Goal: Task Accomplishment & Management: Use online tool/utility

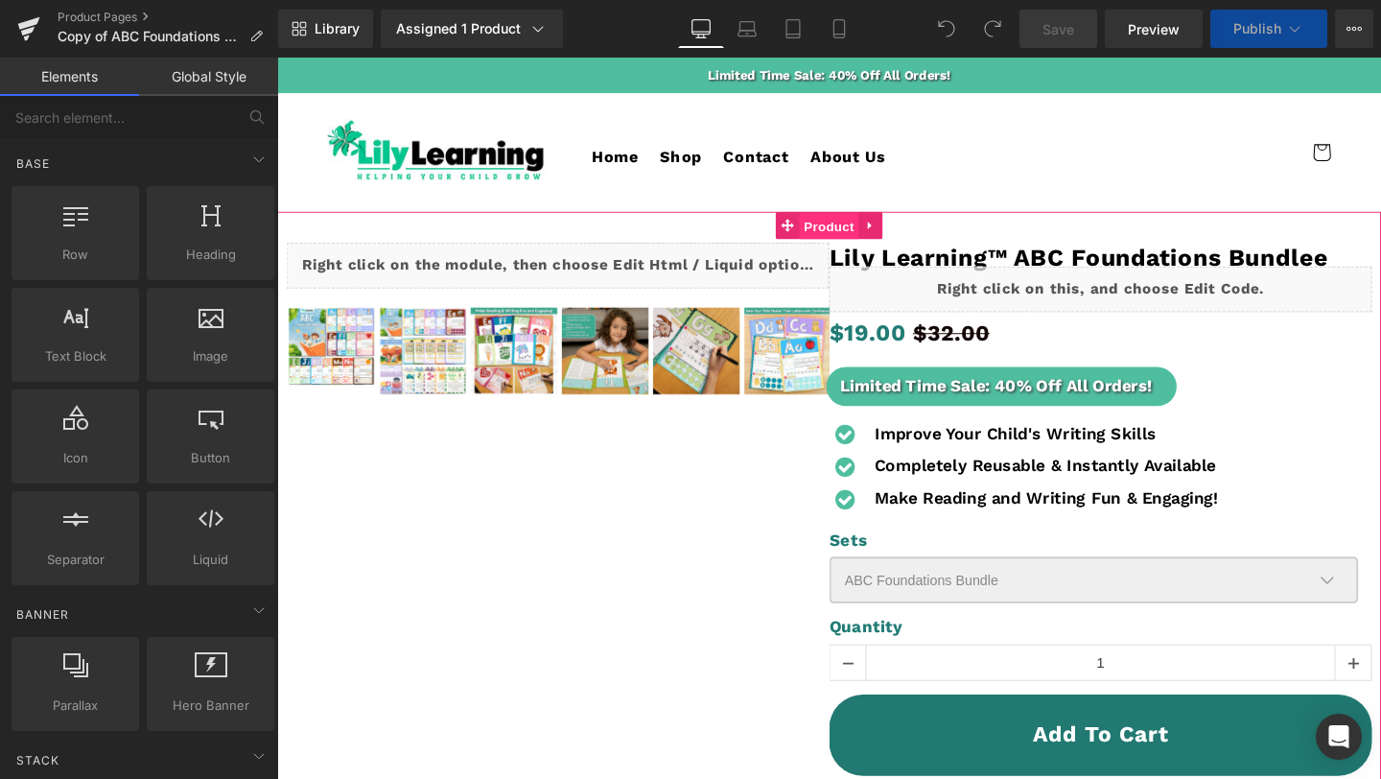
click at [859, 229] on span "Product" at bounding box center [858, 235] width 62 height 29
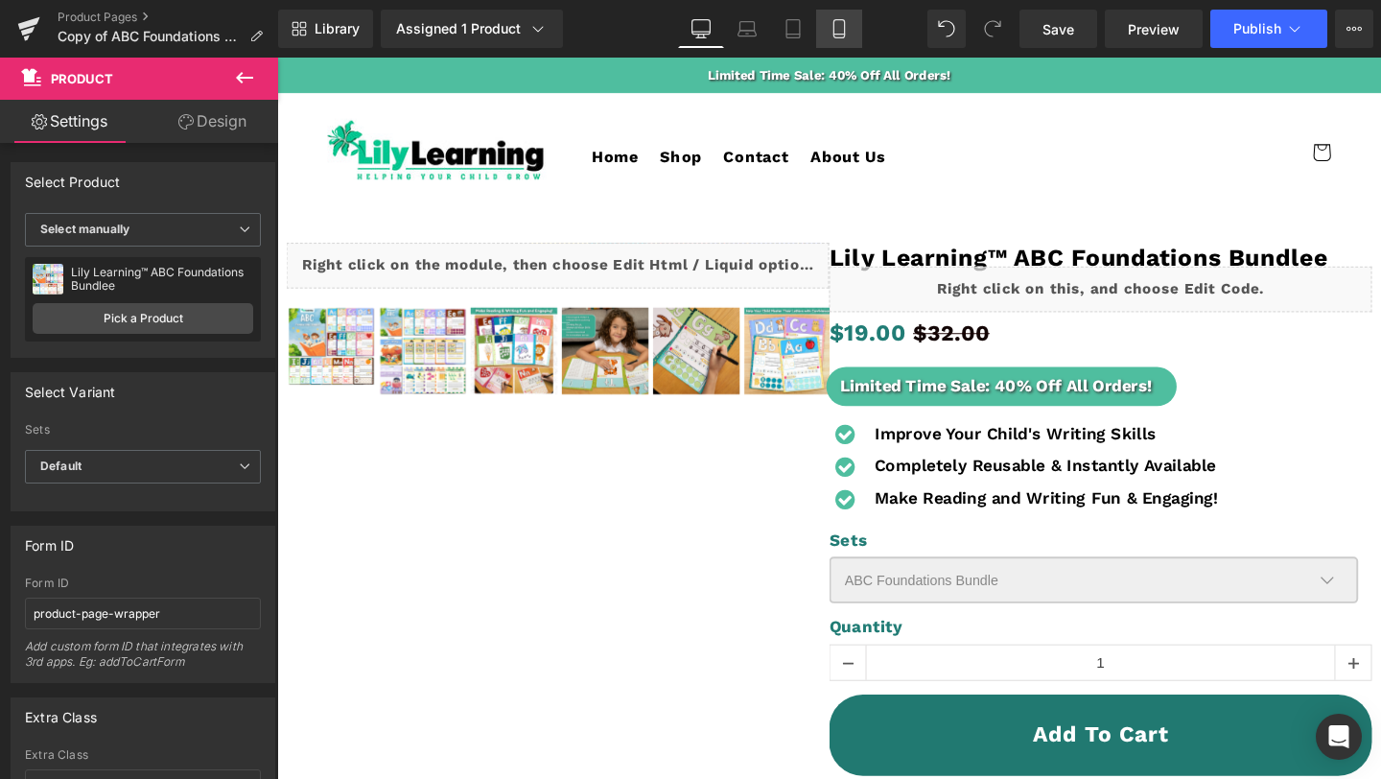
click at [829, 29] on link "Mobile" at bounding box center [839, 29] width 46 height 38
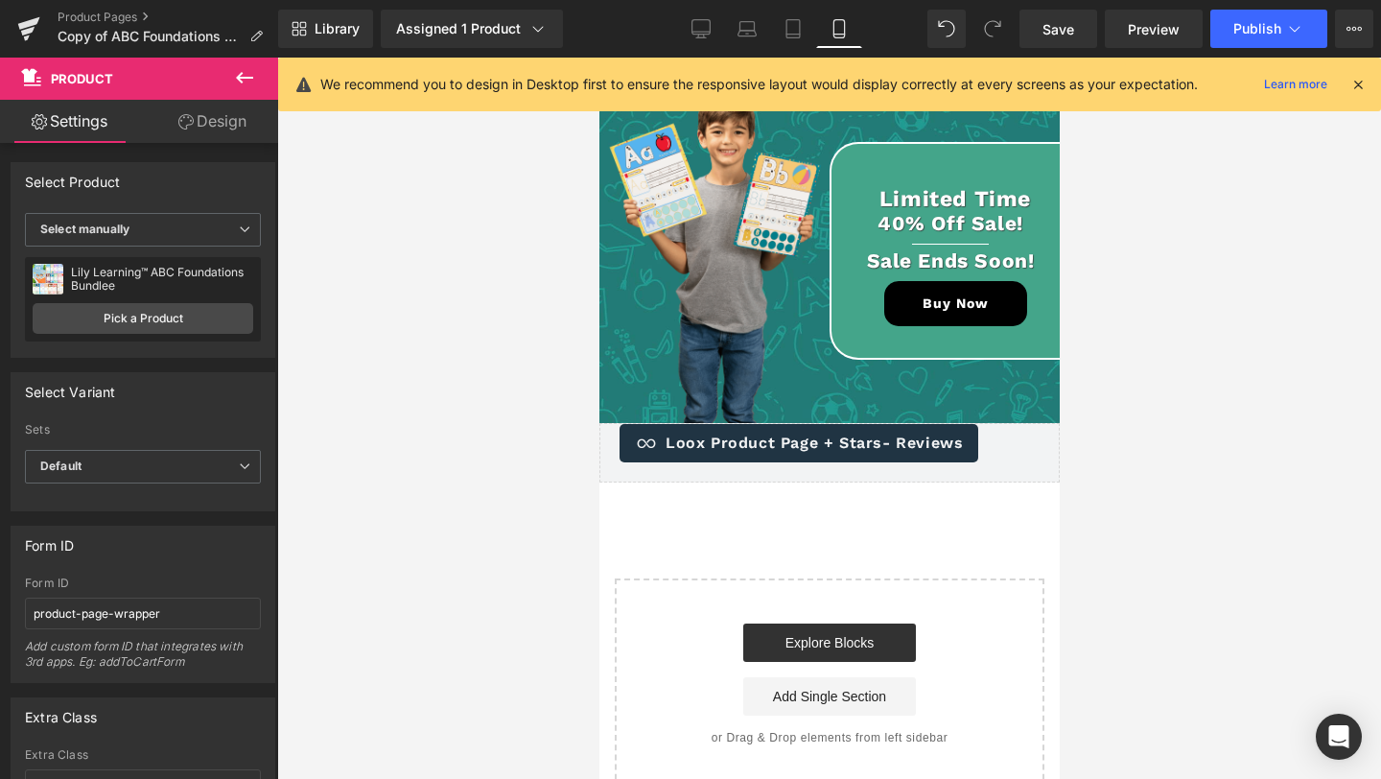
scroll to position [6201, 0]
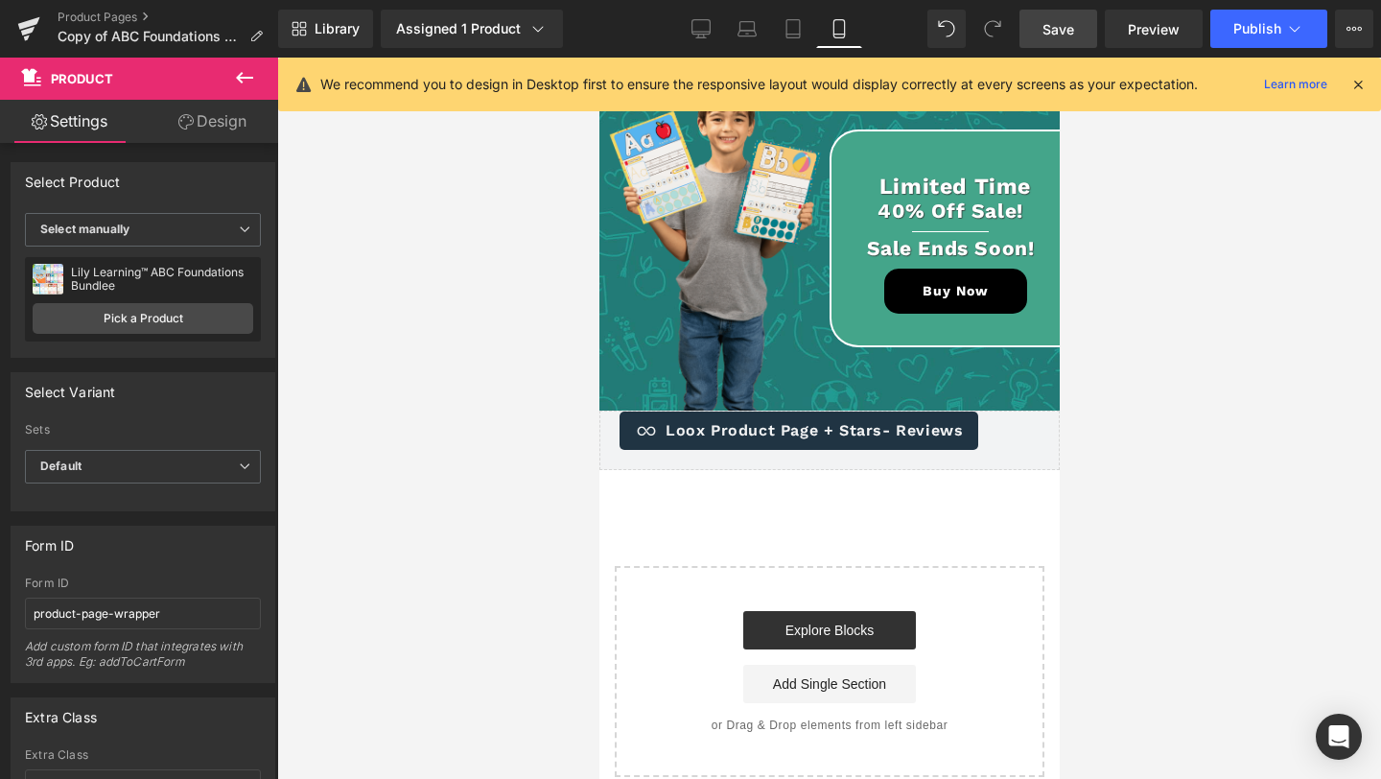
click at [1072, 40] on link "Save" at bounding box center [1059, 29] width 78 height 38
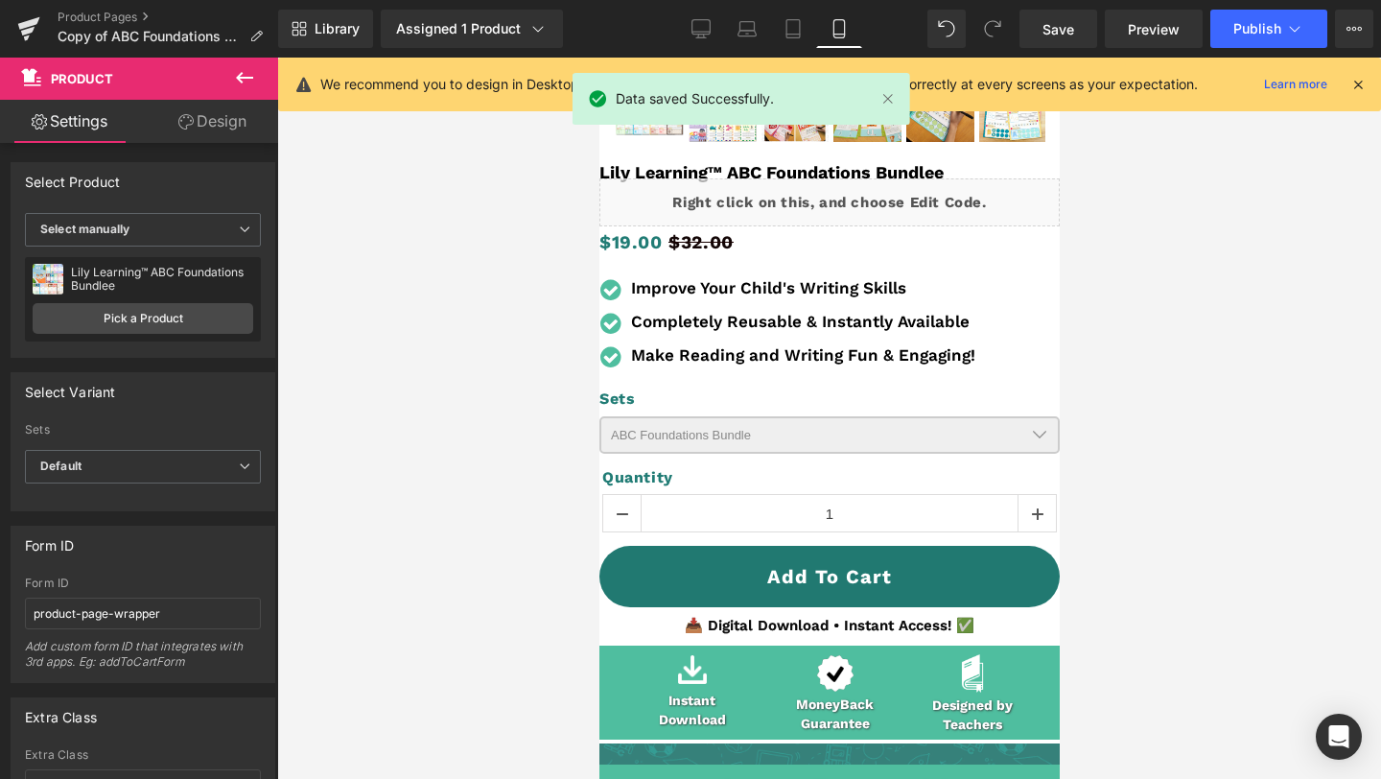
scroll to position [0, 0]
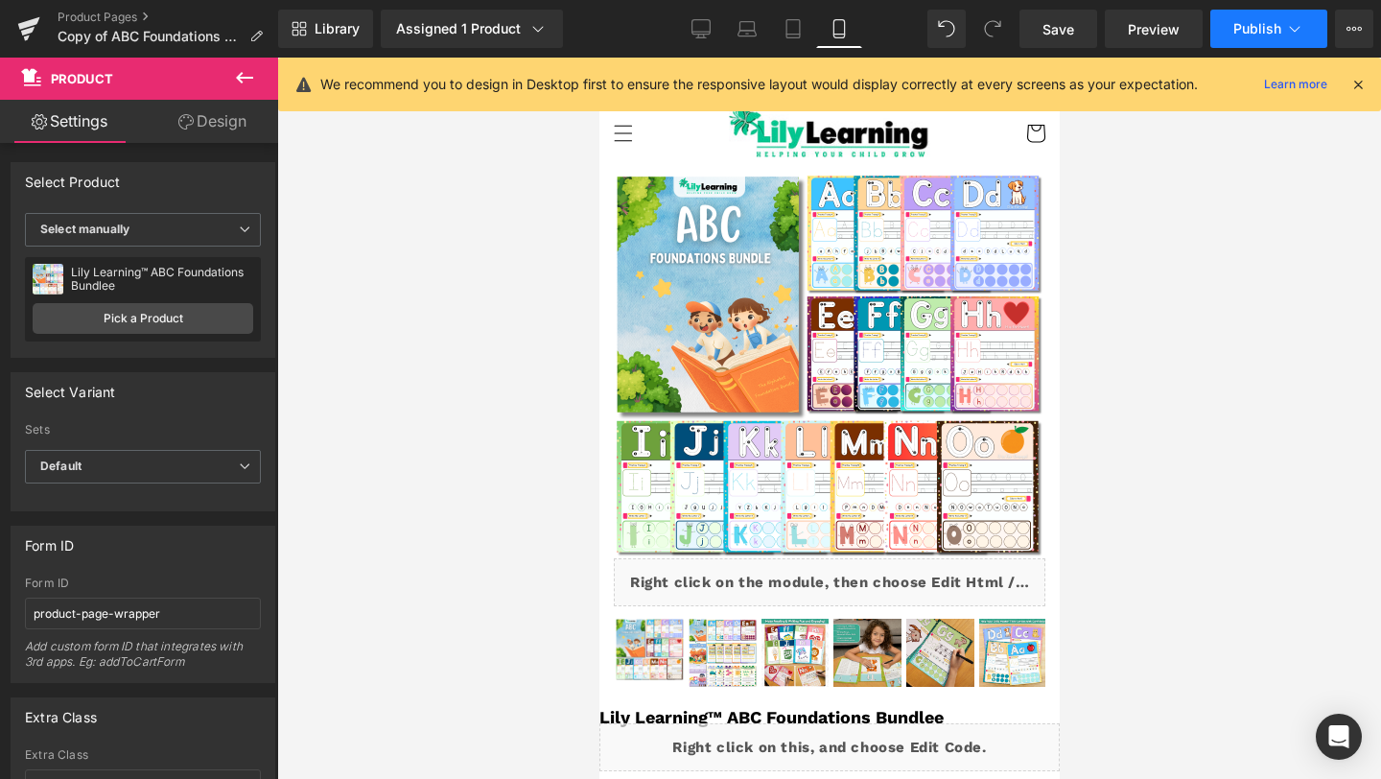
click at [1224, 28] on button "Publish" at bounding box center [1268, 29] width 117 height 38
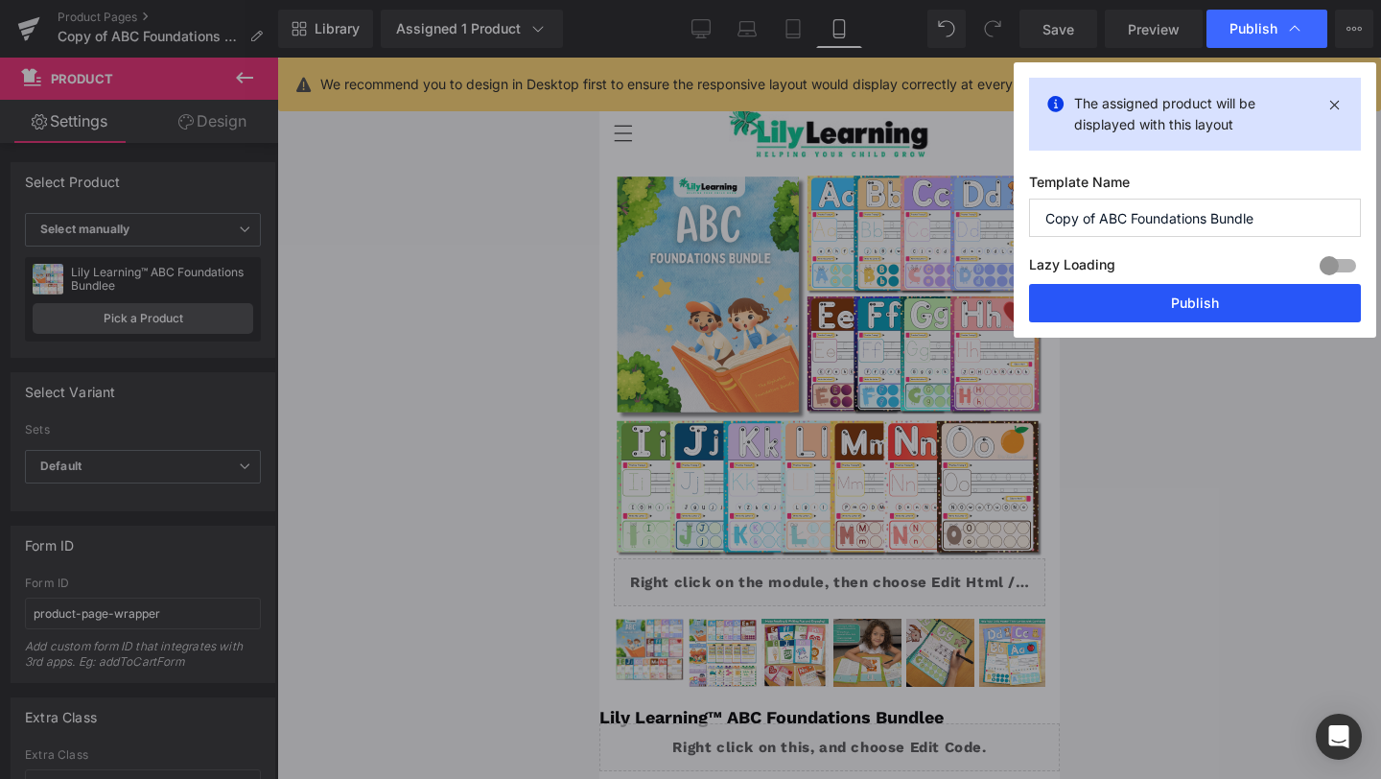
click at [1144, 304] on button "Publish" at bounding box center [1195, 303] width 332 height 38
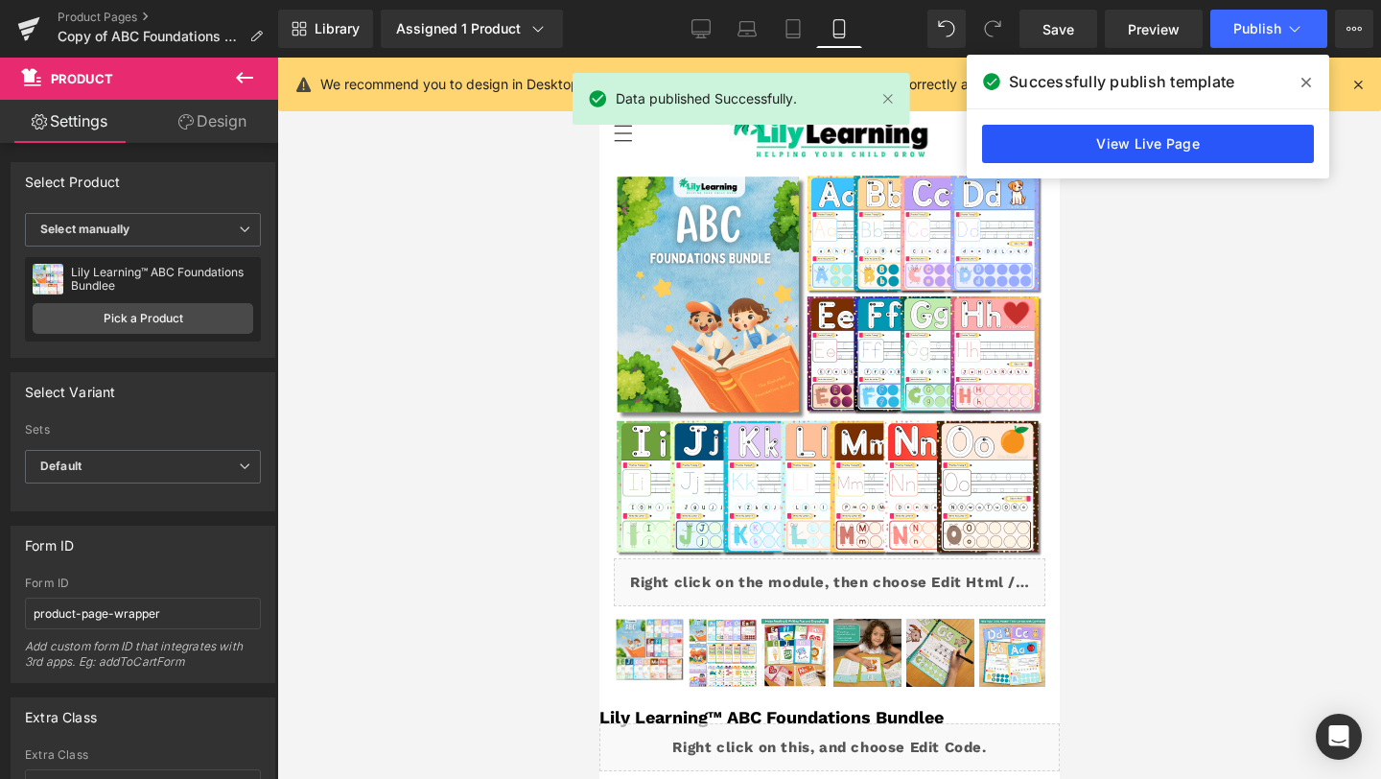
click at [1153, 128] on link "View Live Page" at bounding box center [1148, 144] width 332 height 38
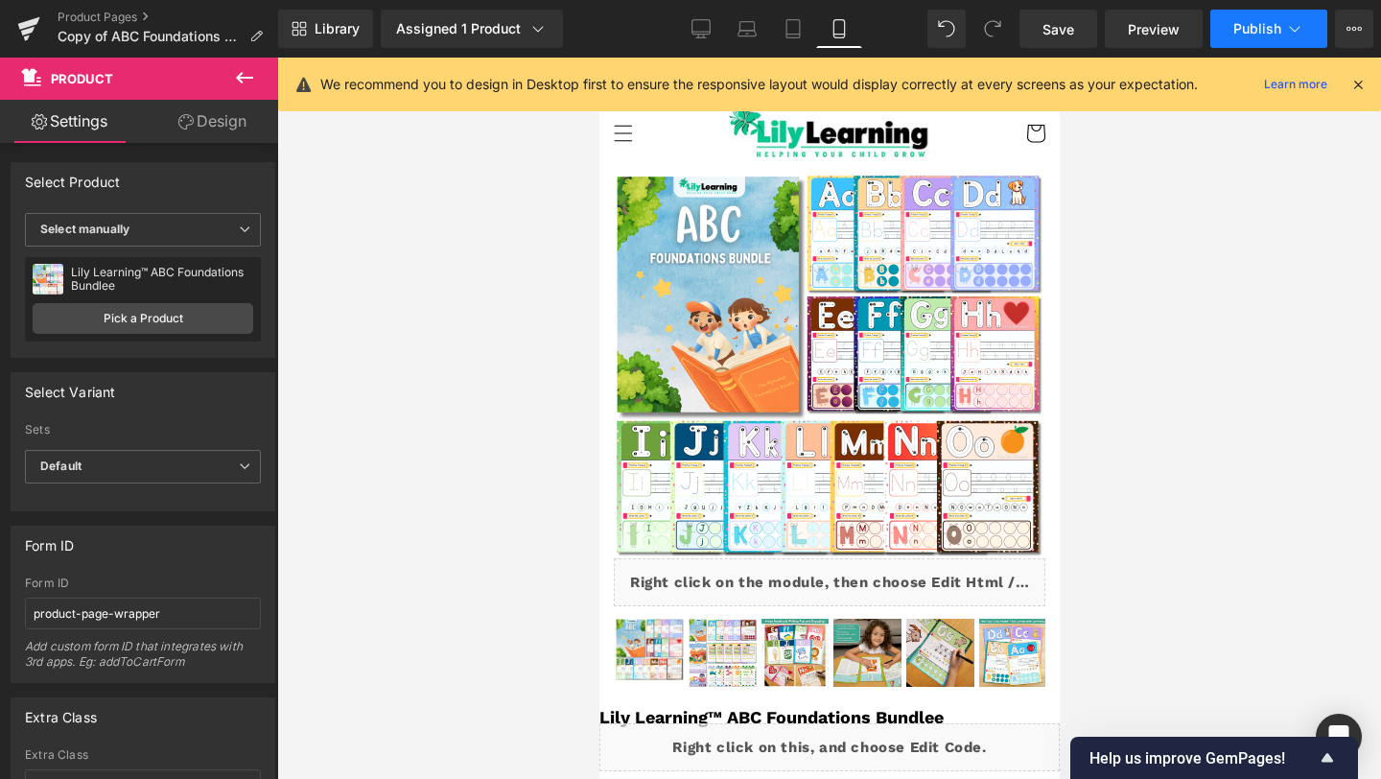
click at [1231, 33] on button "Publish" at bounding box center [1268, 29] width 117 height 38
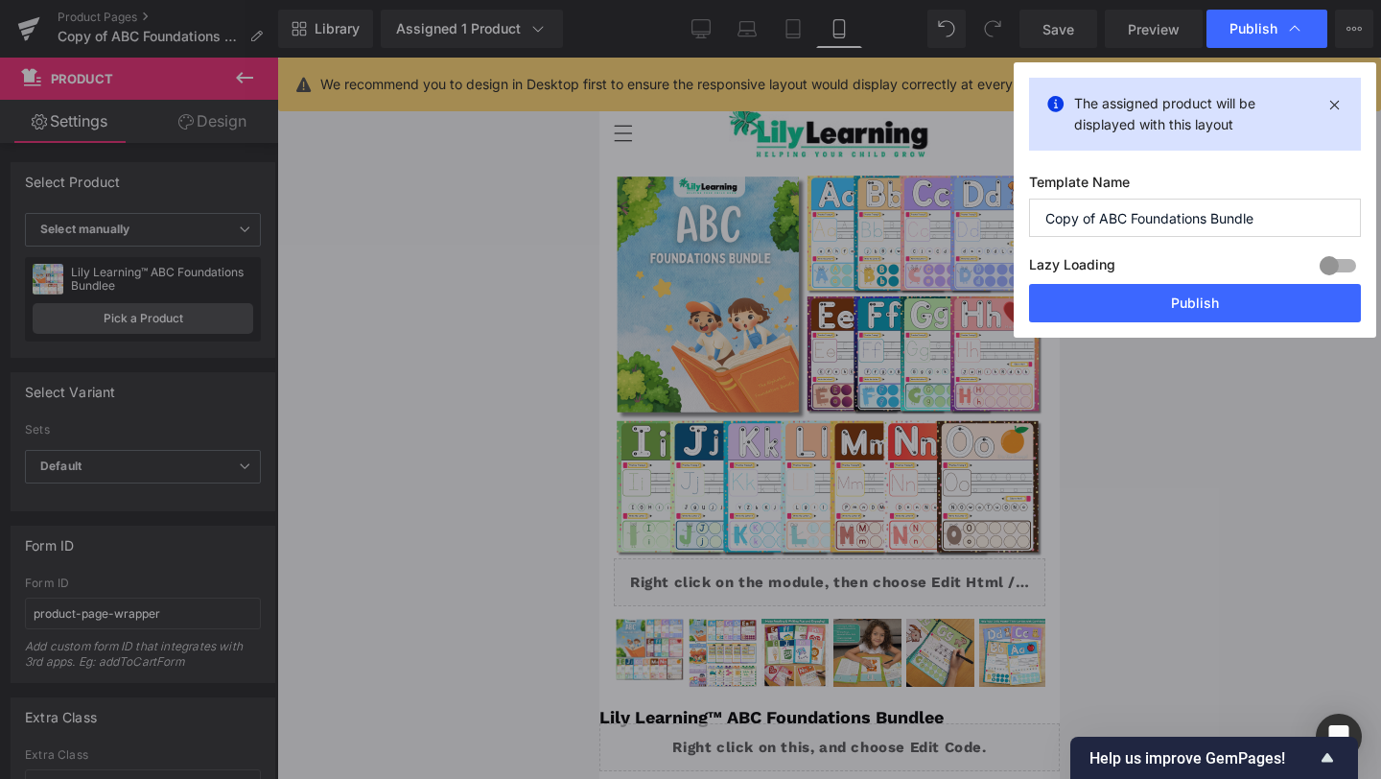
click at [1350, 101] on div "The assigned product will be displayed with this layout" at bounding box center [1195, 114] width 332 height 73
click at [1346, 102] on div "The assigned product will be displayed with this layout" at bounding box center [1195, 114] width 332 height 73
click at [1336, 103] on icon at bounding box center [1335, 104] width 22 height 23
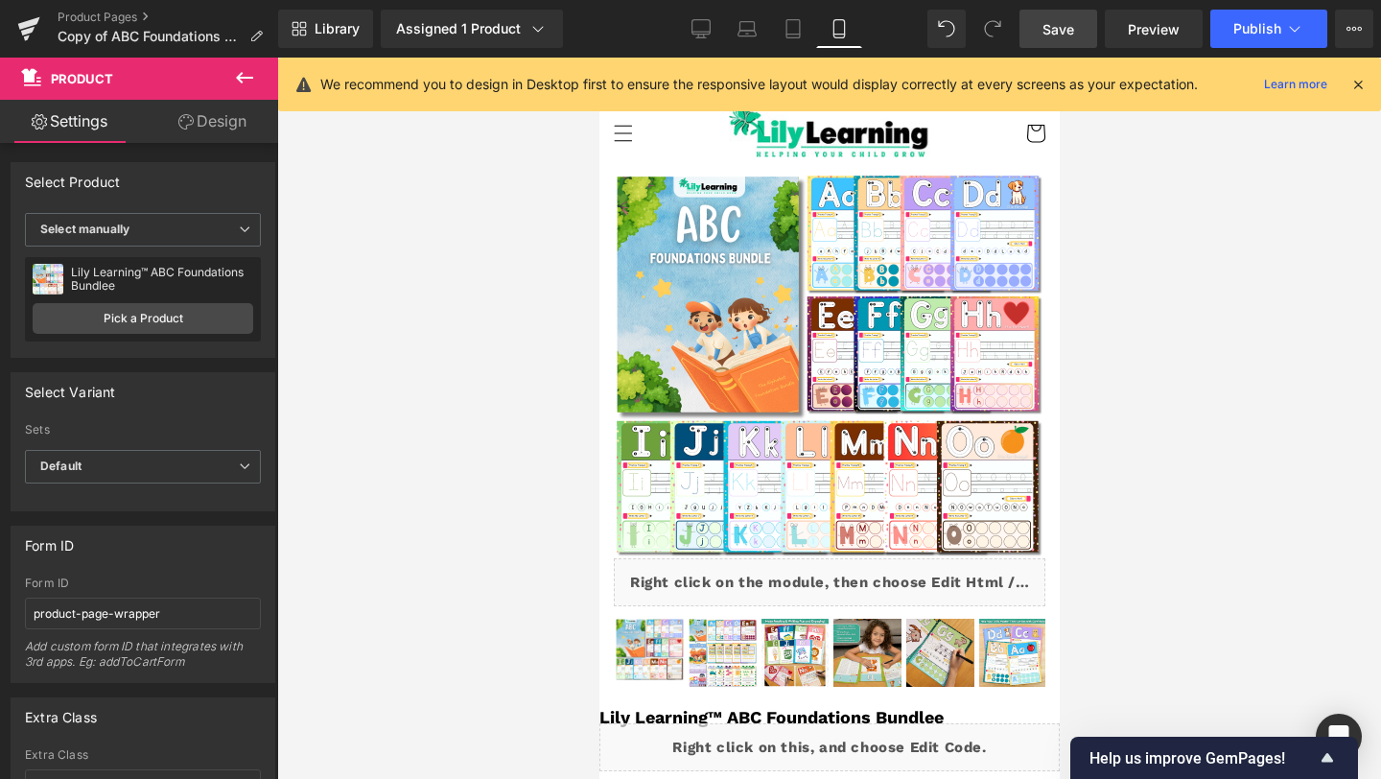
click at [1056, 33] on span "Save" at bounding box center [1059, 29] width 32 height 20
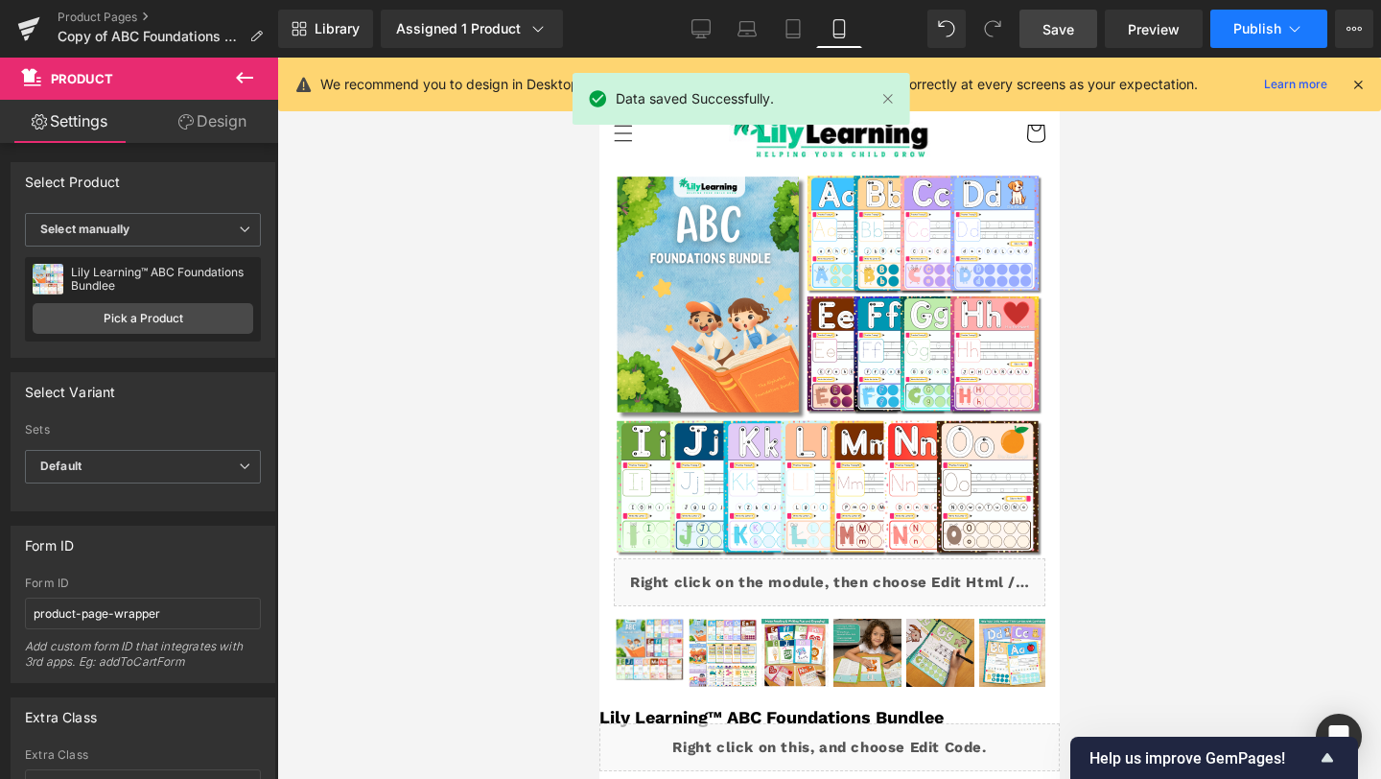
click at [1239, 35] on span "Publish" at bounding box center [1257, 28] width 48 height 15
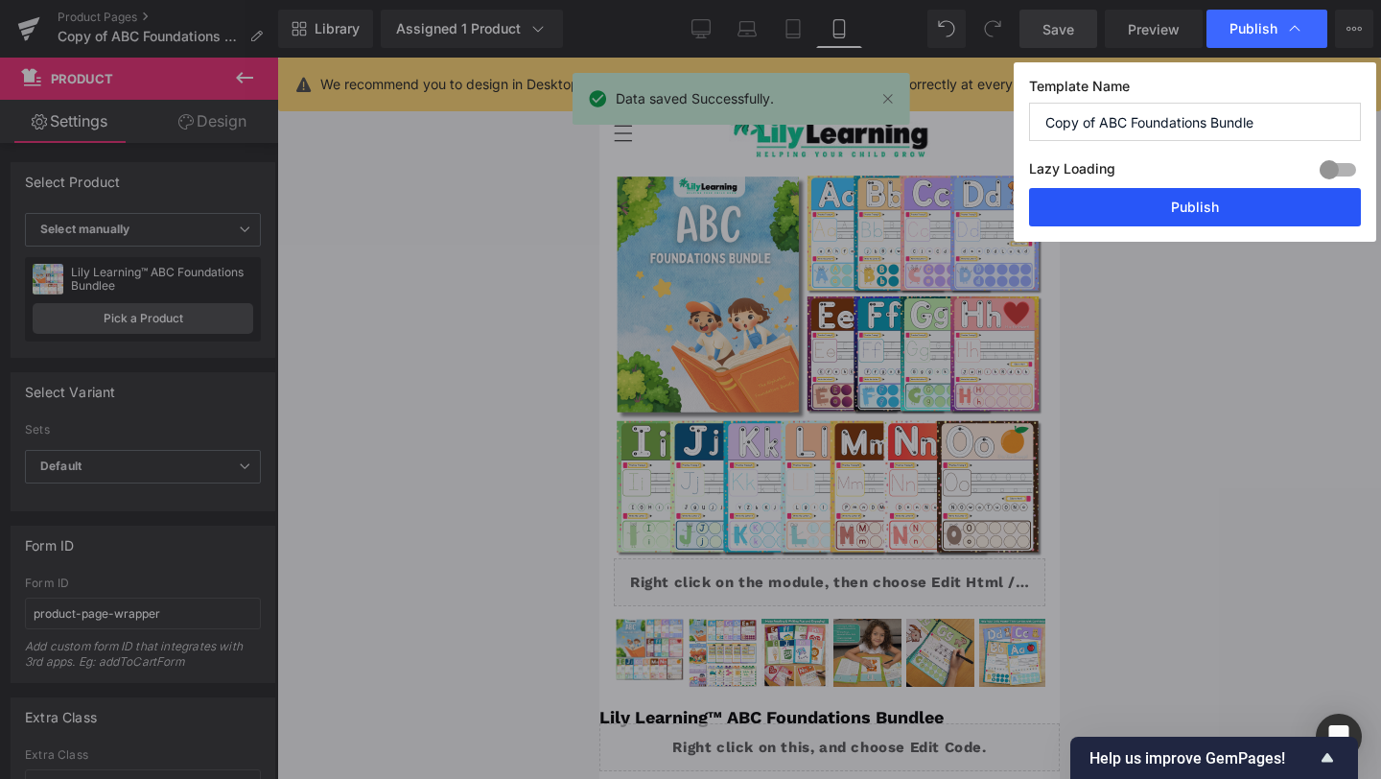
click at [1169, 225] on button "Publish" at bounding box center [1195, 207] width 332 height 38
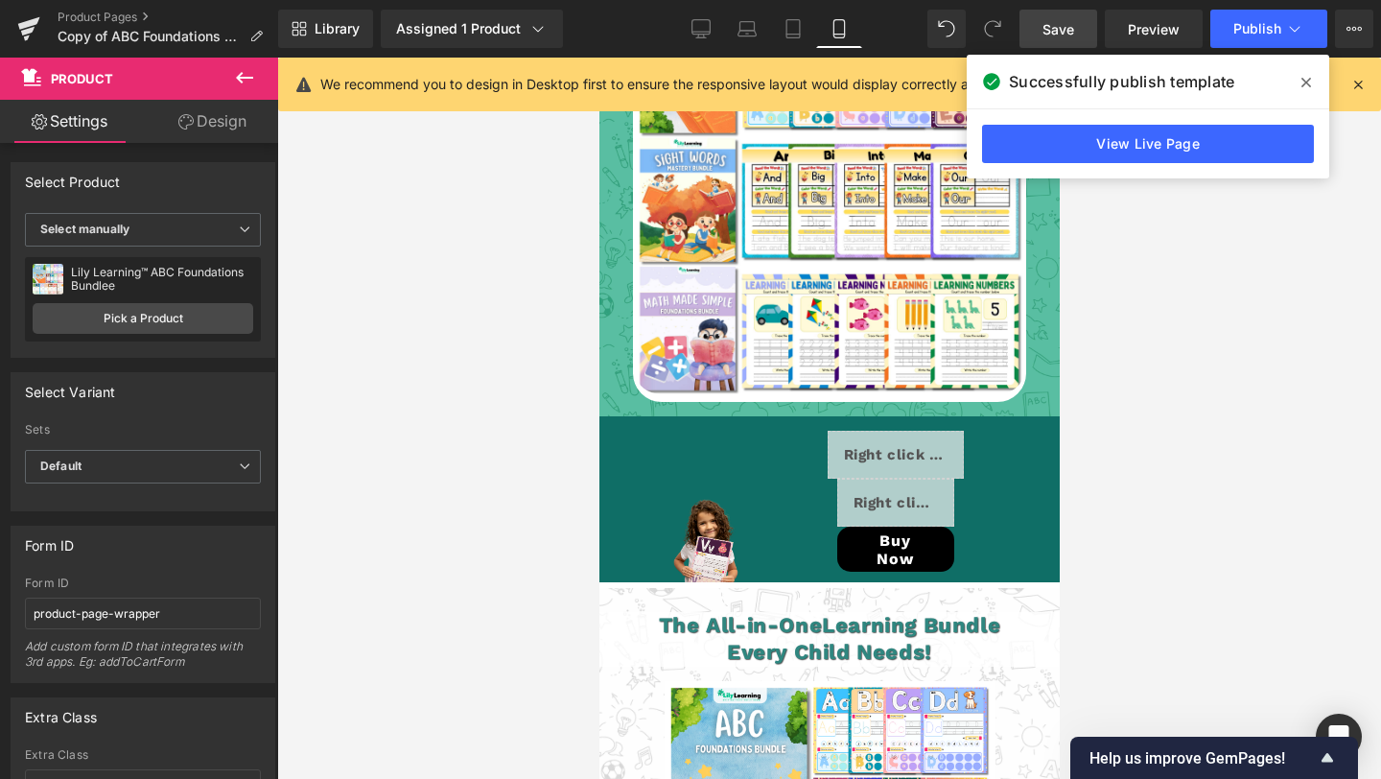
scroll to position [4736, 0]
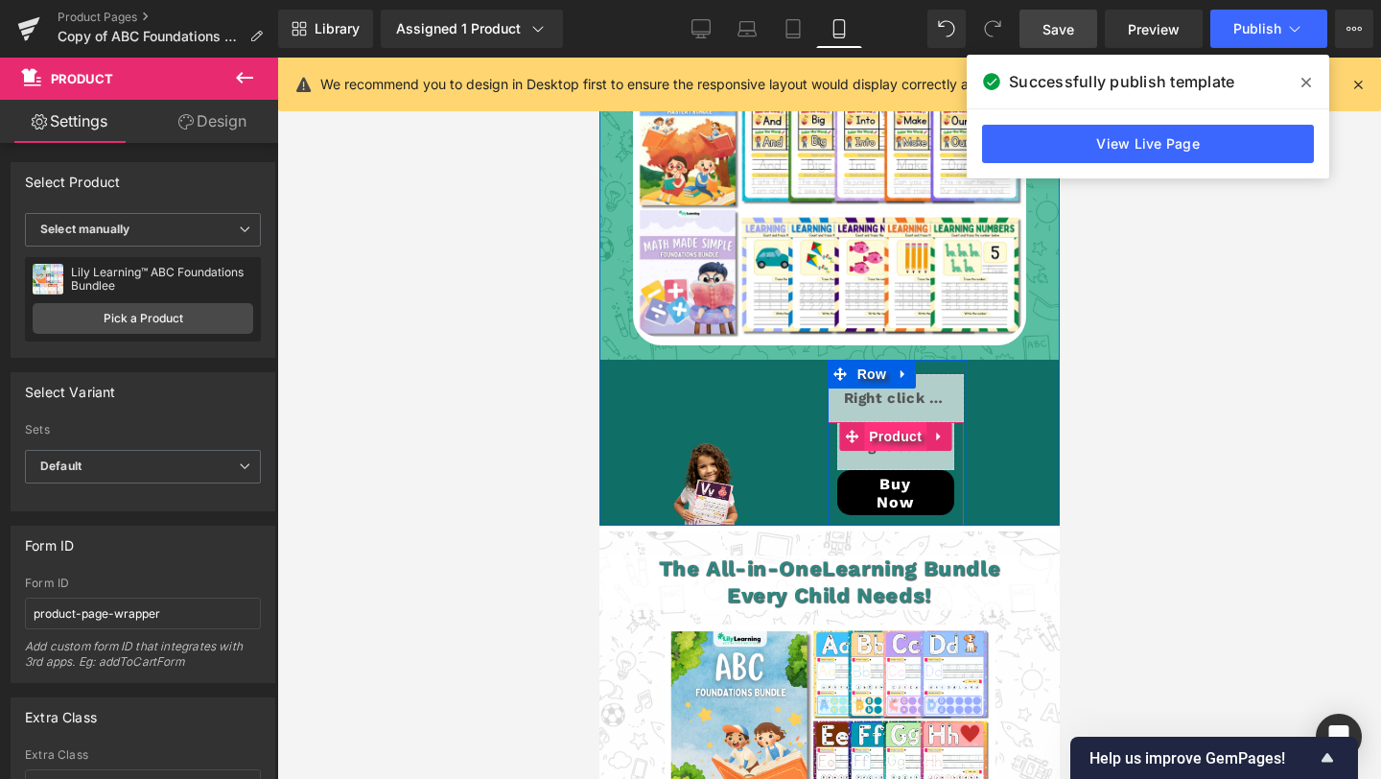
click at [890, 422] on span "Product" at bounding box center [894, 436] width 62 height 29
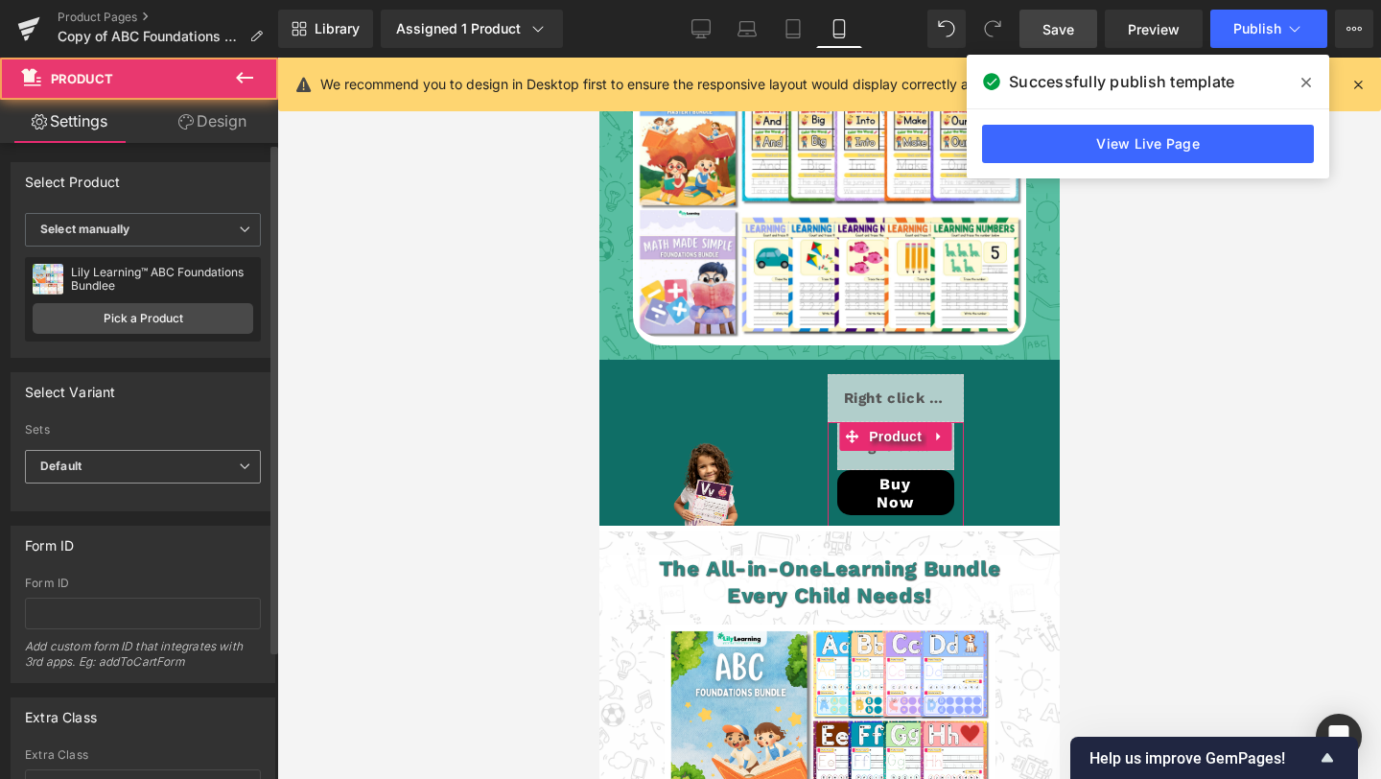
click at [201, 458] on span "Default" at bounding box center [143, 467] width 236 height 34
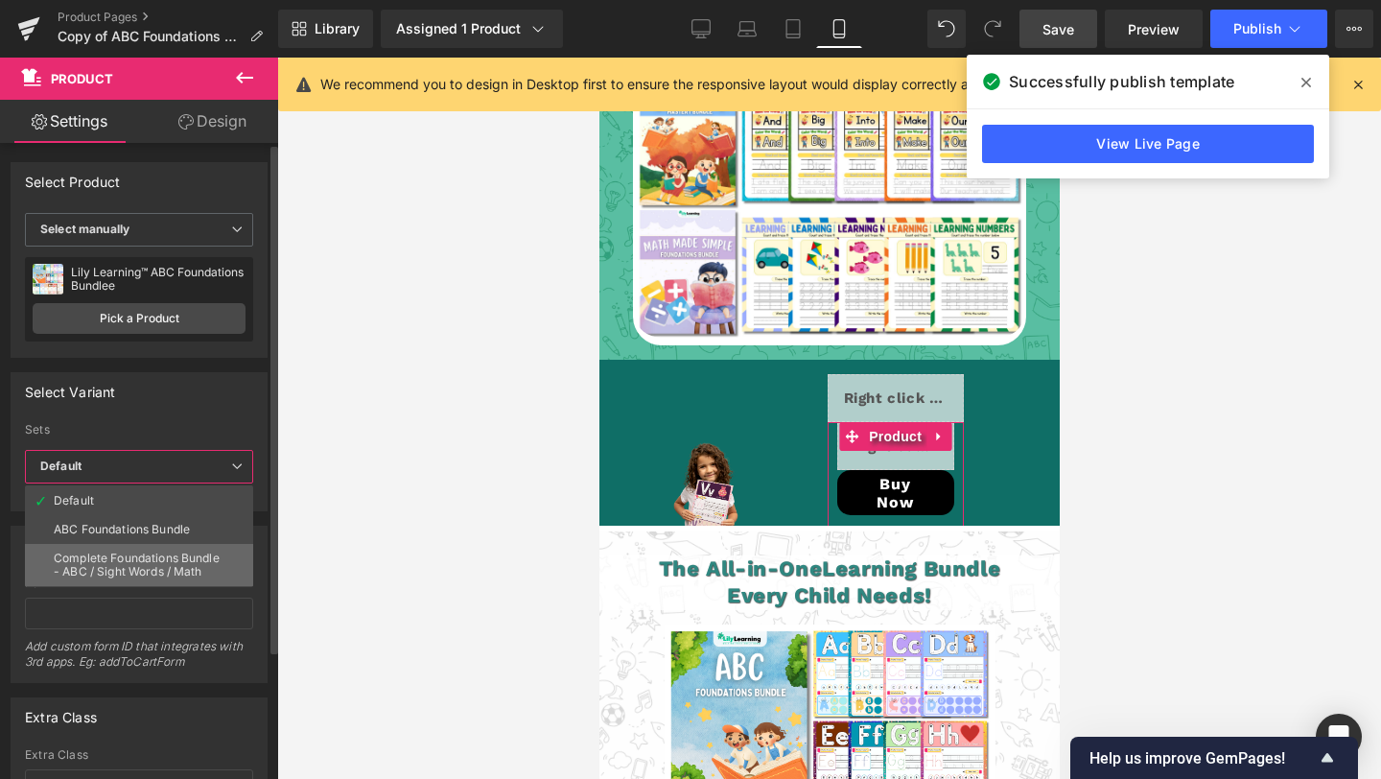
click at [194, 557] on div "Complete Foundations Bundle - ABC / Sight Words / Math" at bounding box center [139, 565] width 171 height 27
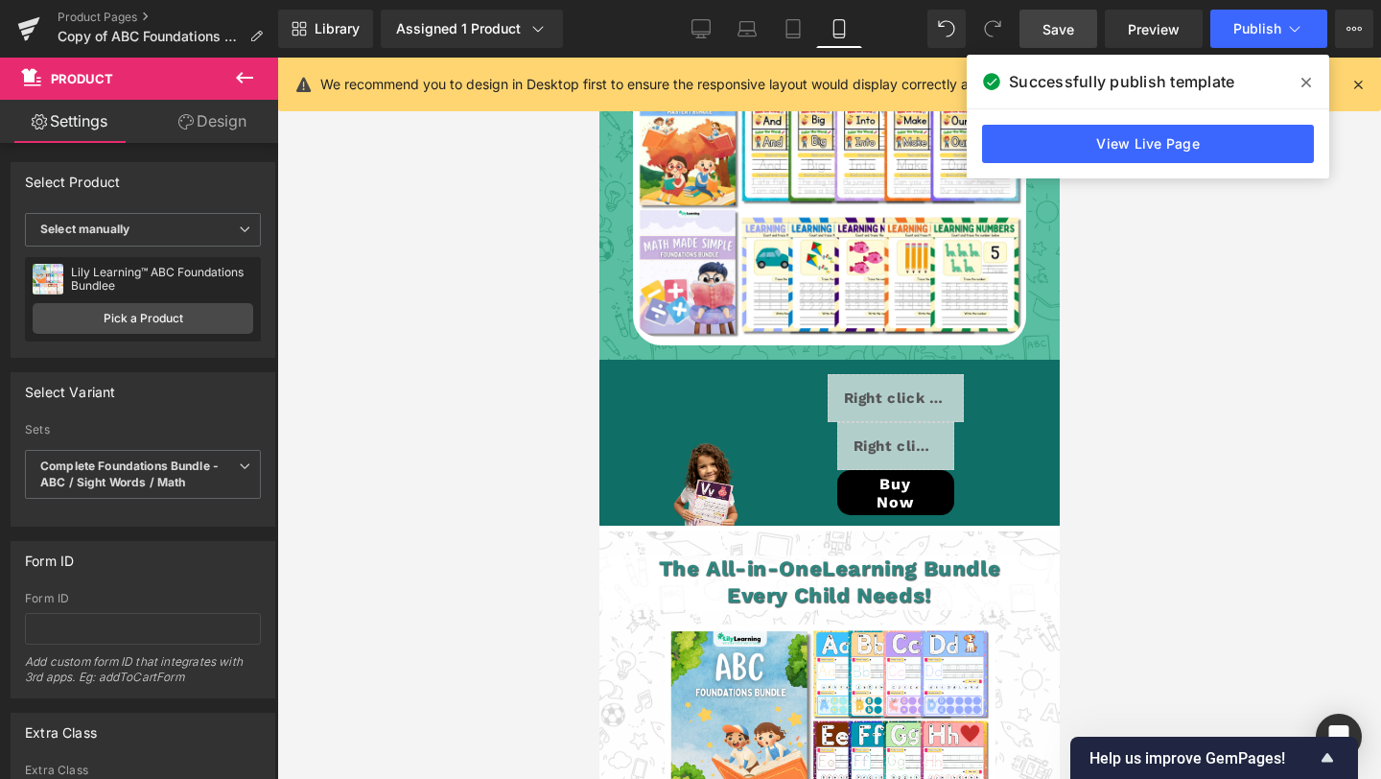
drag, startPoint x: 1051, startPoint y: 28, endPoint x: 290, endPoint y: 421, distance: 857.1
click at [1051, 28] on span "Save" at bounding box center [1059, 29] width 32 height 20
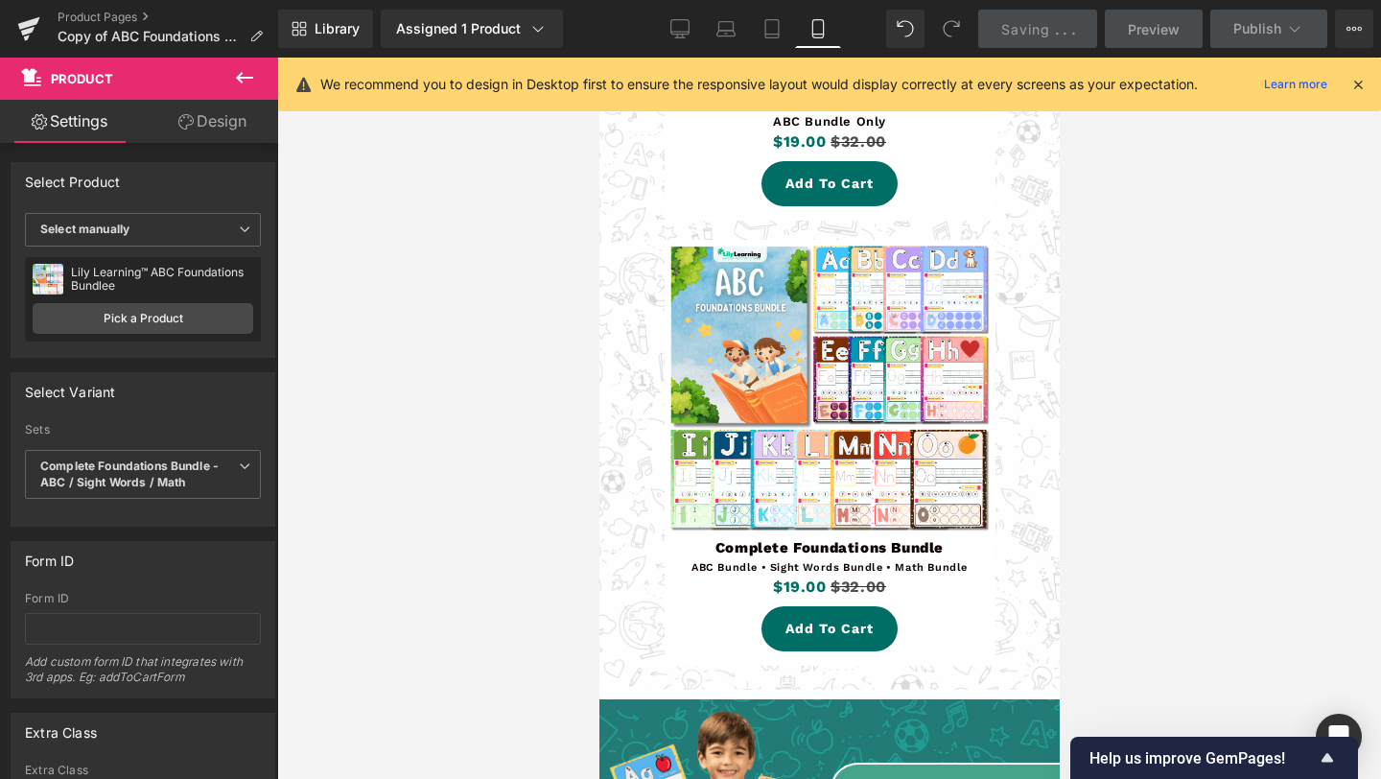
scroll to position [5569, 0]
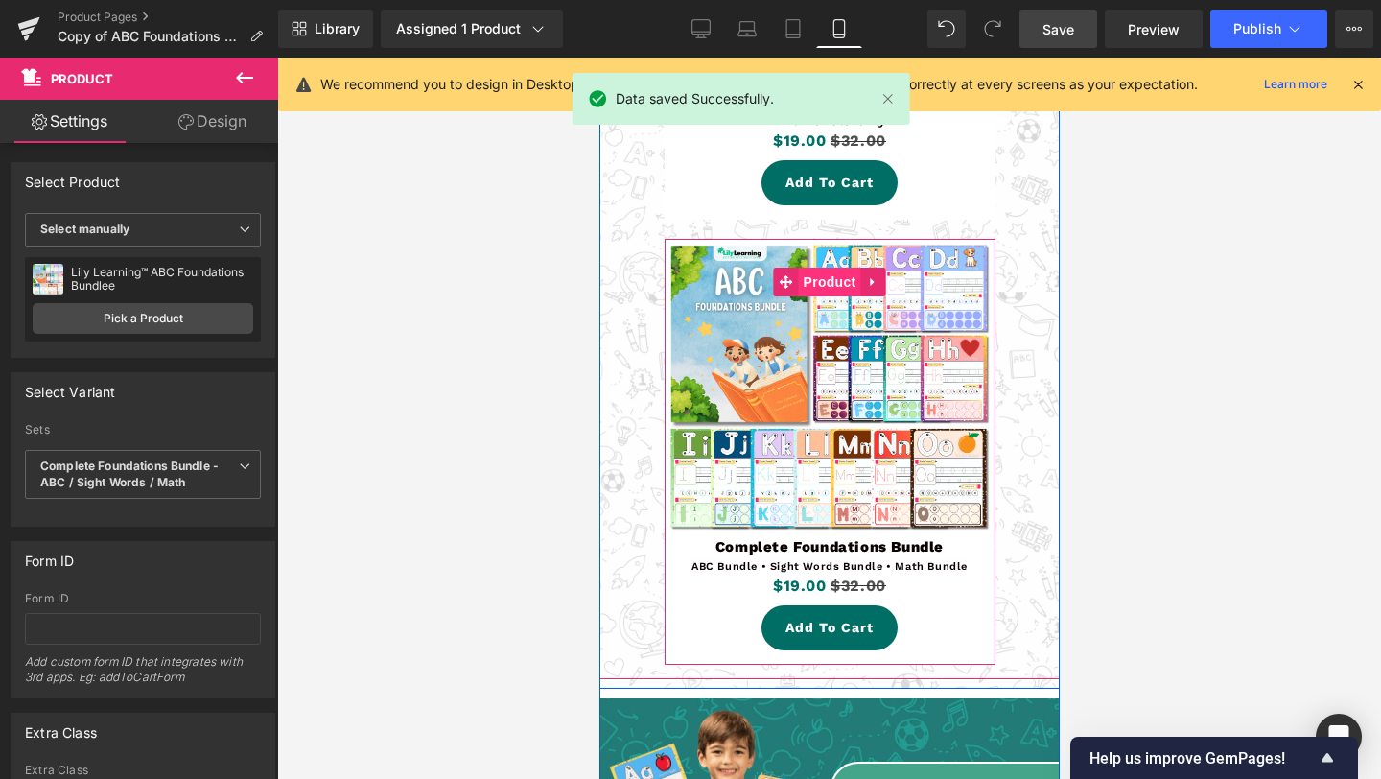
click at [834, 268] on span "Product" at bounding box center [829, 282] width 62 height 29
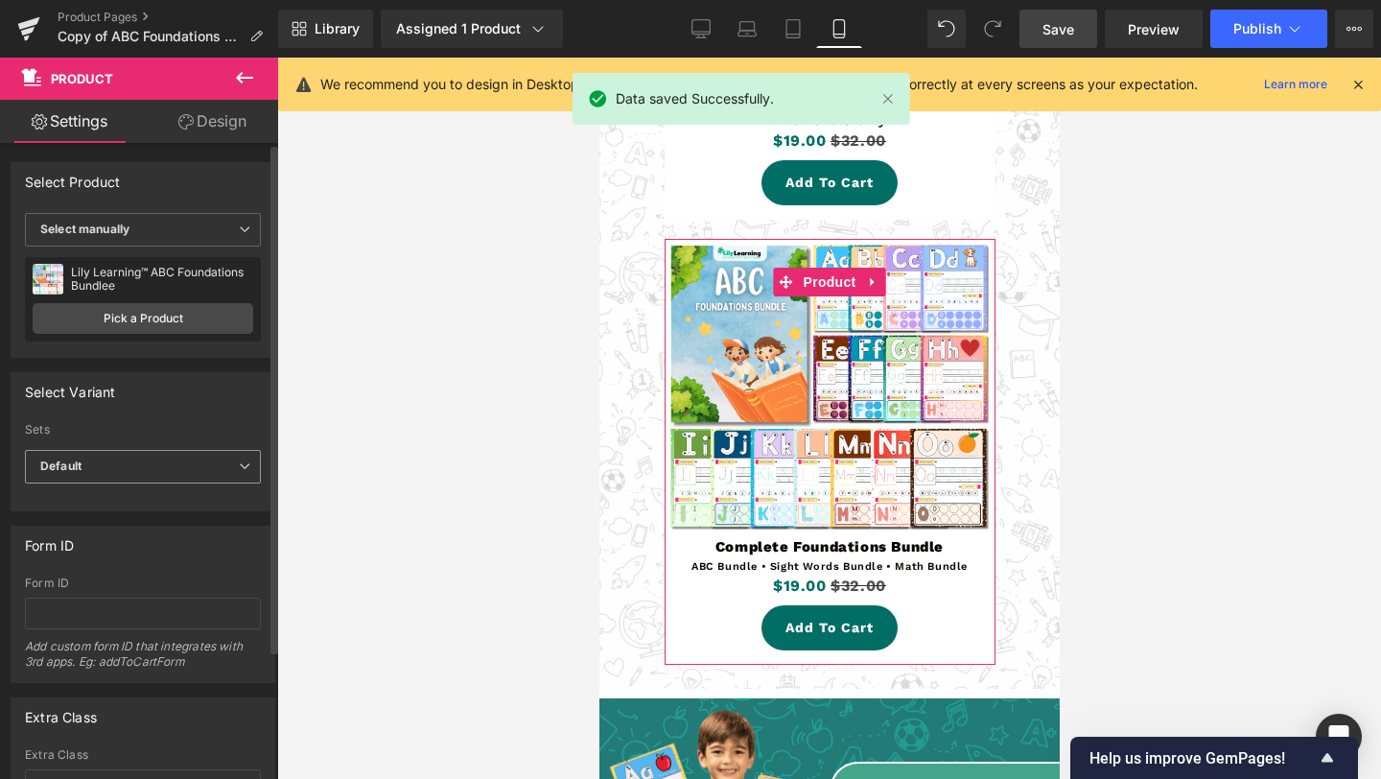
click at [105, 470] on span "Default" at bounding box center [143, 467] width 236 height 34
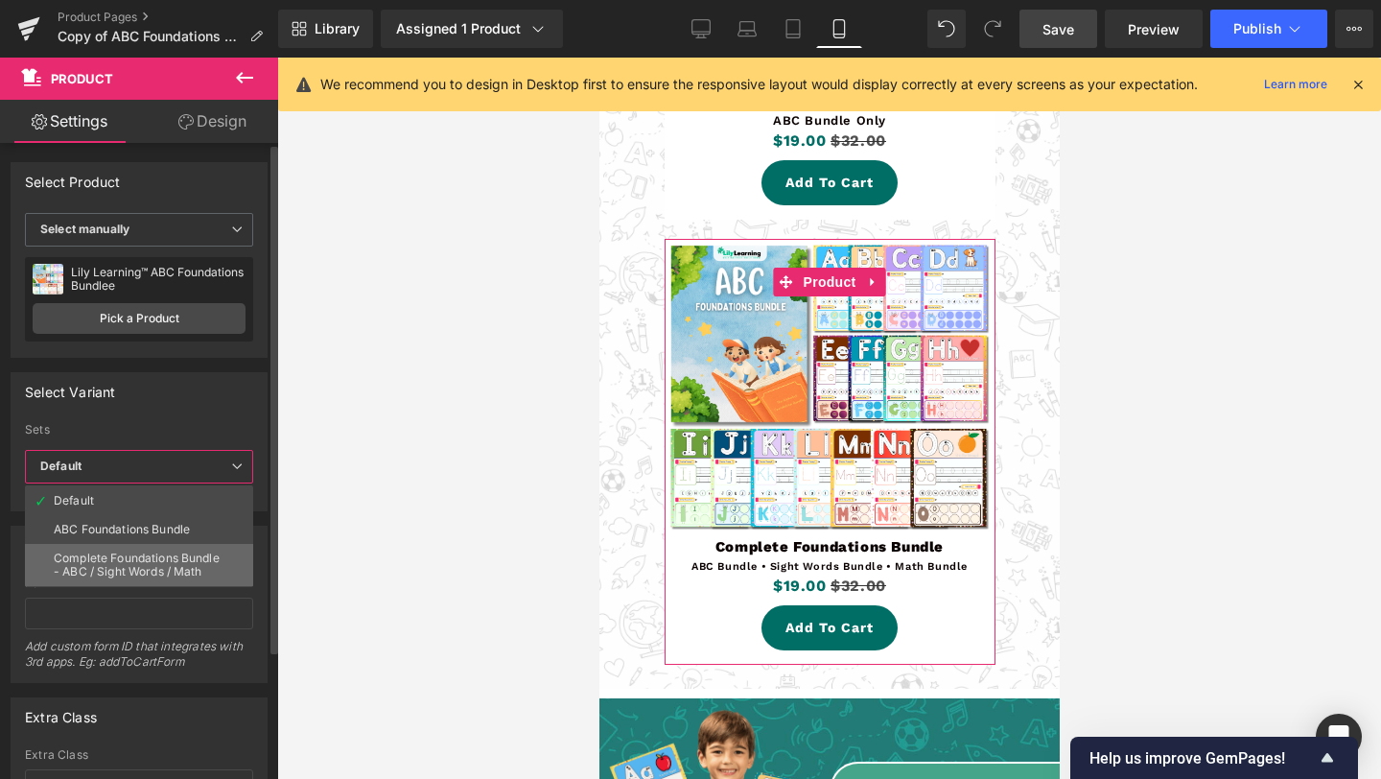
click at [123, 552] on div "Complete Foundations Bundle - ABC / Sight Words / Math" at bounding box center [139, 565] width 171 height 27
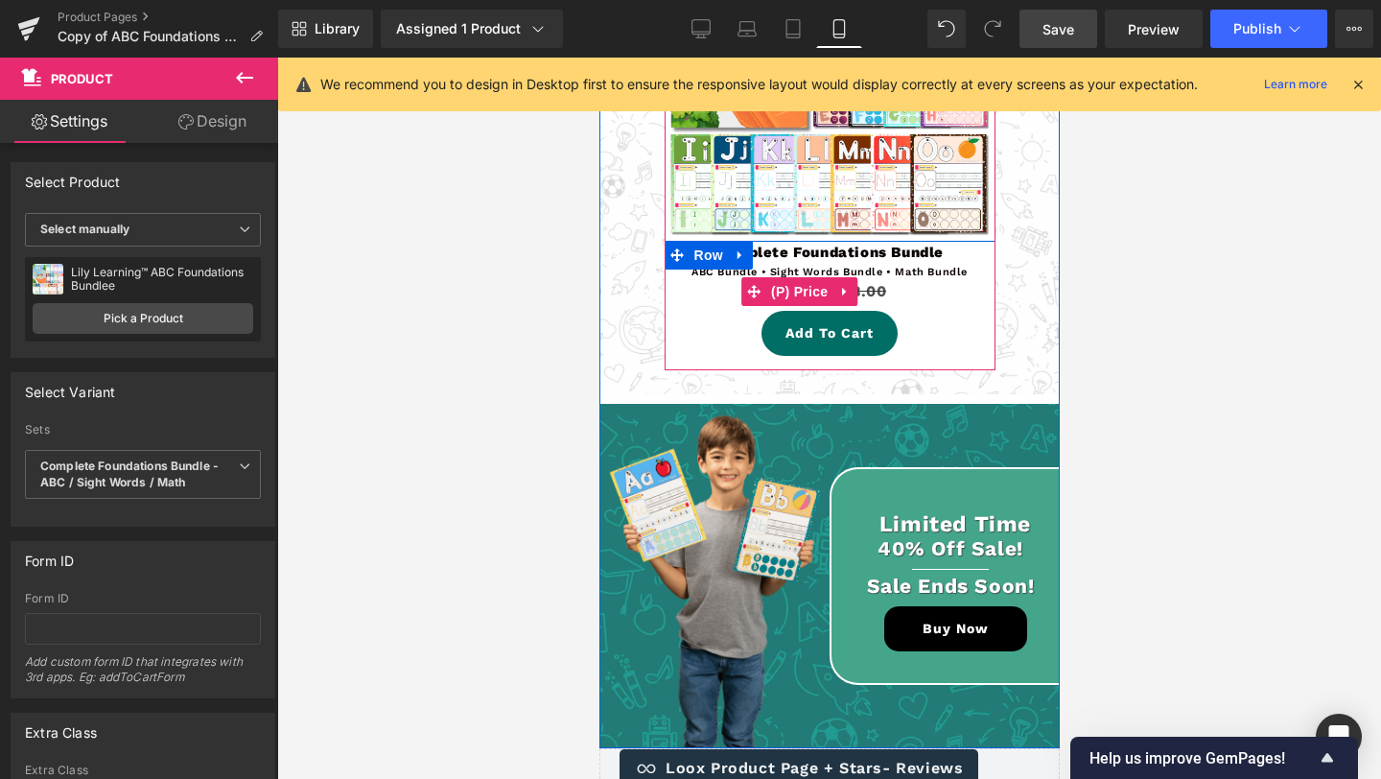
scroll to position [5969, 0]
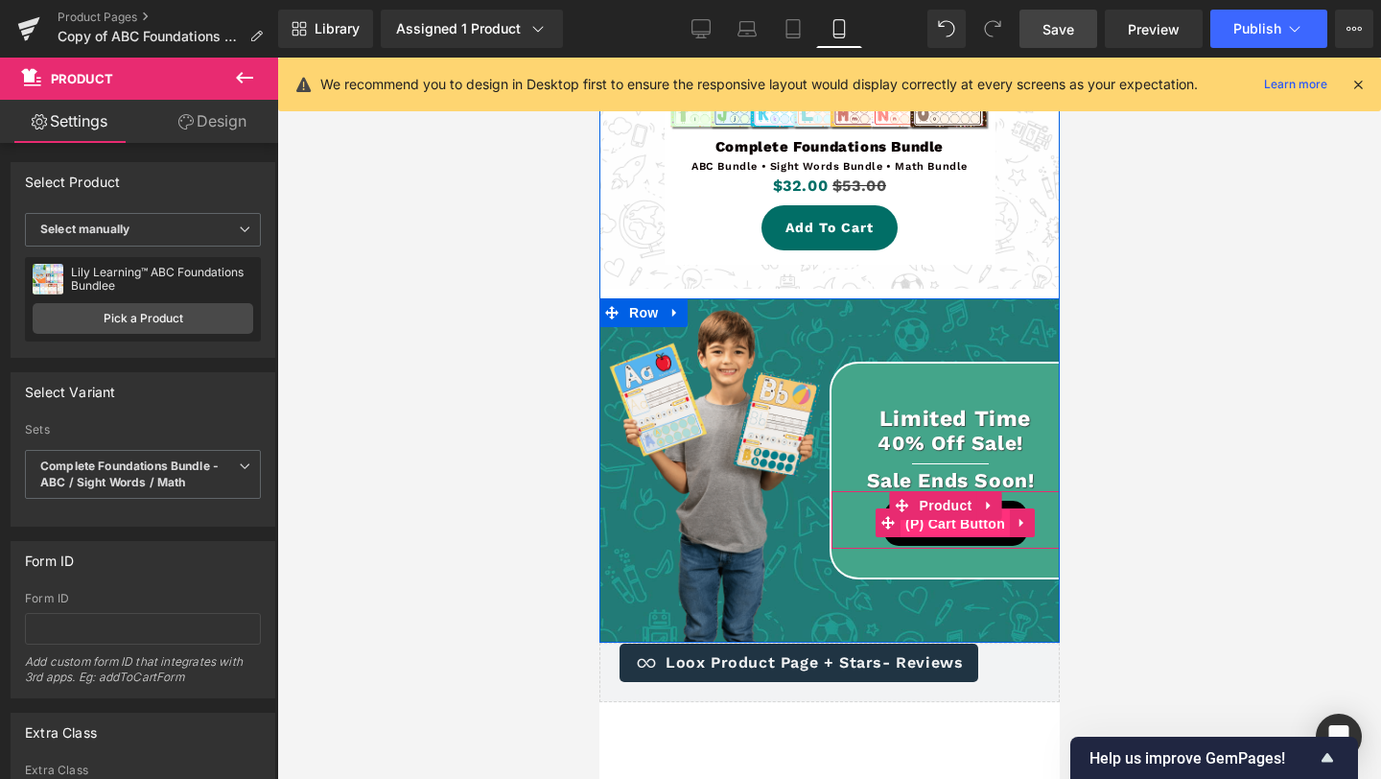
click at [959, 509] on span "(P) Cart Button" at bounding box center [954, 523] width 109 height 29
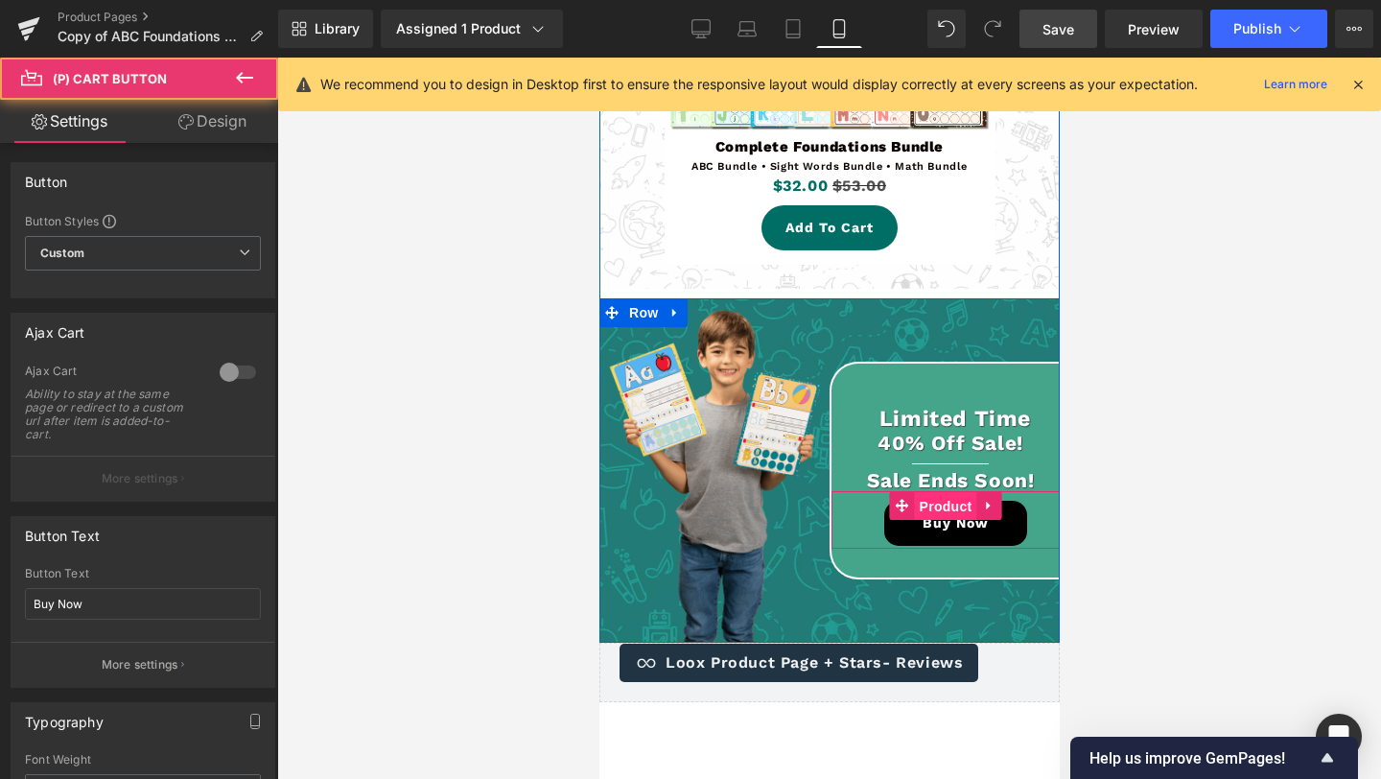
click at [951, 492] on span "Product" at bounding box center [945, 506] width 62 height 29
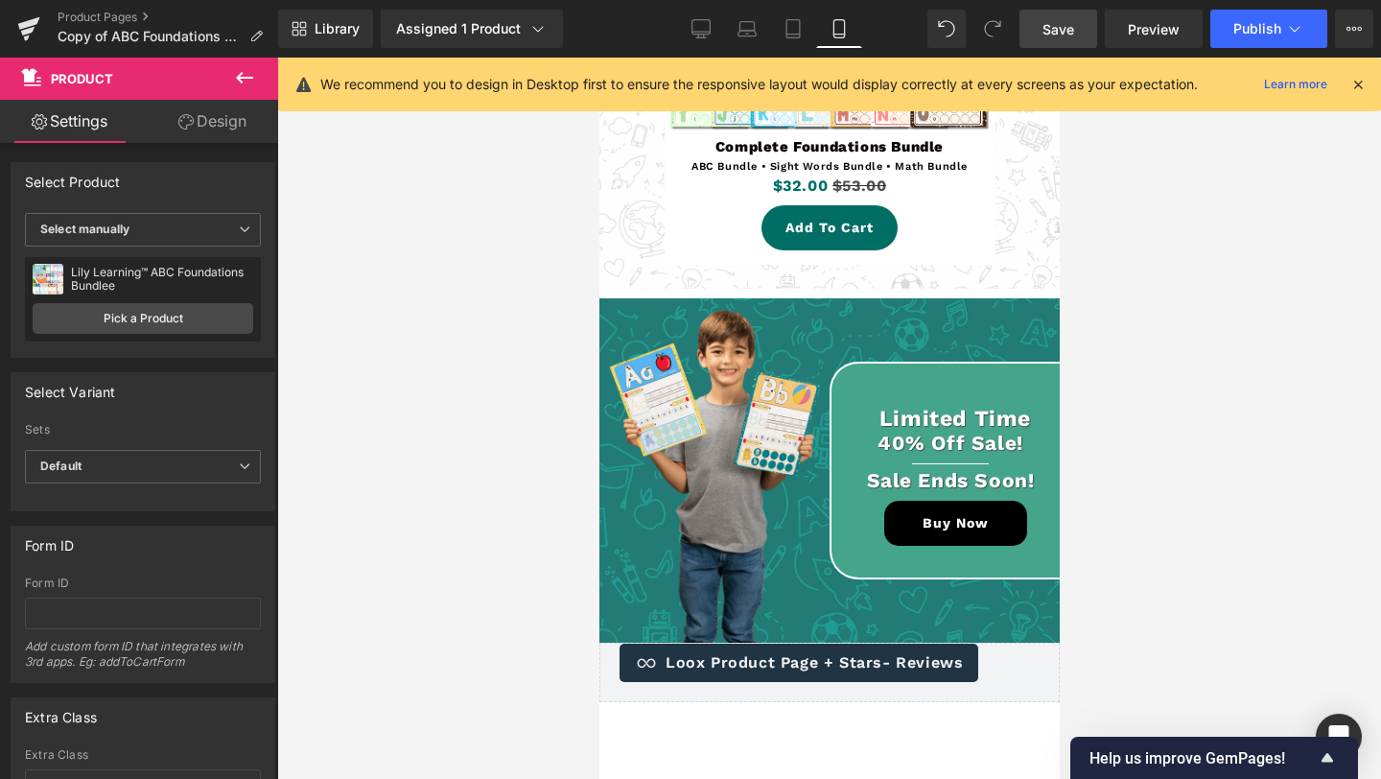
click at [1051, 22] on span "Save" at bounding box center [1059, 29] width 32 height 20
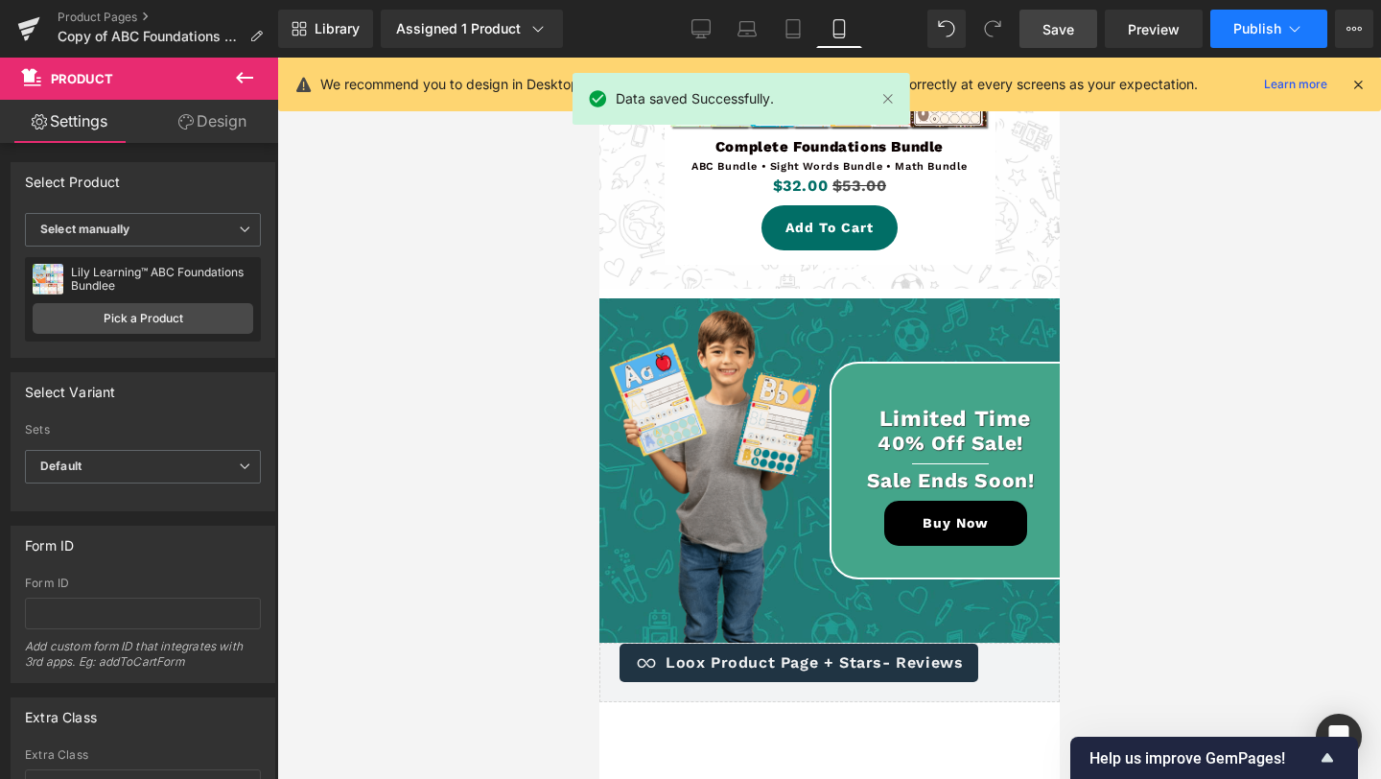
click at [1252, 37] on button "Publish" at bounding box center [1268, 29] width 117 height 38
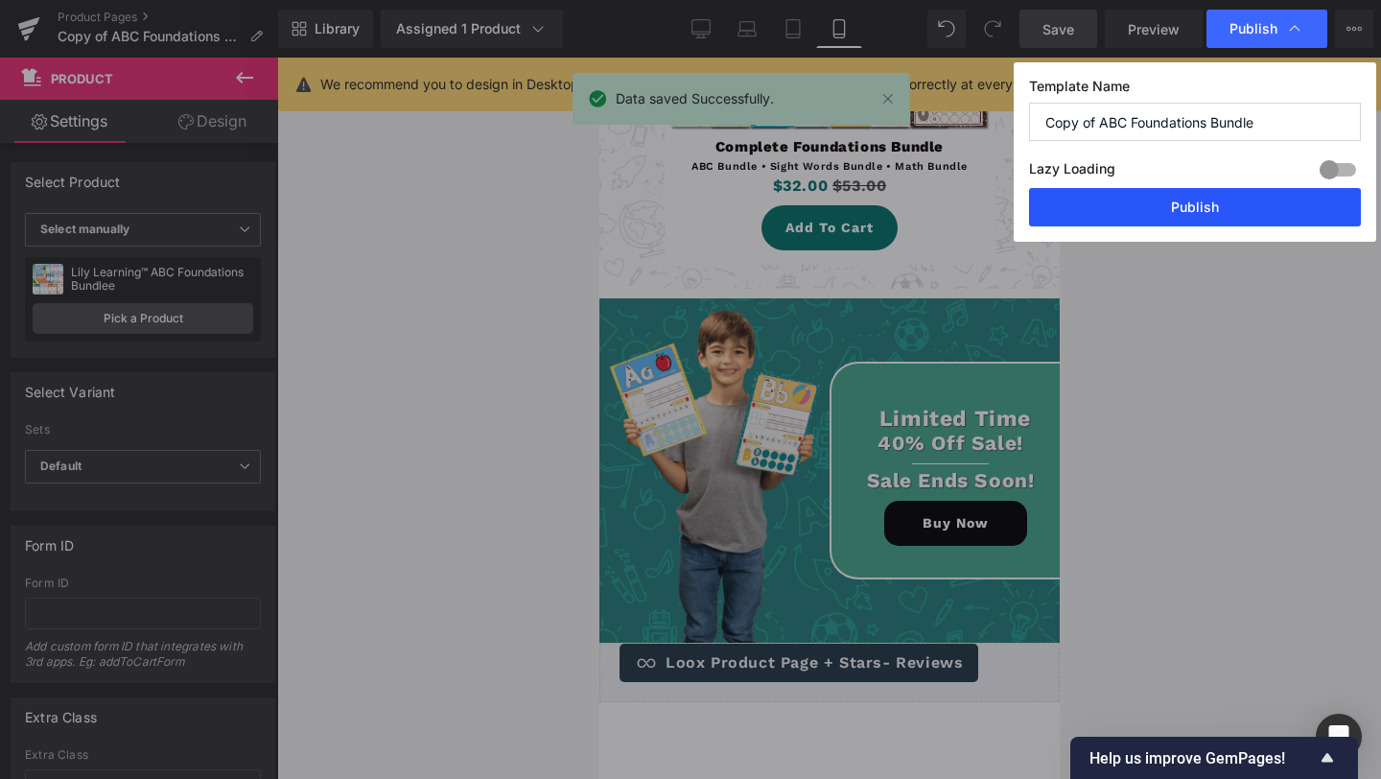
click at [1205, 205] on button "Publish" at bounding box center [1195, 207] width 332 height 38
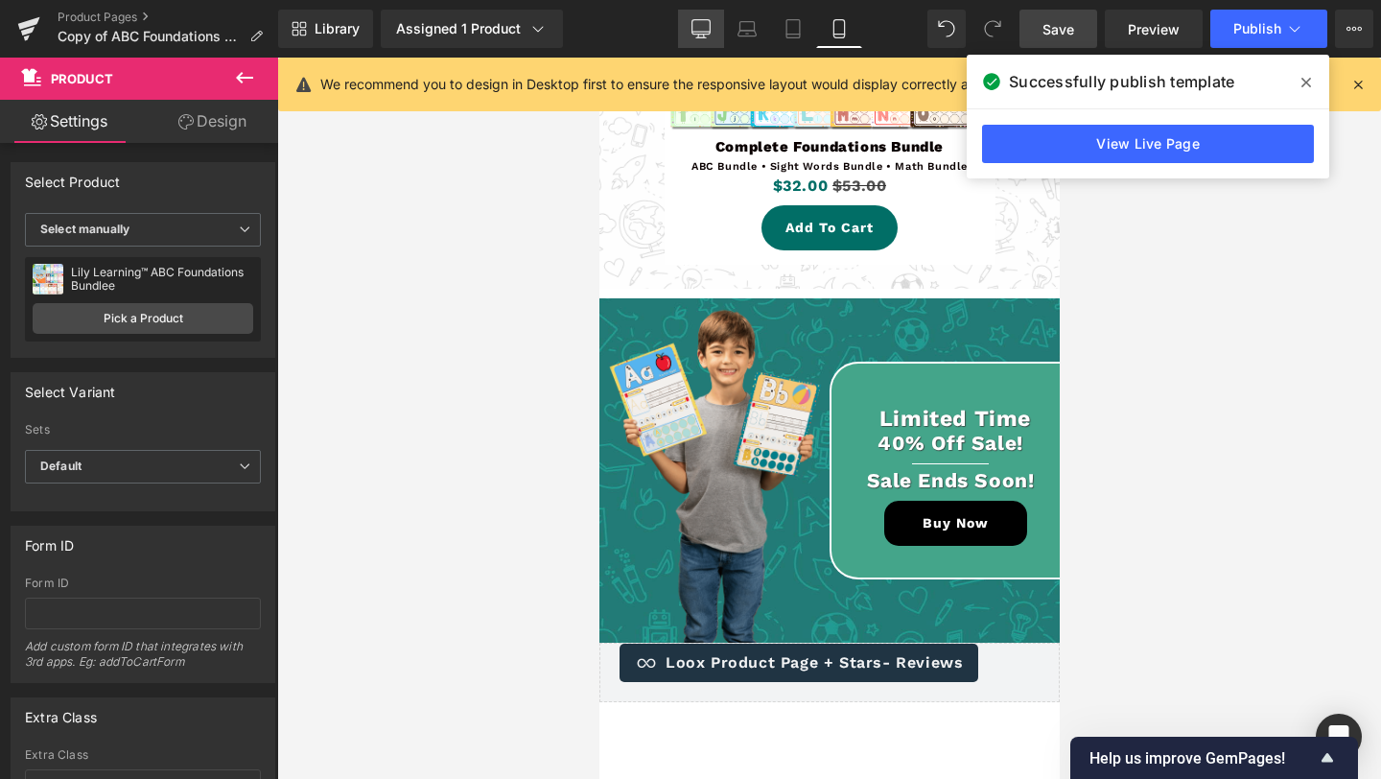
click at [710, 28] on icon at bounding box center [701, 28] width 19 height 19
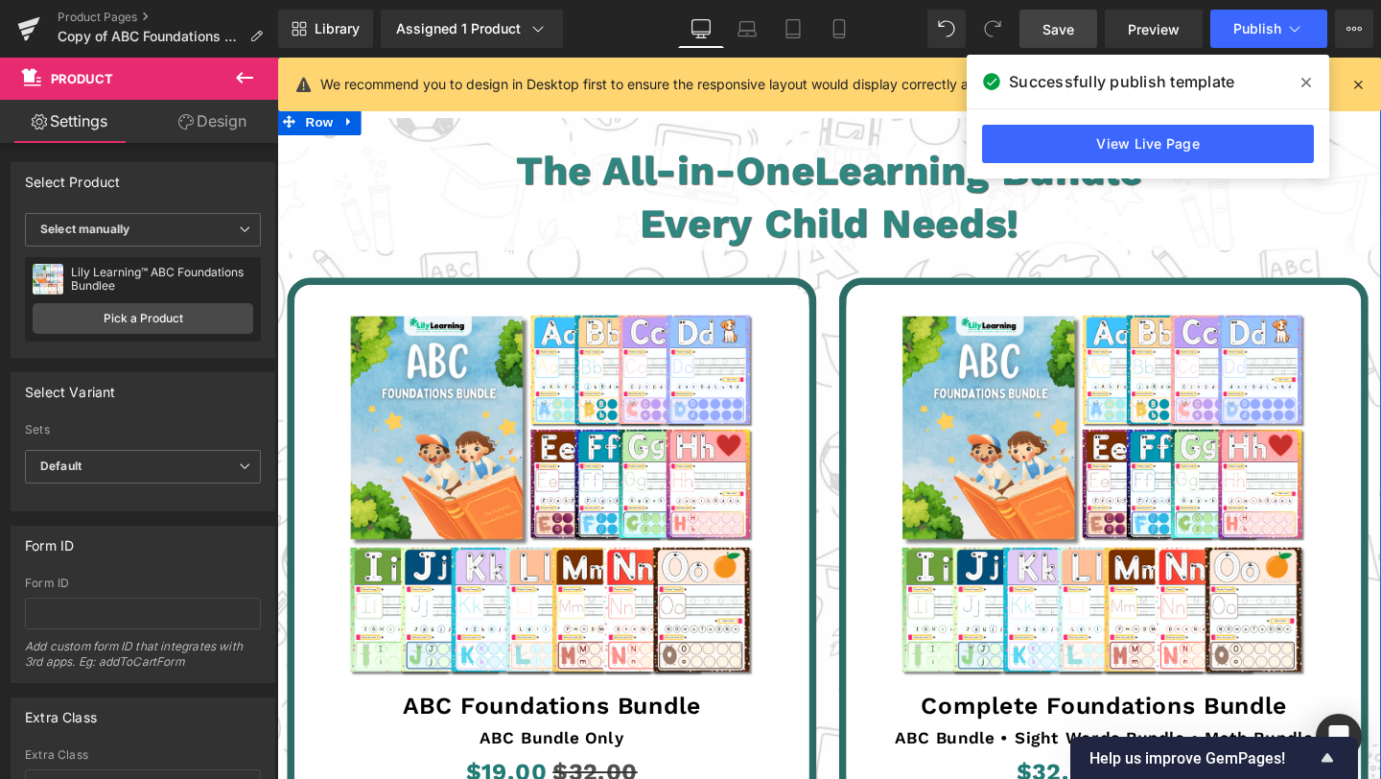
scroll to position [4168, 0]
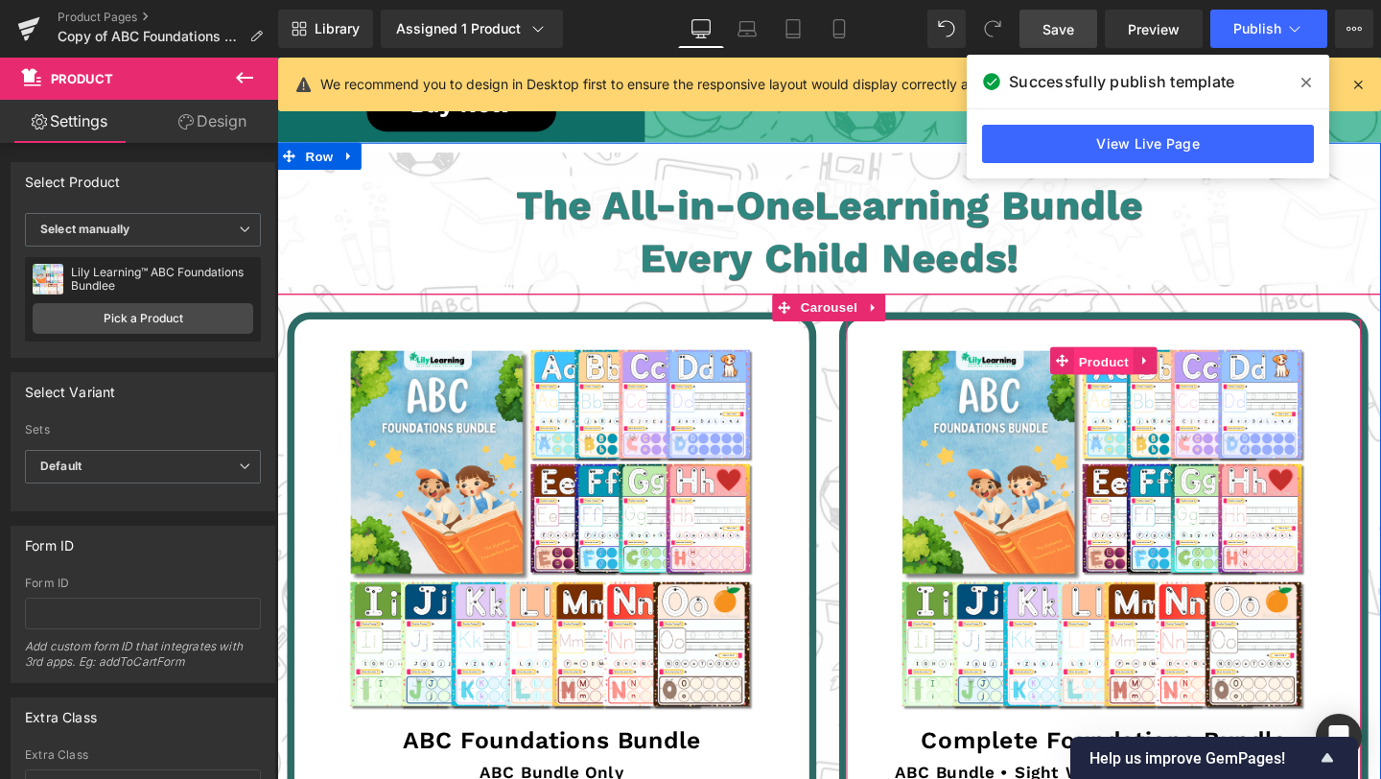
click at [1139, 363] on span "Product" at bounding box center [1146, 377] width 62 height 29
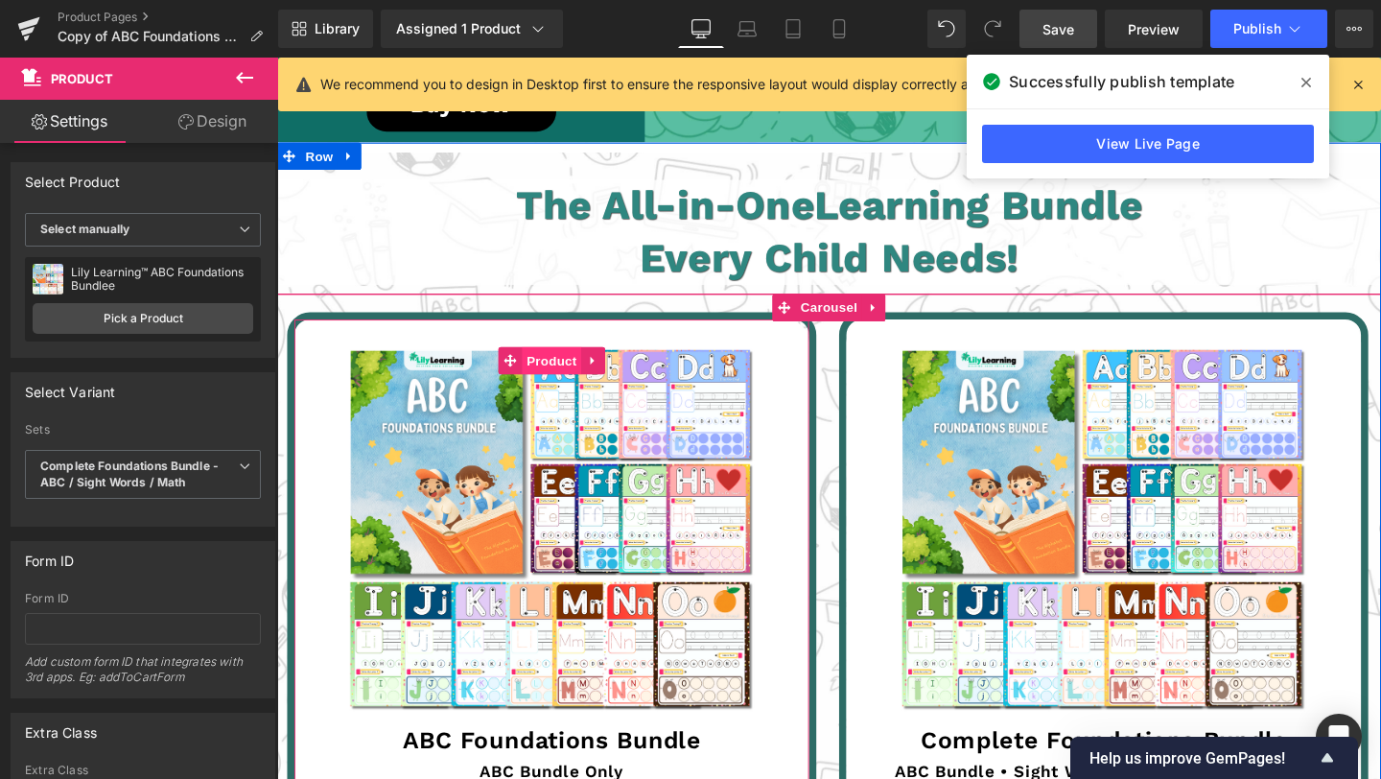
click at [569, 362] on span "Product" at bounding box center [566, 376] width 62 height 29
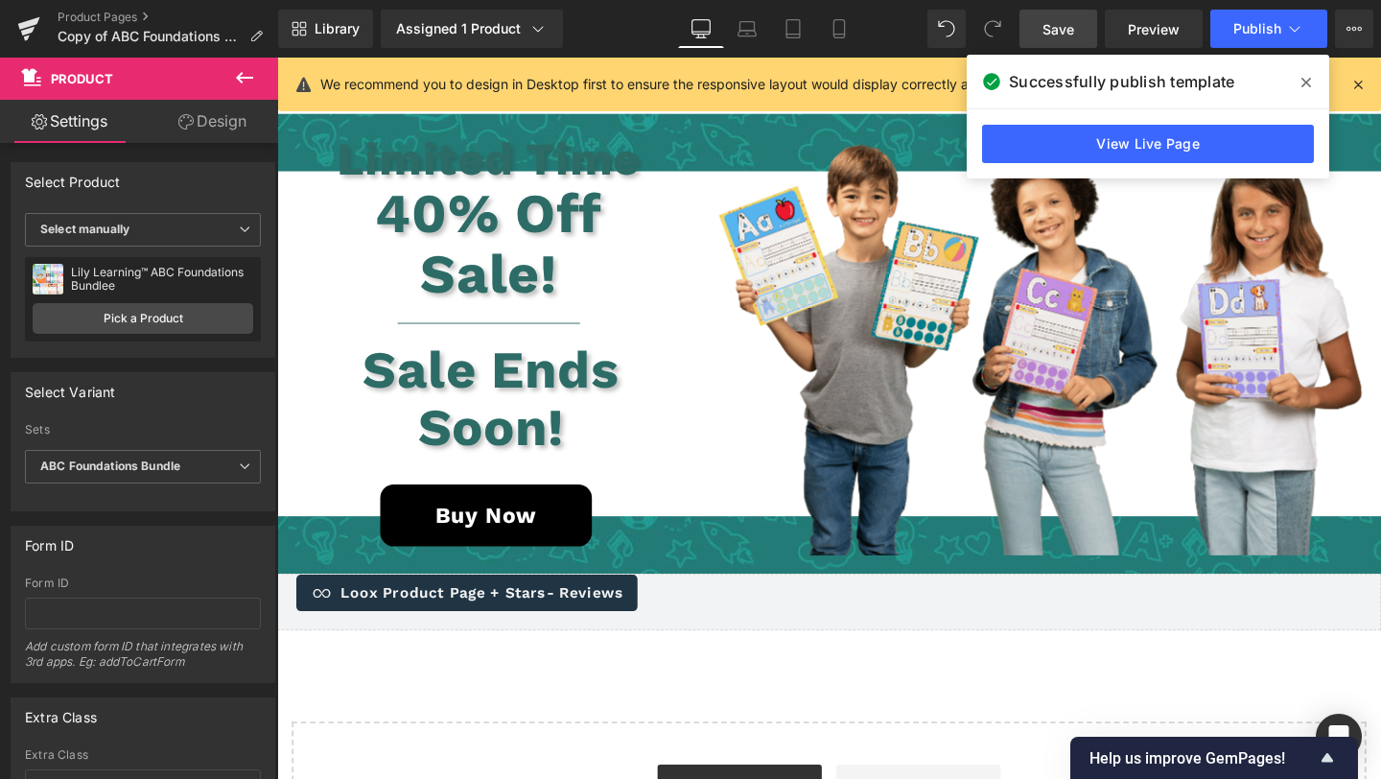
scroll to position [5080, 0]
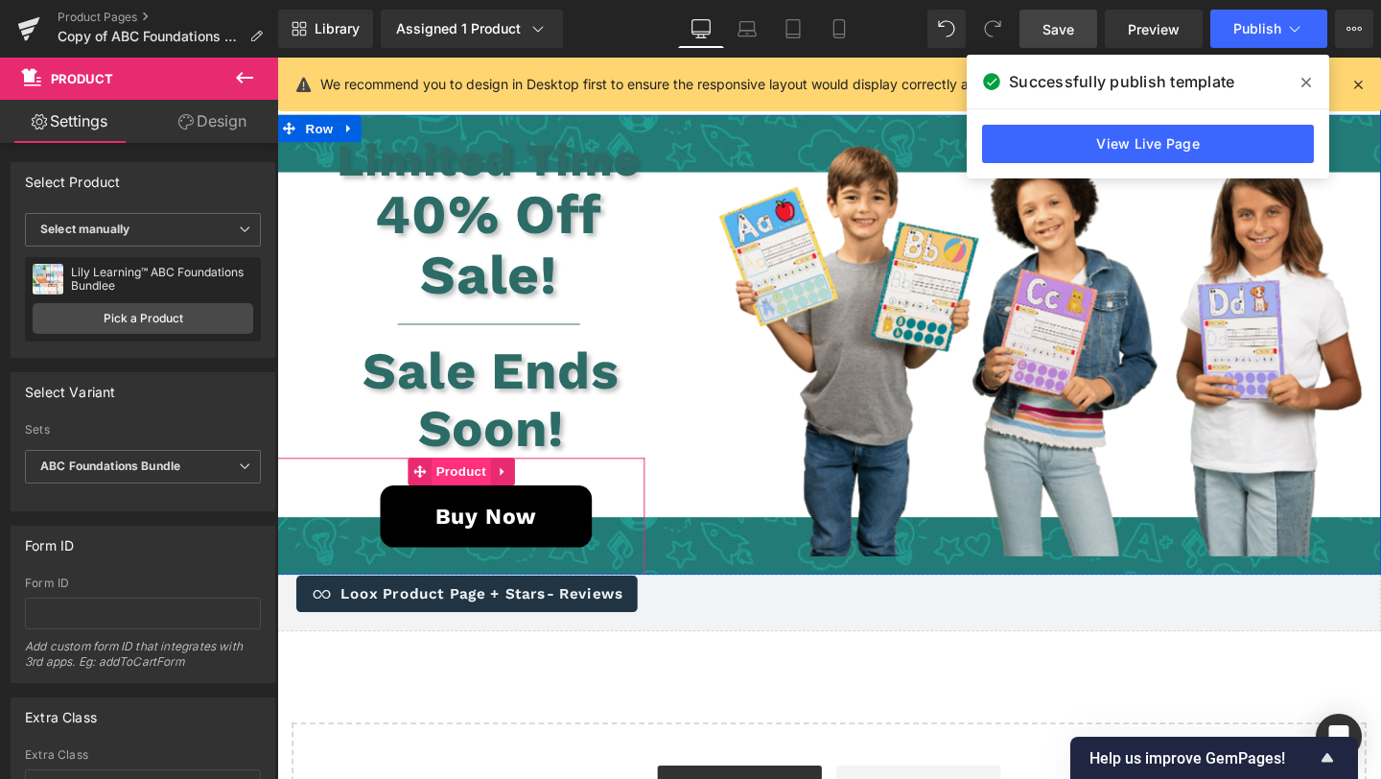
click at [473, 479] on span "Product" at bounding box center [470, 493] width 62 height 29
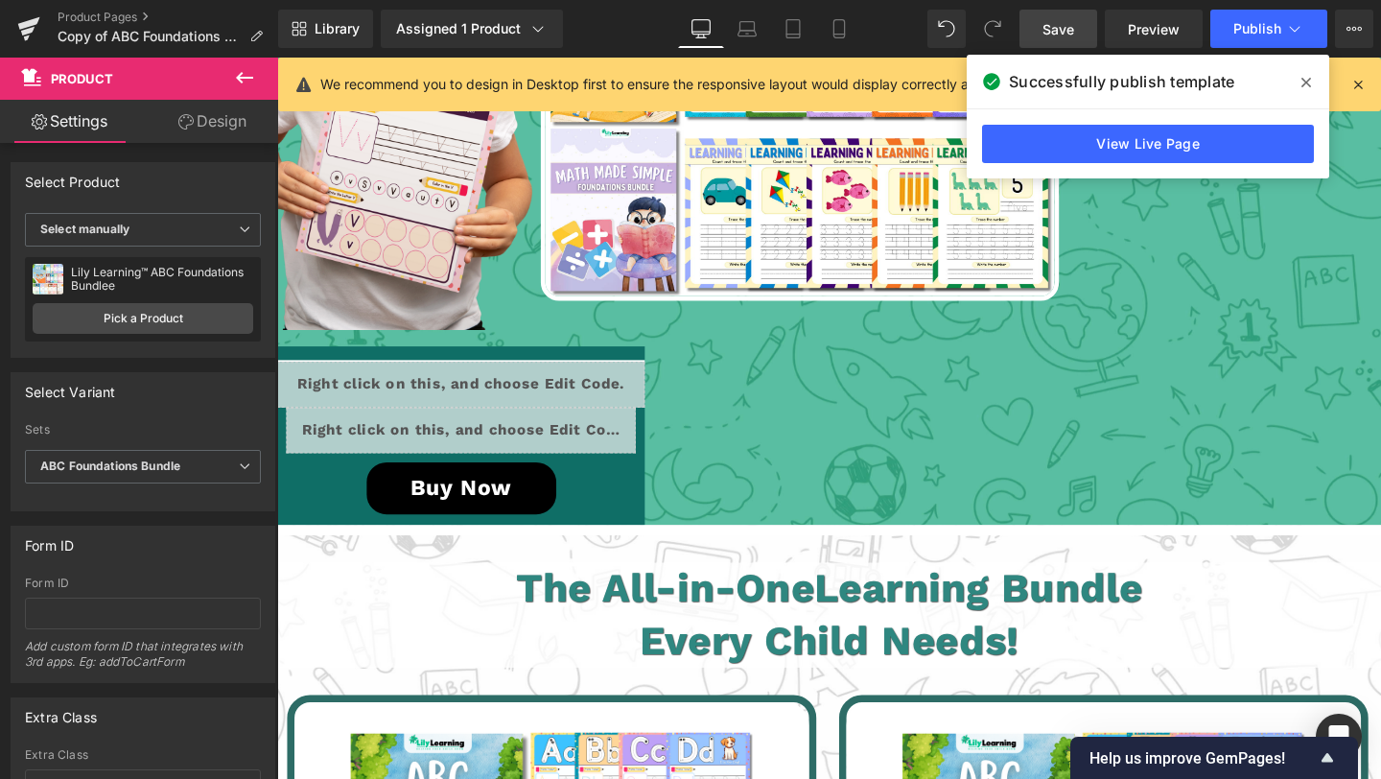
scroll to position [3687, 0]
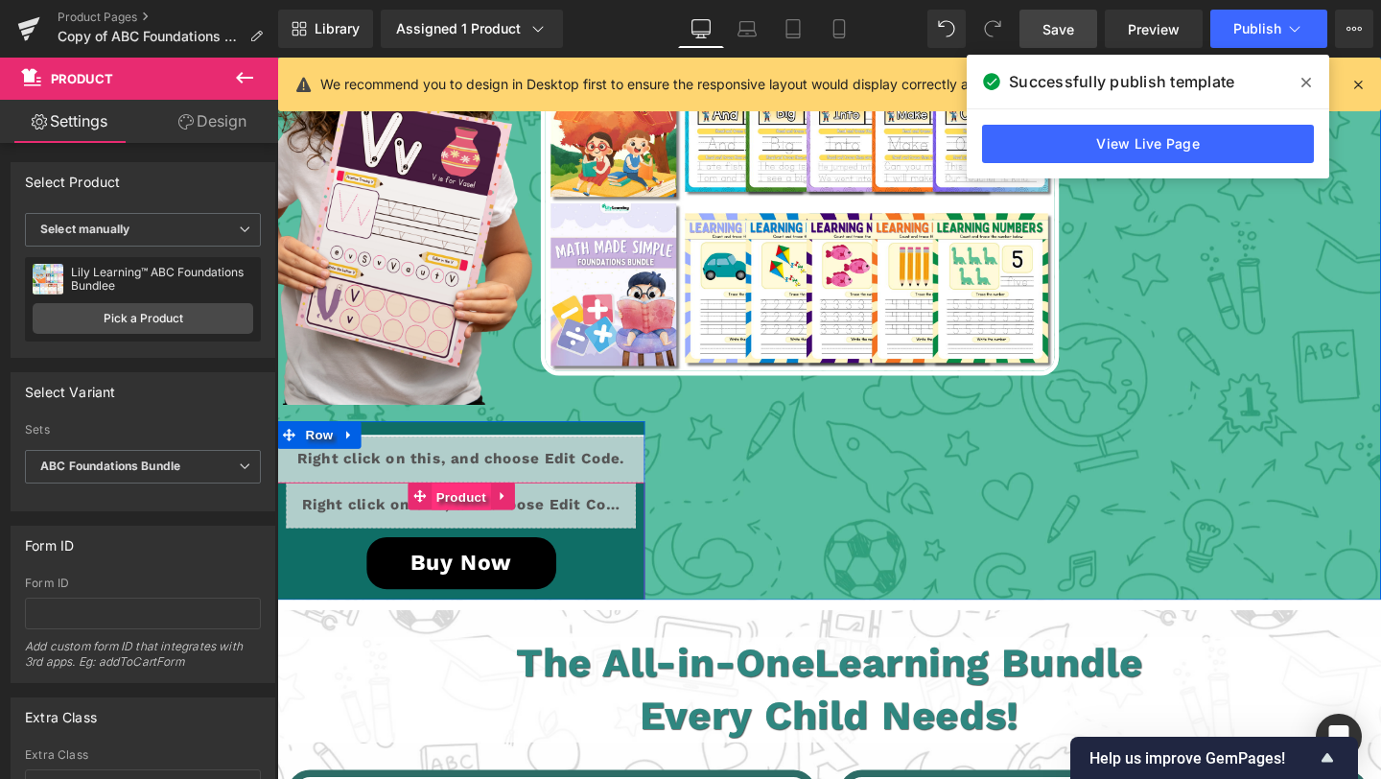
click at [456, 505] on span "Product" at bounding box center [470, 519] width 62 height 29
click at [160, 474] on span "Default" at bounding box center [143, 467] width 236 height 34
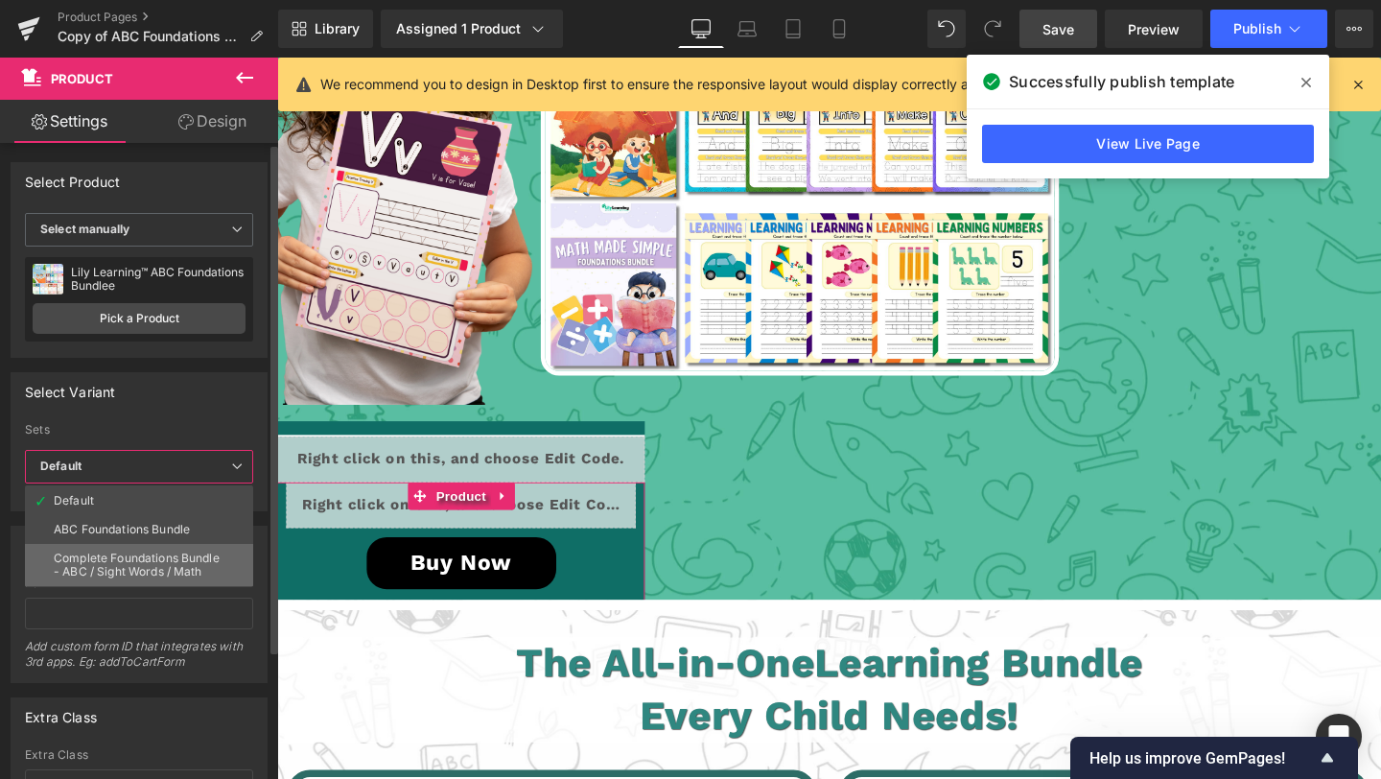
click at [144, 566] on div "Complete Foundations Bundle - ABC / Sight Words / Math" at bounding box center [139, 565] width 171 height 27
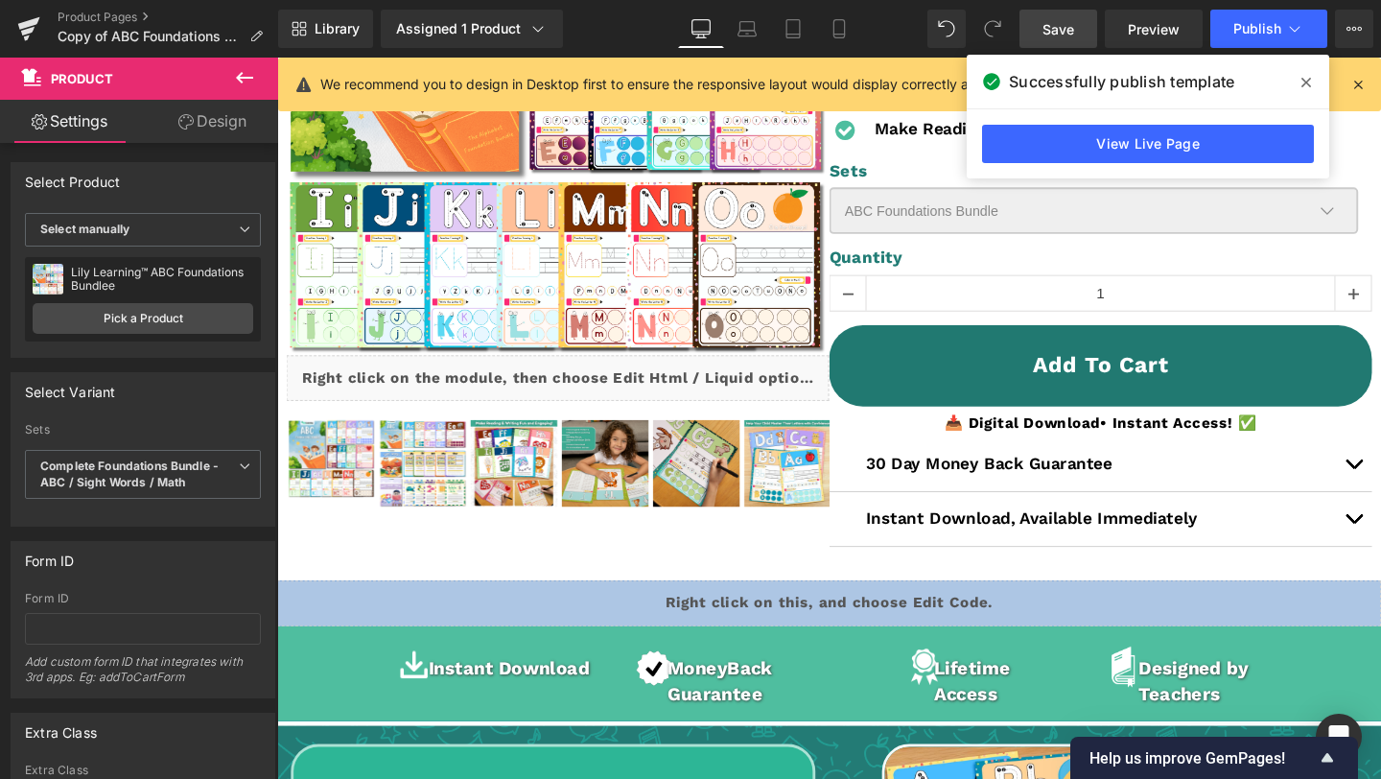
scroll to position [0, 0]
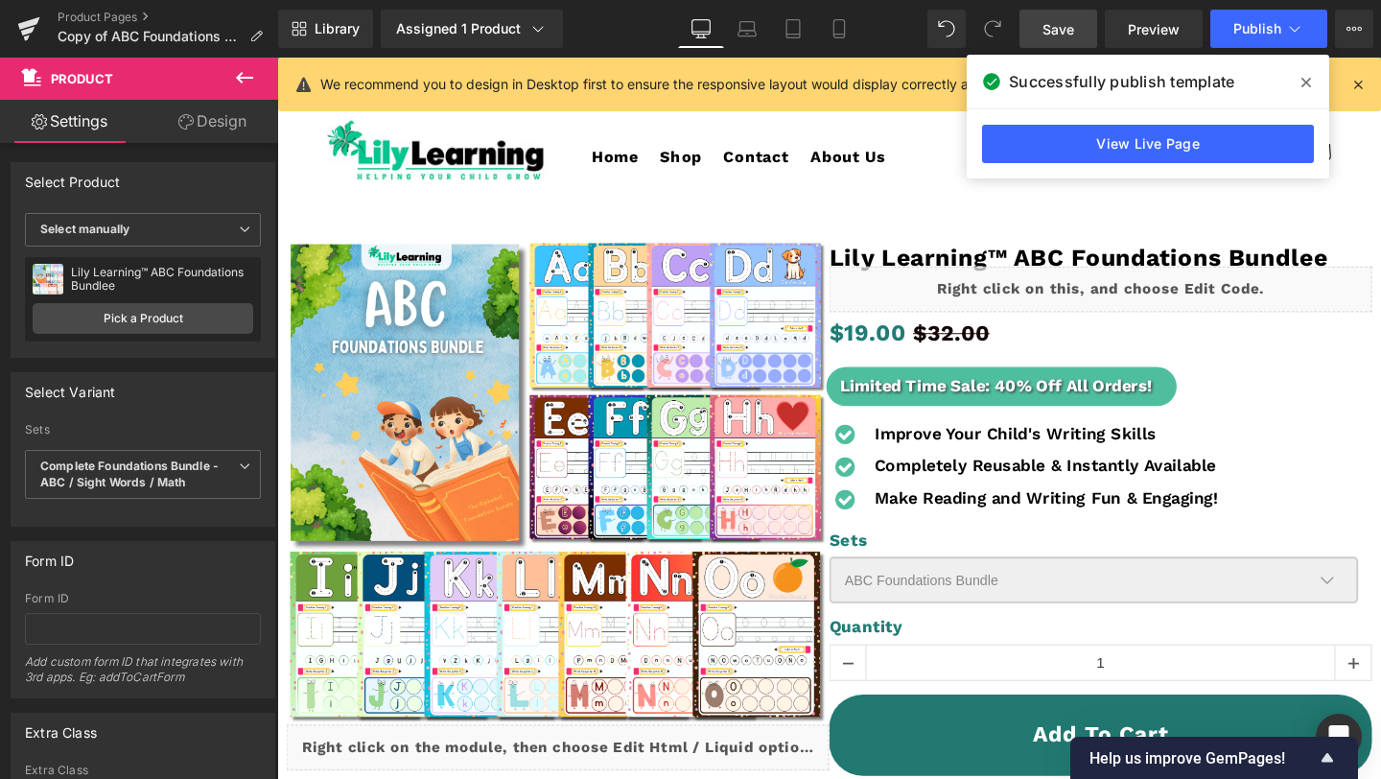
click at [1063, 28] on span "Save" at bounding box center [1059, 29] width 32 height 20
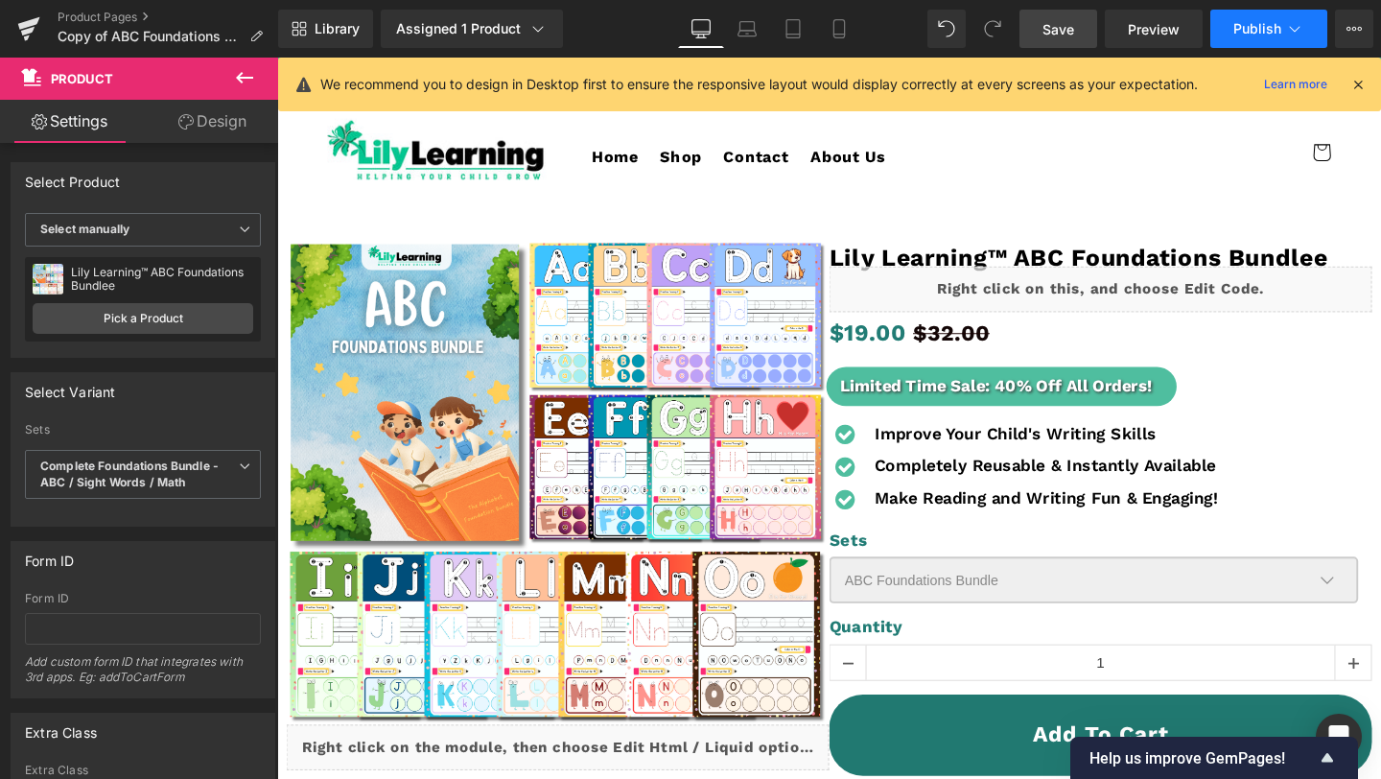
click at [1245, 39] on button "Publish" at bounding box center [1268, 29] width 117 height 38
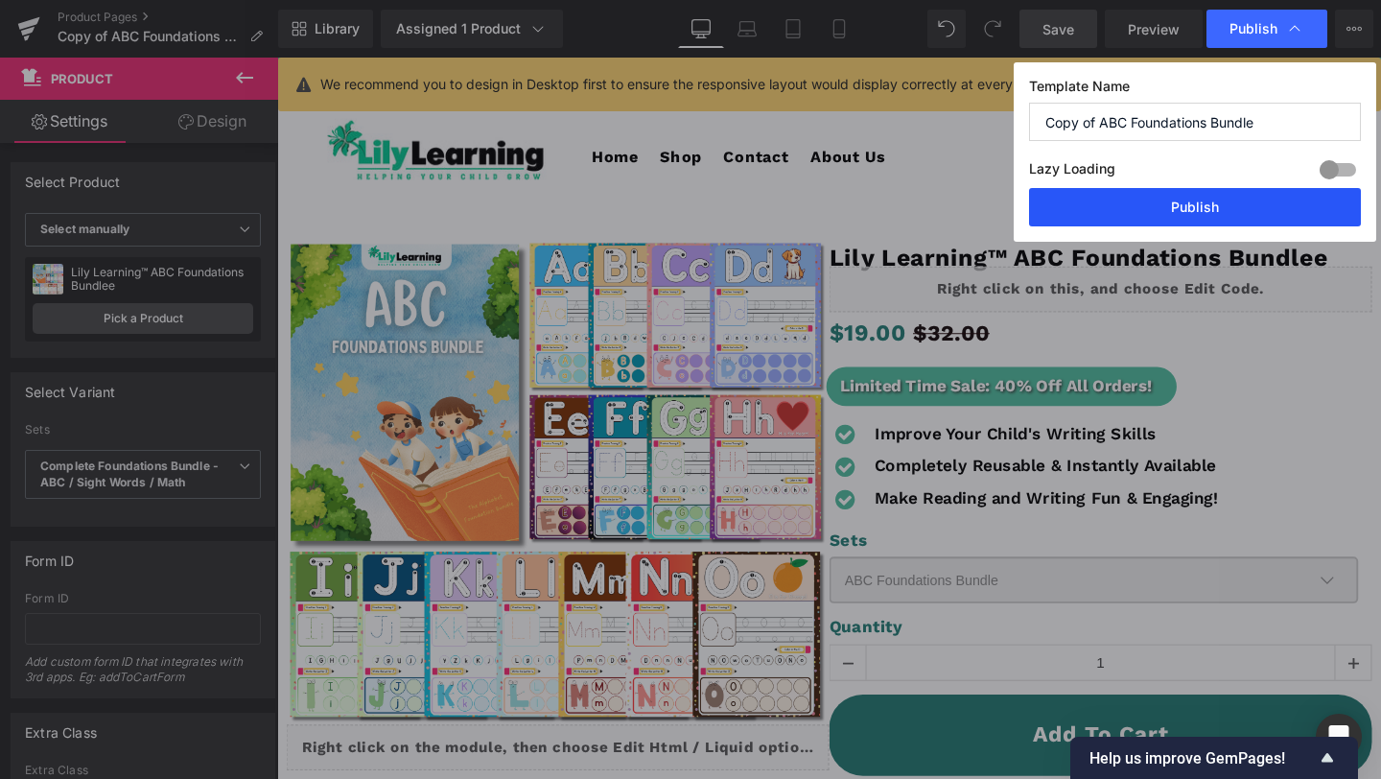
click at [1185, 210] on button "Publish" at bounding box center [1195, 207] width 332 height 38
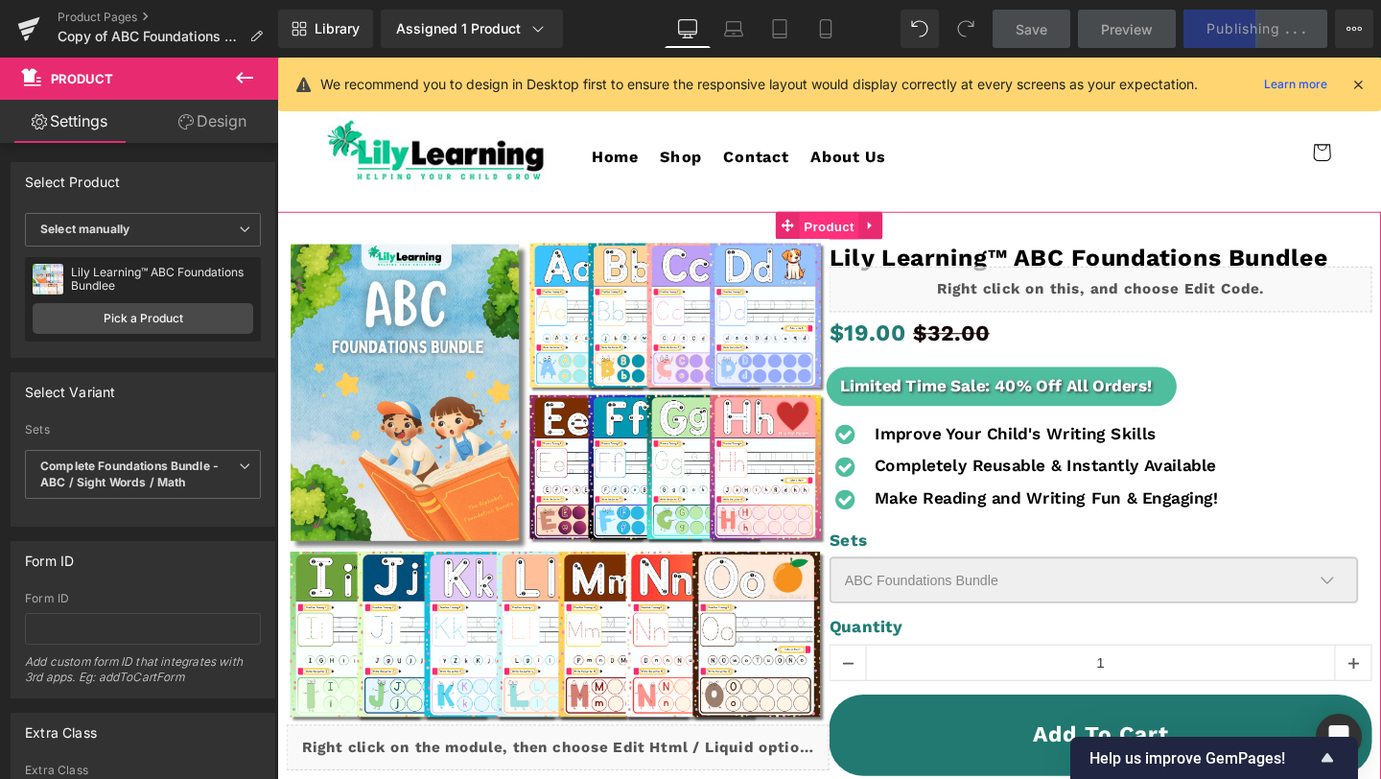
click at [856, 233] on span "Product" at bounding box center [858, 235] width 62 height 29
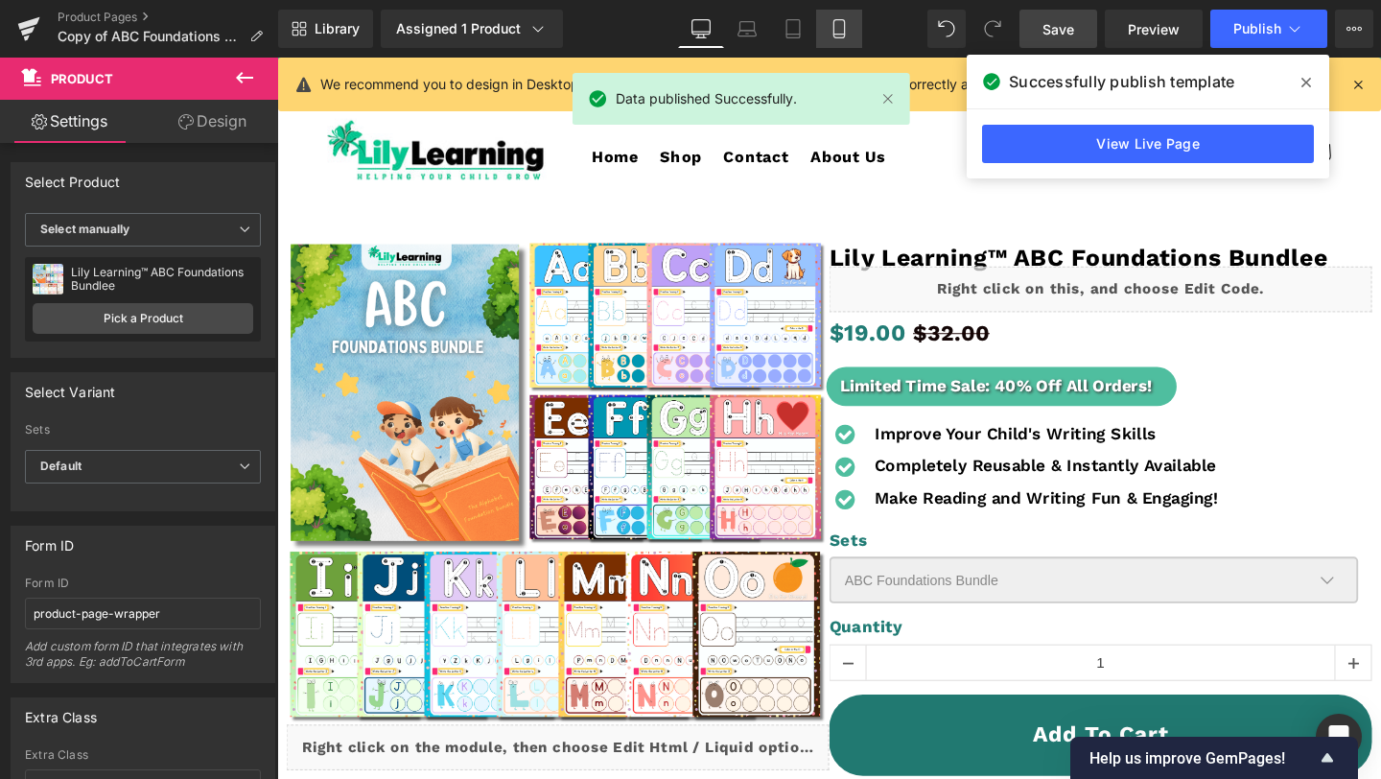
click at [828, 34] on link "Mobile" at bounding box center [839, 29] width 46 height 38
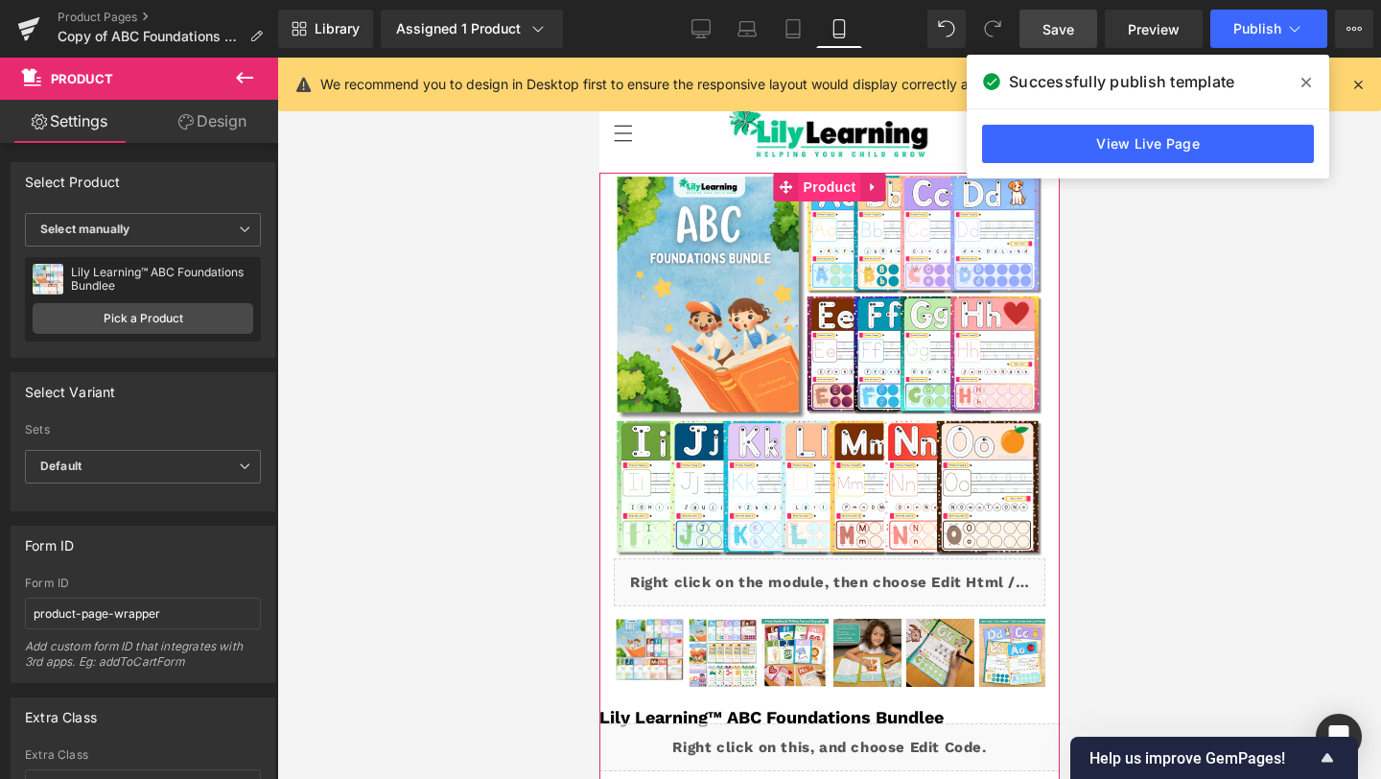
click at [824, 180] on span "Product" at bounding box center [829, 187] width 62 height 29
click at [820, 186] on span "Product" at bounding box center [829, 187] width 62 height 29
click at [820, 187] on span "Product" at bounding box center [829, 187] width 62 height 29
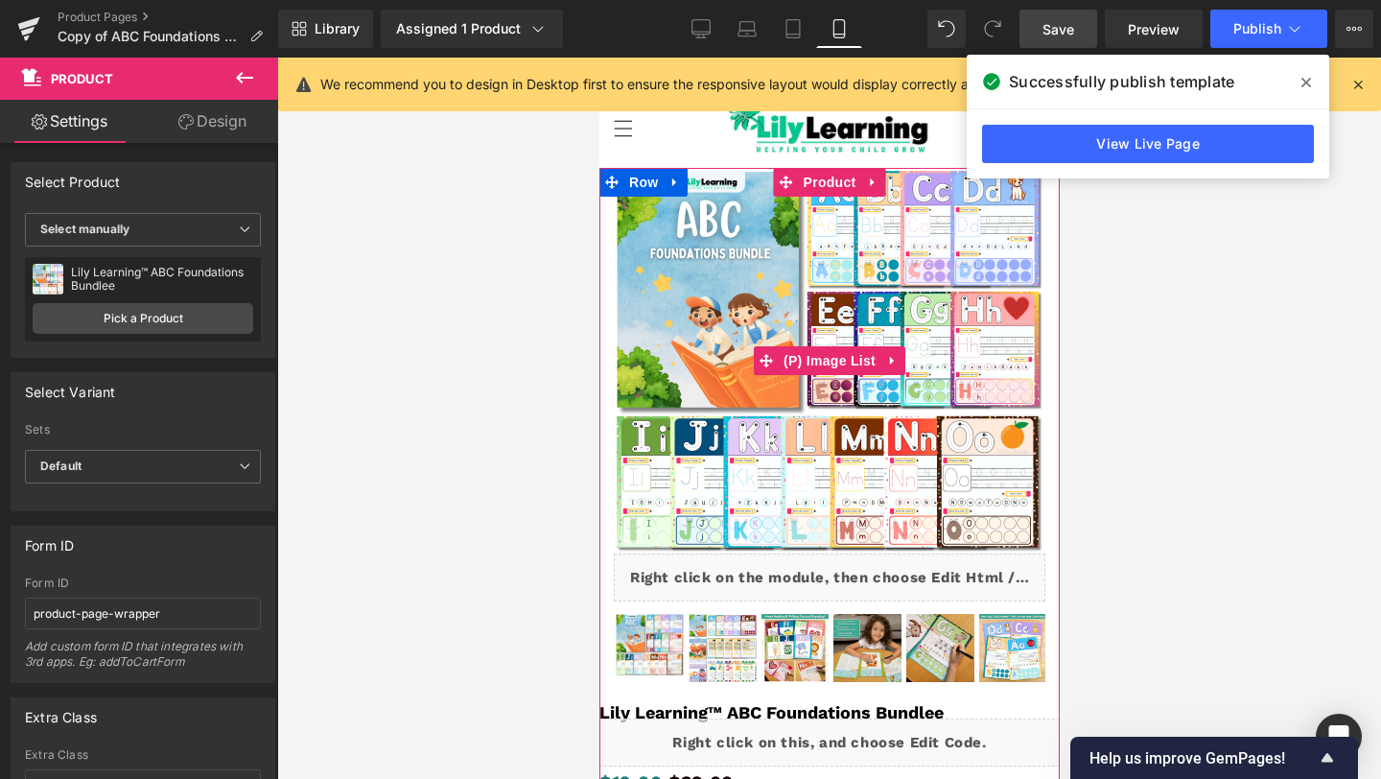
scroll to position [10, 0]
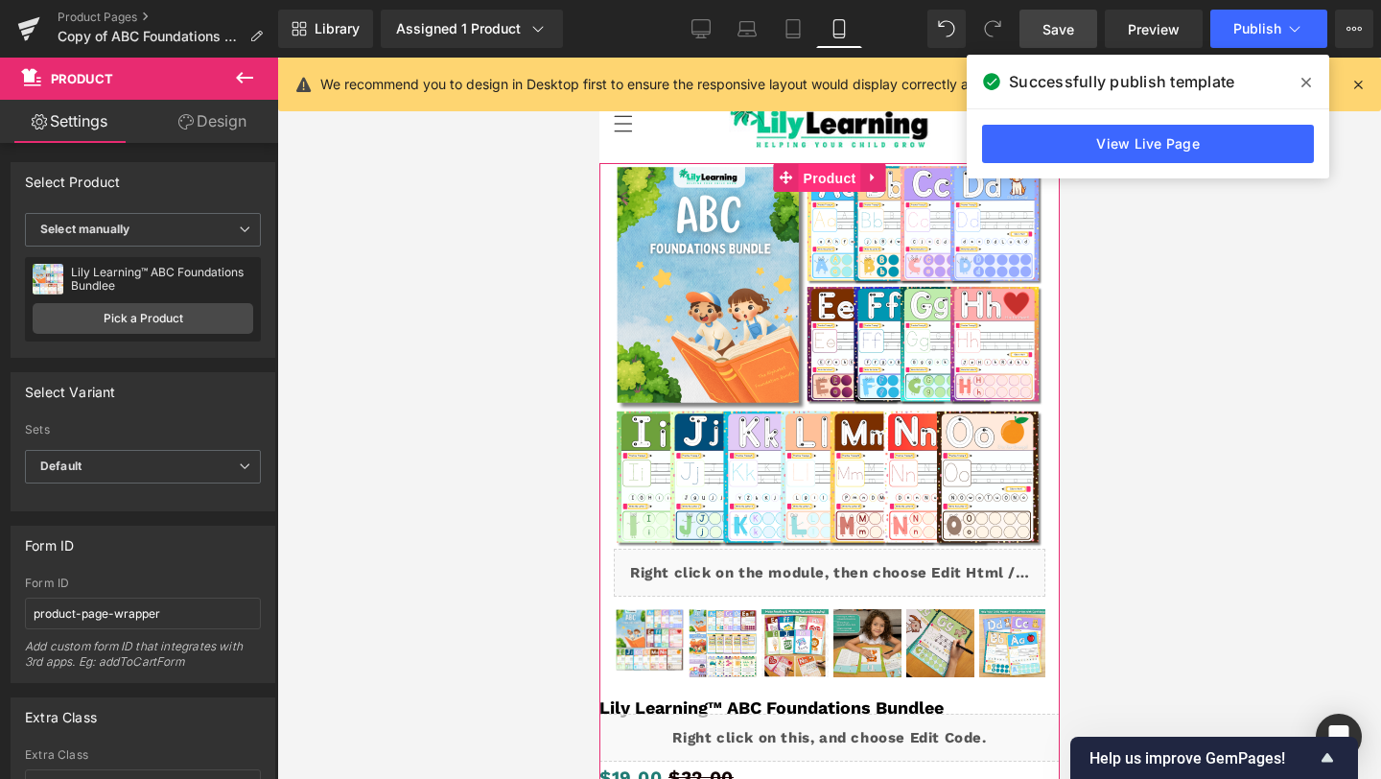
click at [827, 178] on span "Product" at bounding box center [829, 178] width 62 height 29
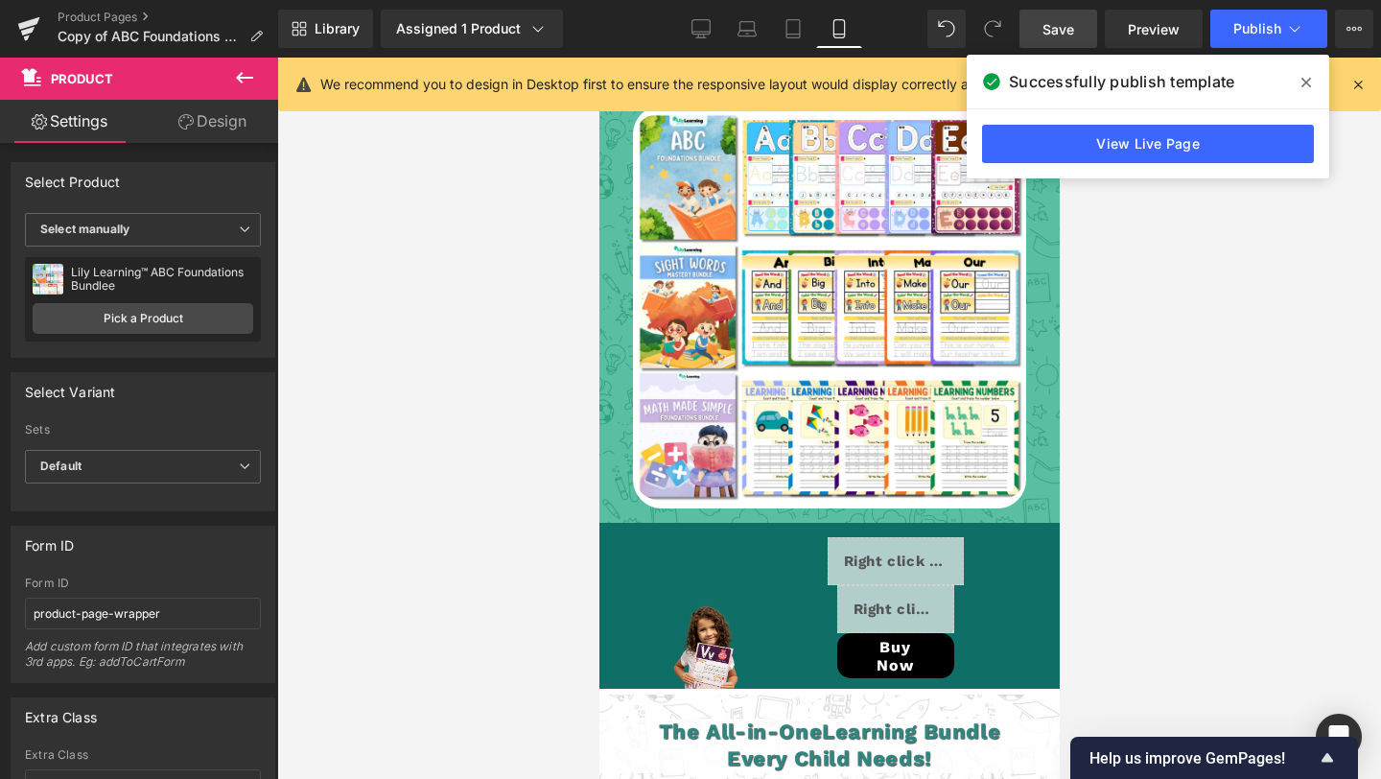
scroll to position [4596, 0]
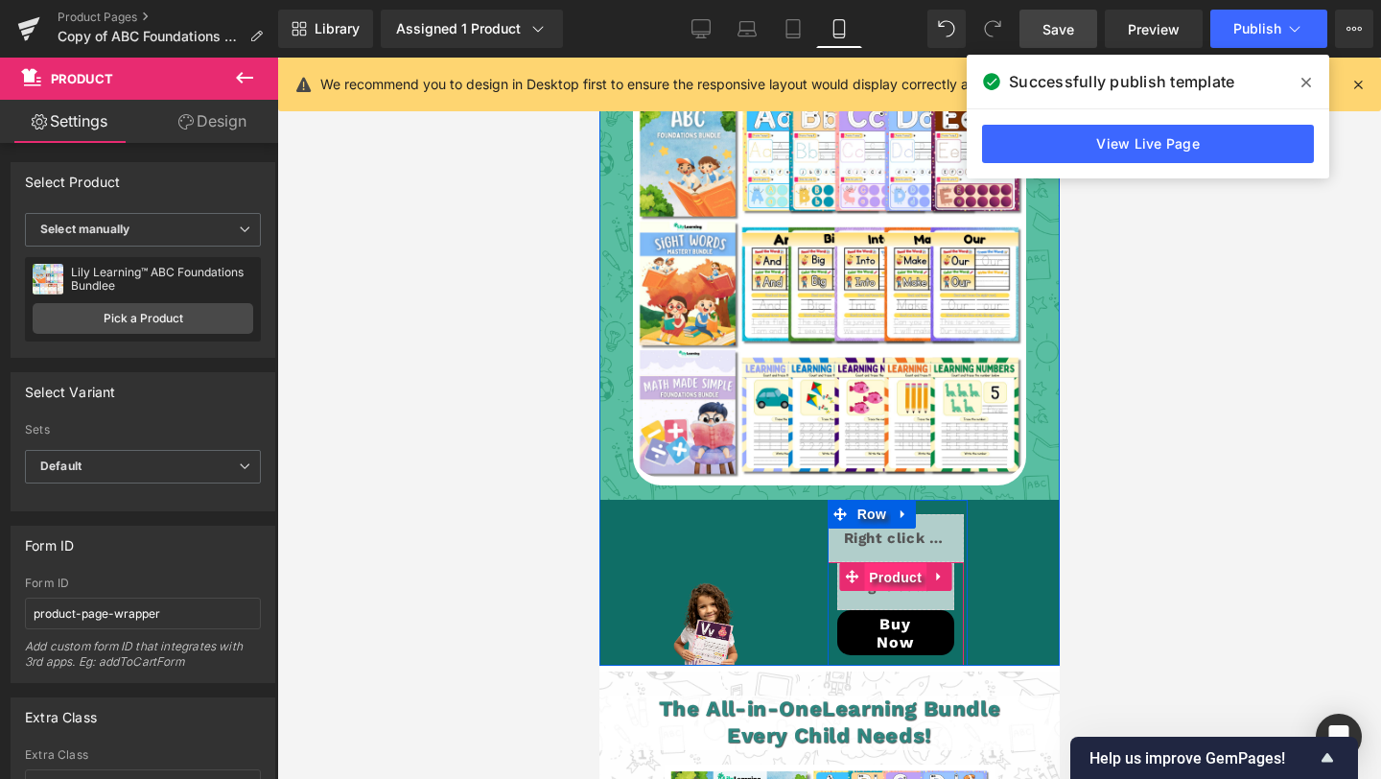
click at [884, 563] on span "Product" at bounding box center [894, 577] width 62 height 29
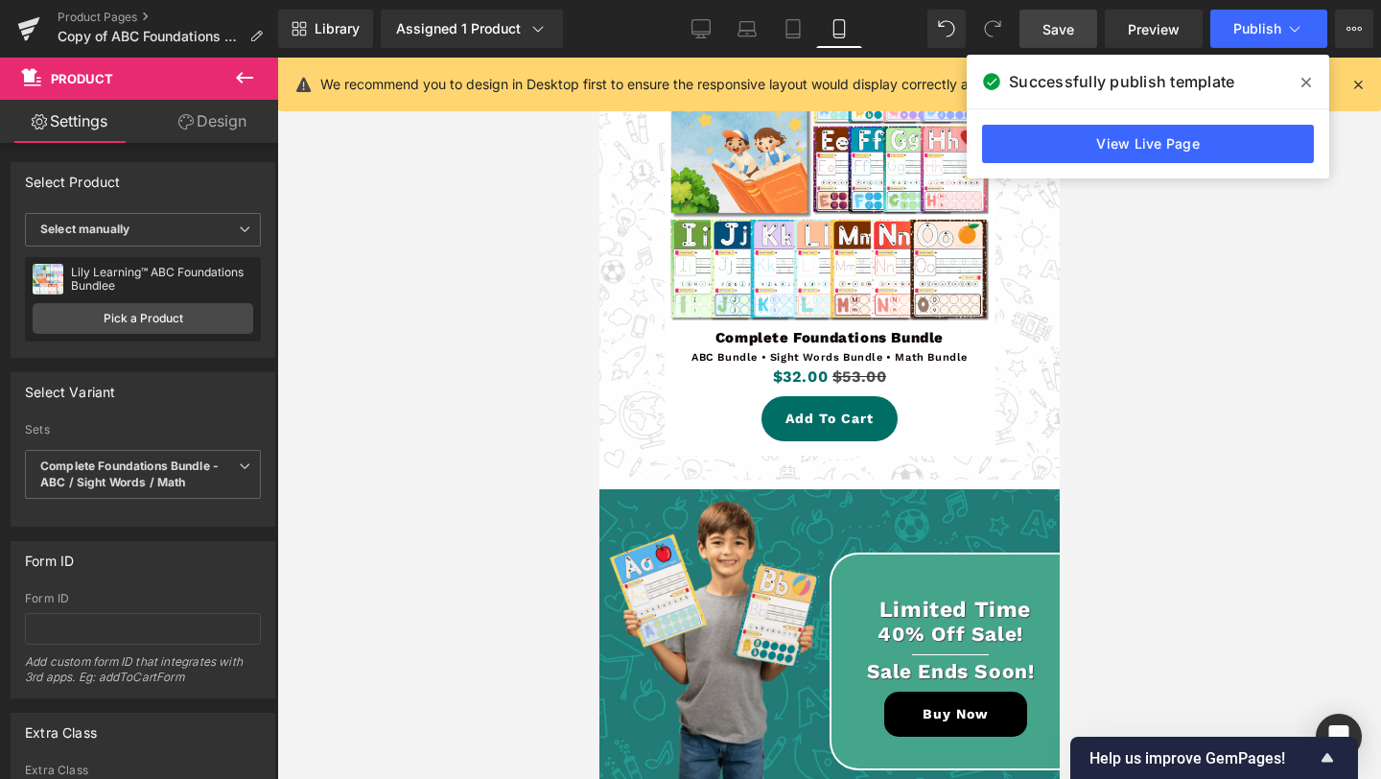
scroll to position [5779, 0]
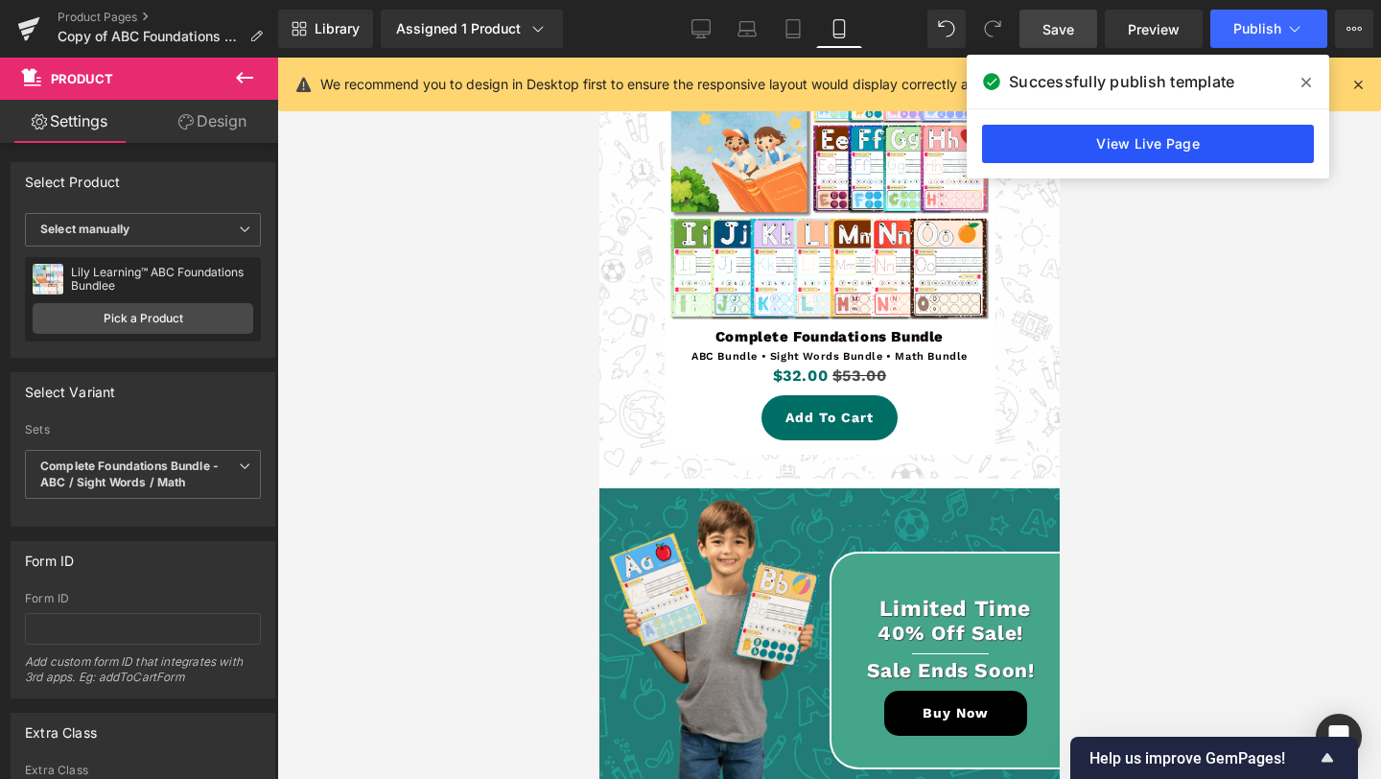
click at [1124, 152] on link "View Live Page" at bounding box center [1148, 144] width 332 height 38
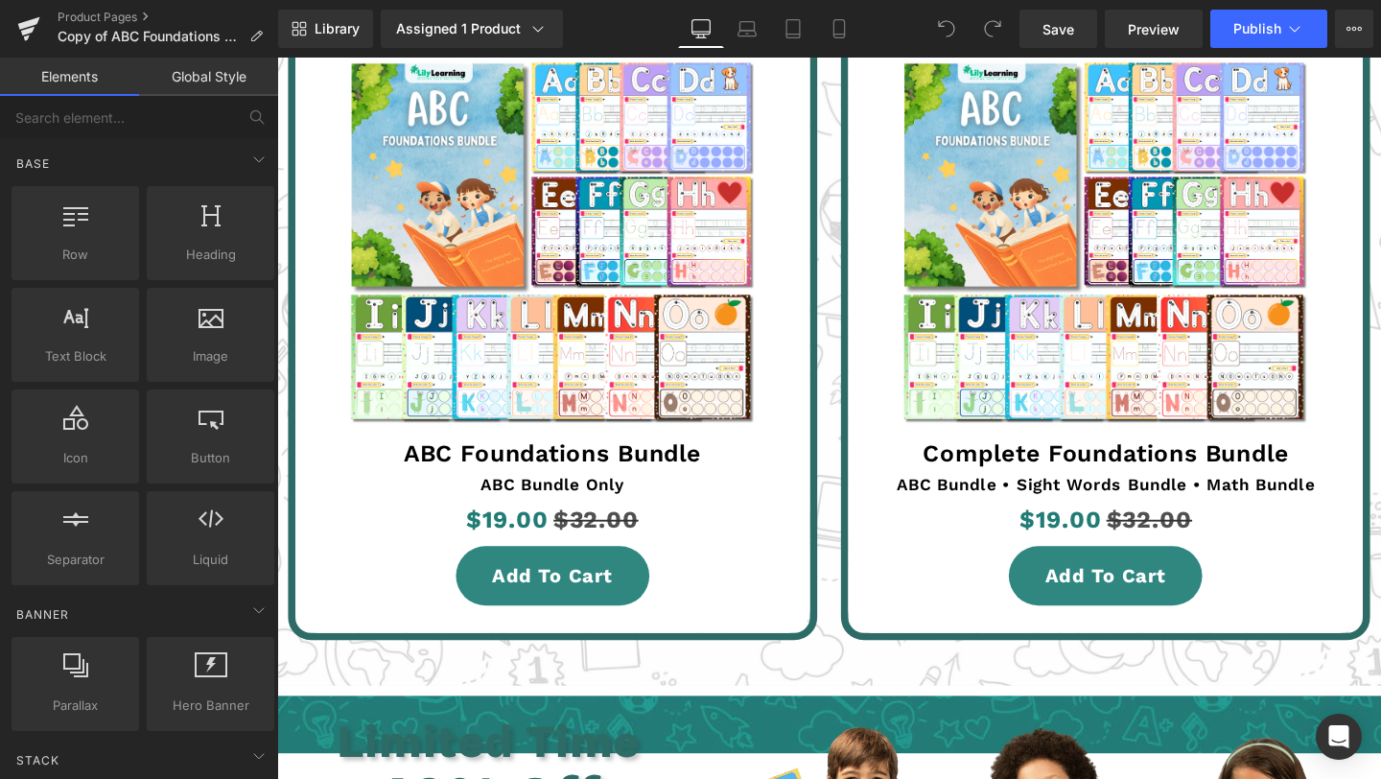
scroll to position [4449, 0]
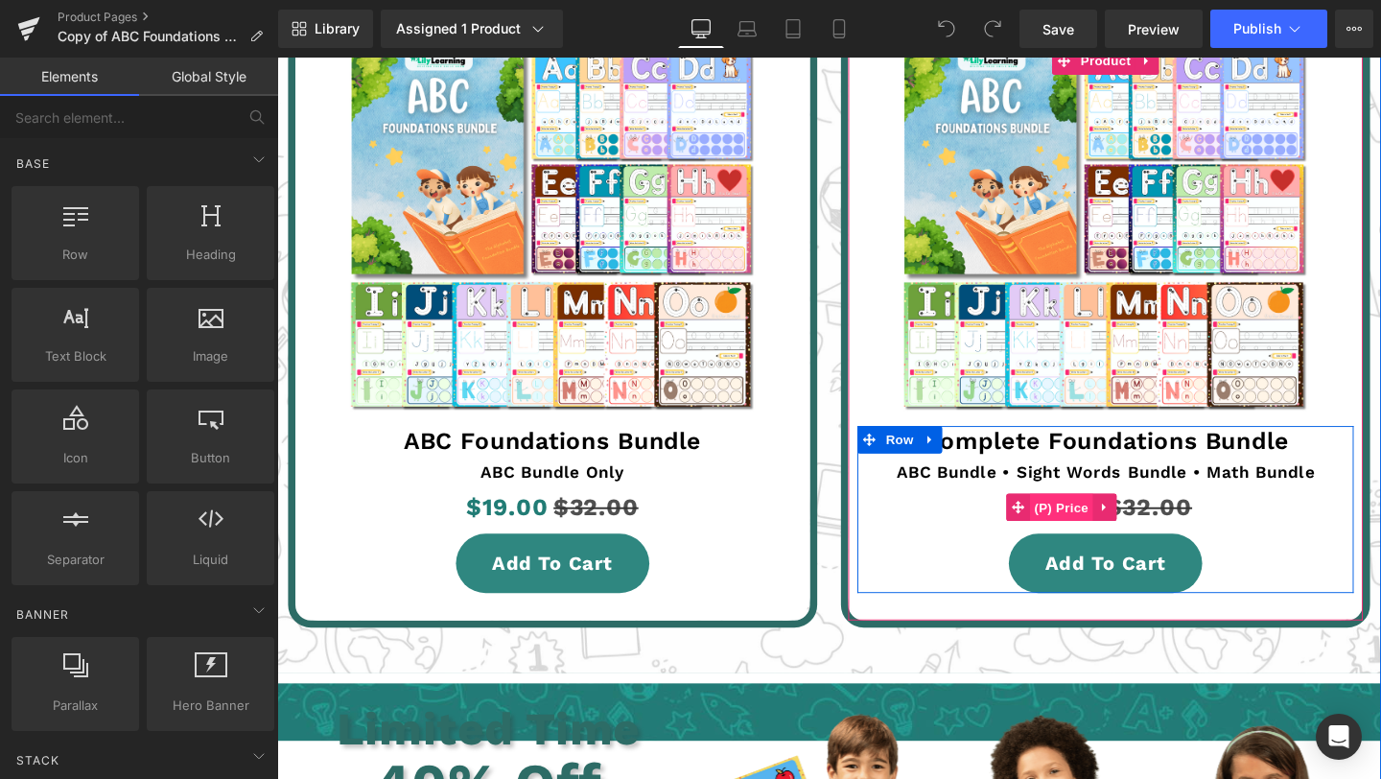
click at [1108, 528] on span "(P) Price" at bounding box center [1101, 530] width 67 height 29
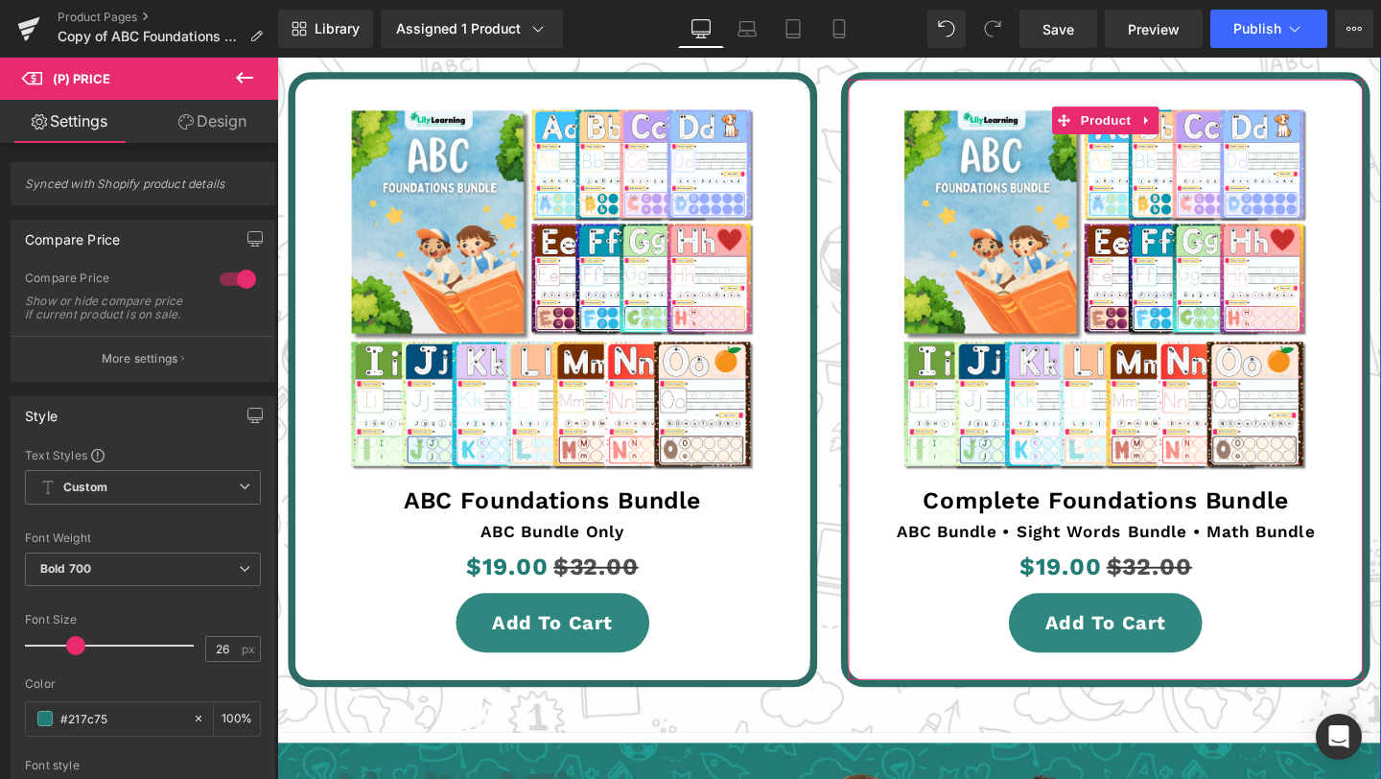
scroll to position [4339, 0]
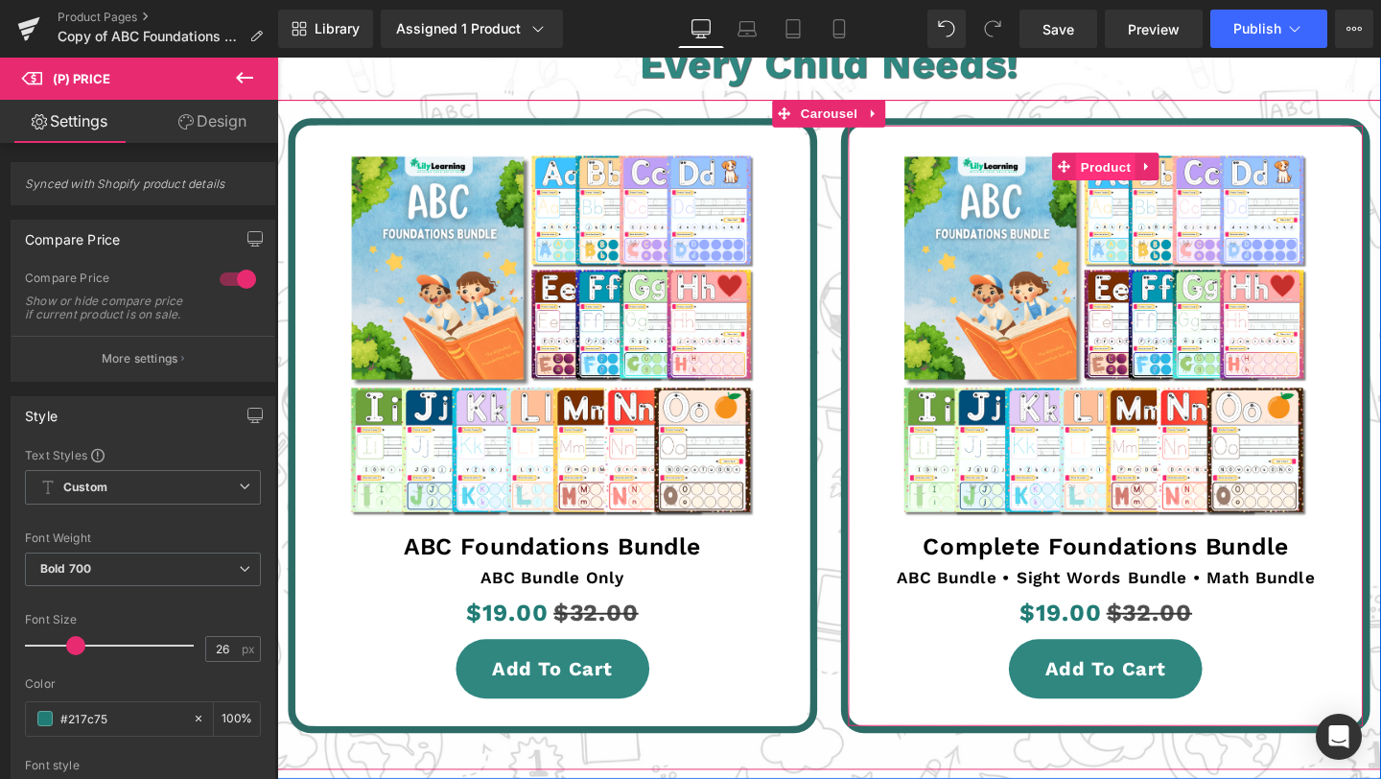
click at [1138, 172] on span "Product" at bounding box center [1148, 172] width 62 height 29
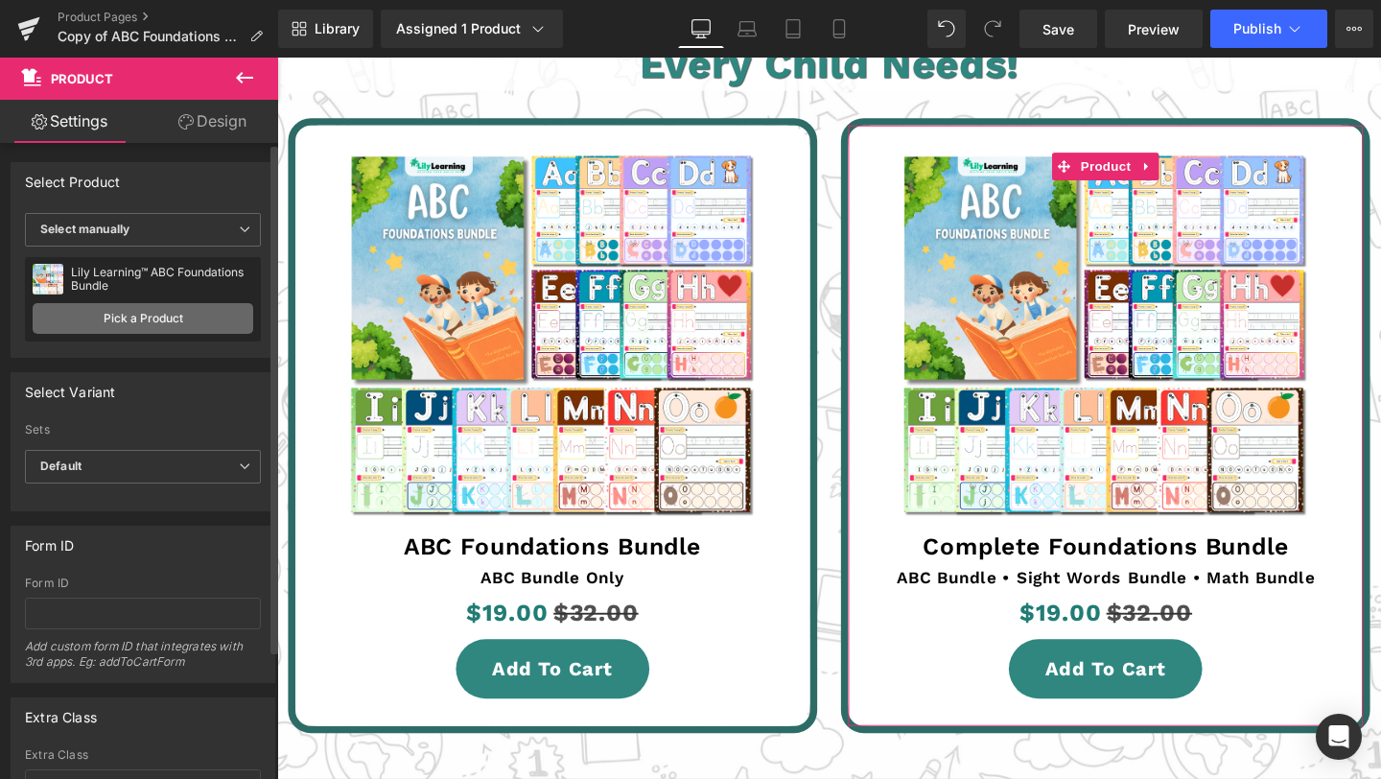
click at [146, 321] on link "Pick a Product" at bounding box center [143, 318] width 221 height 31
click at [153, 465] on span "Default" at bounding box center [143, 467] width 236 height 34
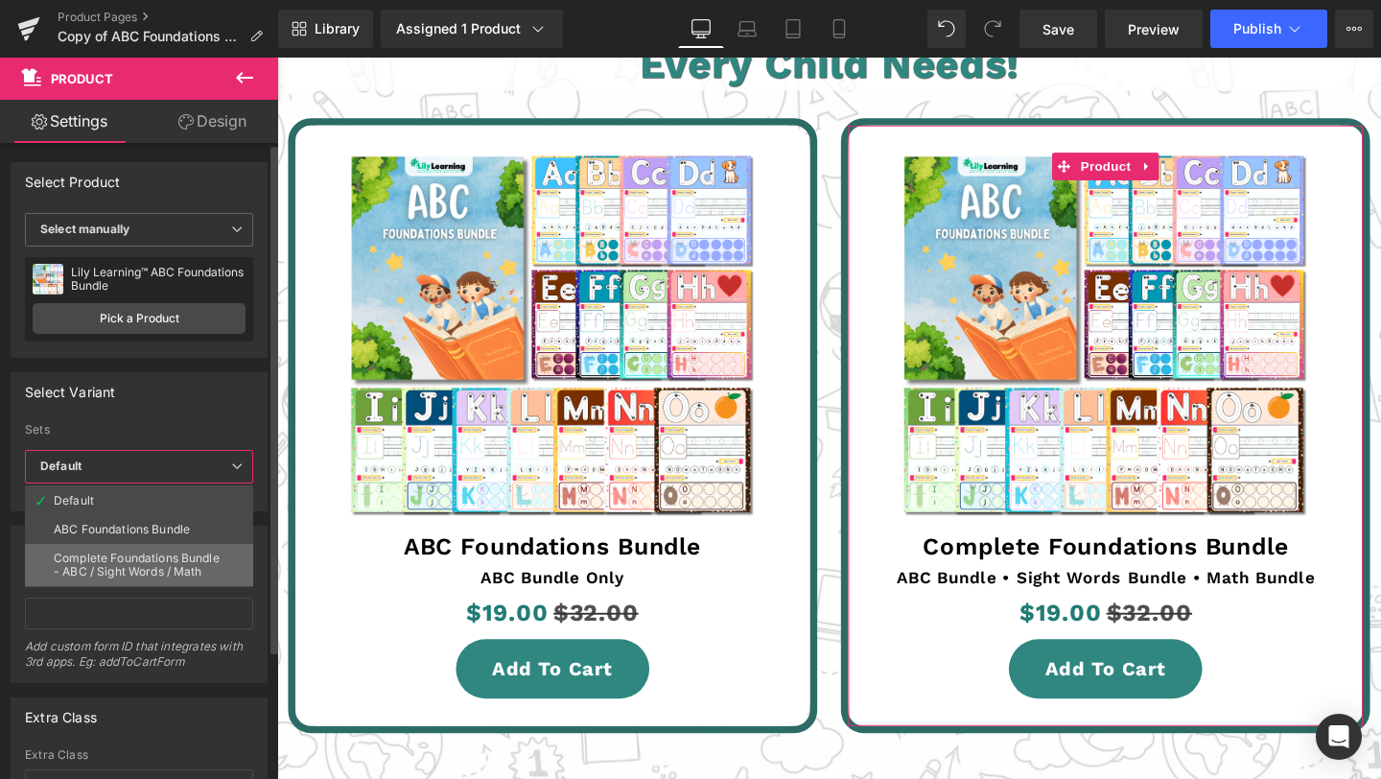
click at [173, 575] on div "Complete Foundations Bundle - ABC / Sight Words / Math" at bounding box center [139, 565] width 171 height 27
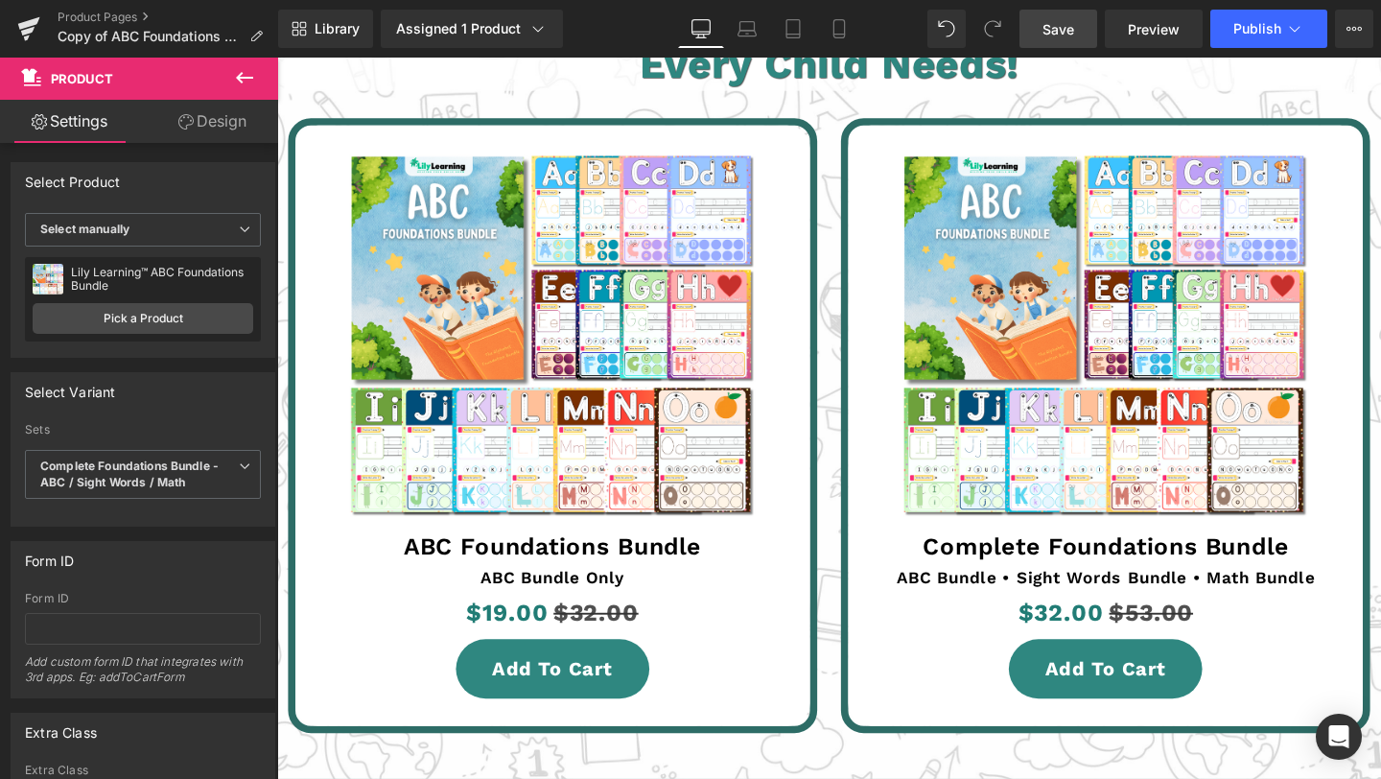
drag, startPoint x: 1050, startPoint y: 39, endPoint x: 621, endPoint y: 107, distance: 435.1
click at [1050, 39] on link "Save" at bounding box center [1059, 29] width 78 height 38
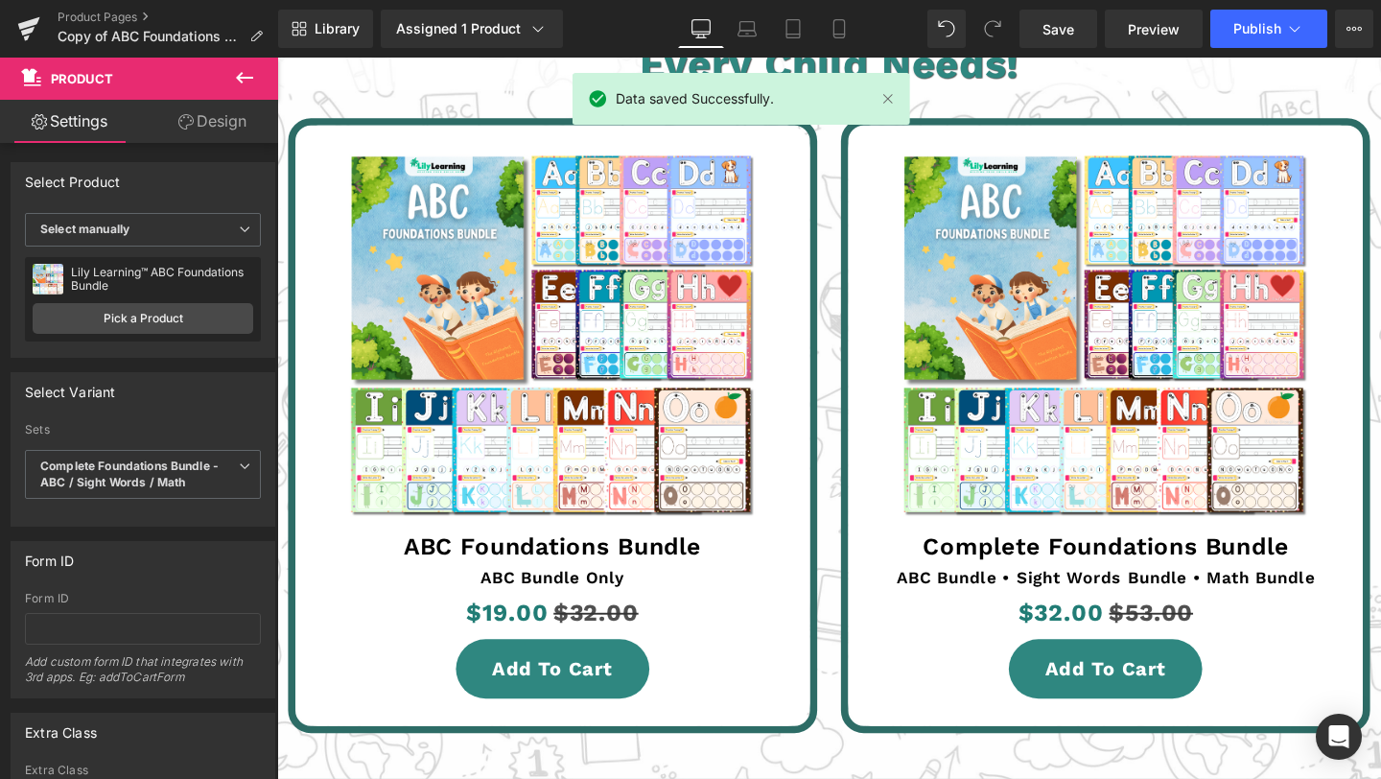
click at [865, 31] on div "Library Assigned 1 Product Product Preview Lily Learning™ ABC Foundations Bundl…" at bounding box center [829, 29] width 1103 height 38
click at [838, 33] on icon at bounding box center [839, 28] width 19 height 19
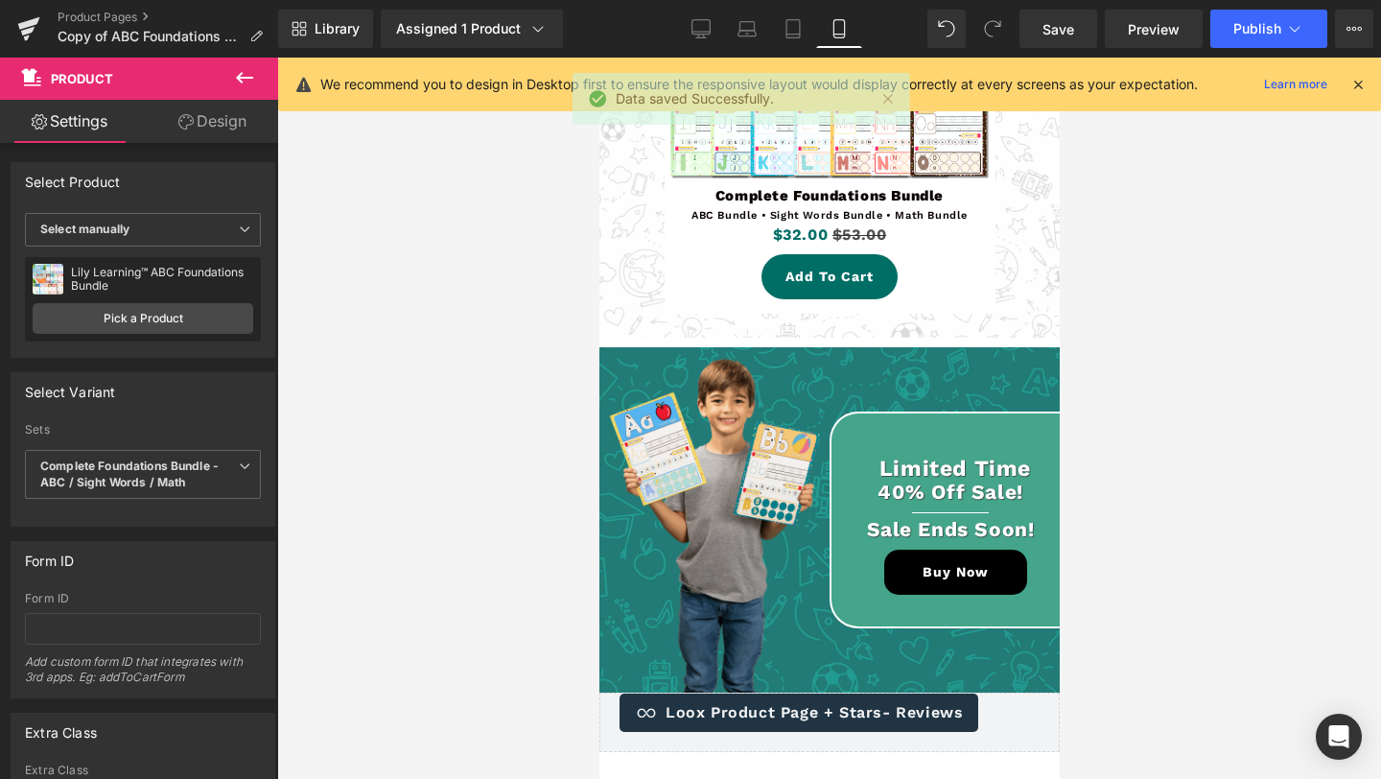
scroll to position [5884, 0]
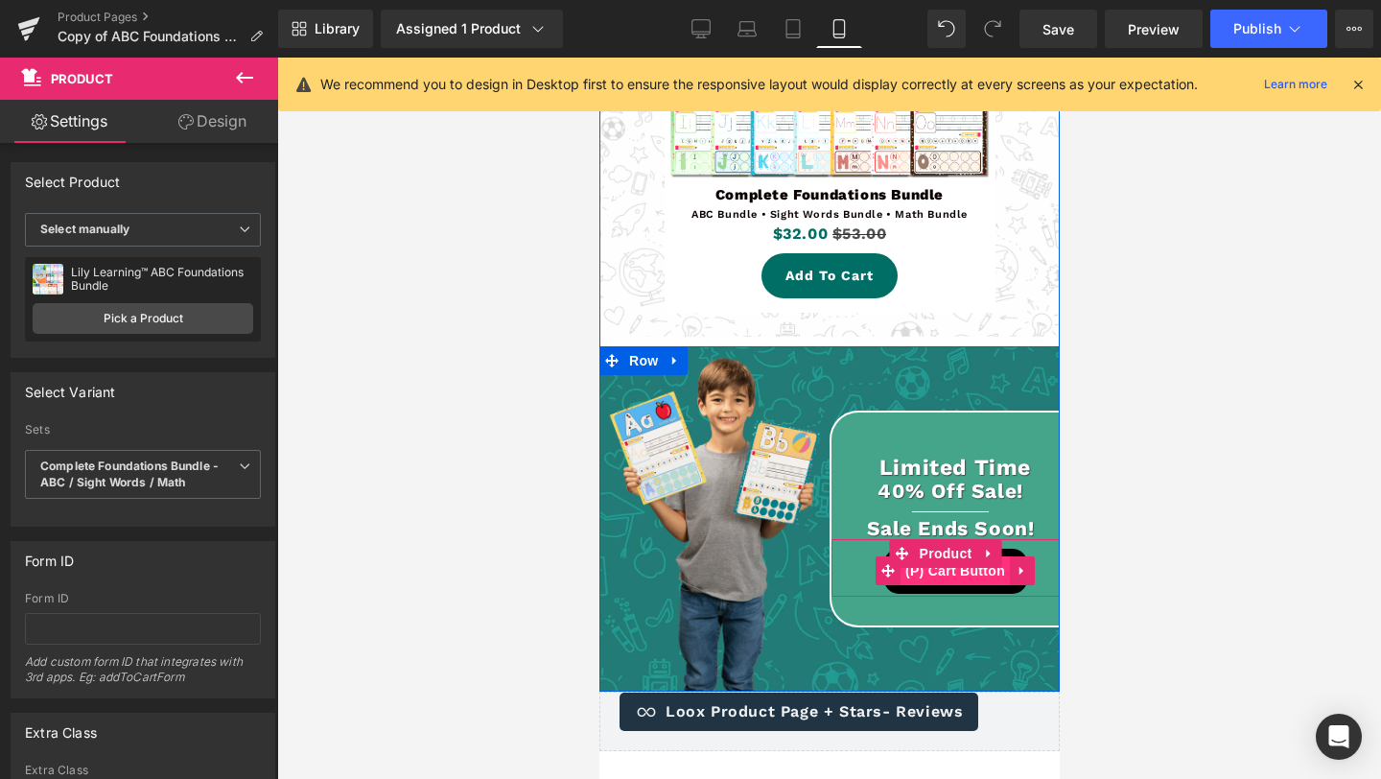
click at [943, 581] on span "(P) Cart Button" at bounding box center [954, 570] width 109 height 29
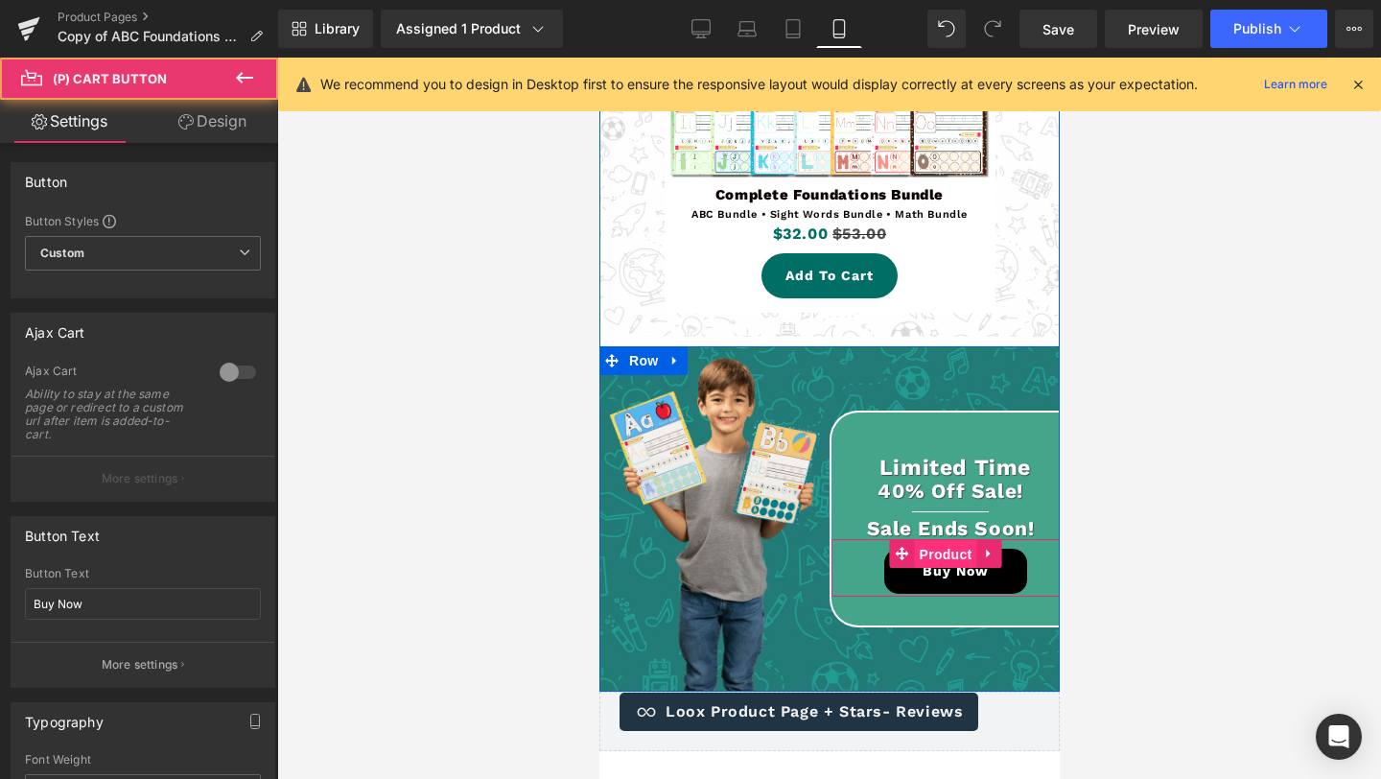
click at [941, 552] on span "Product" at bounding box center [945, 554] width 62 height 29
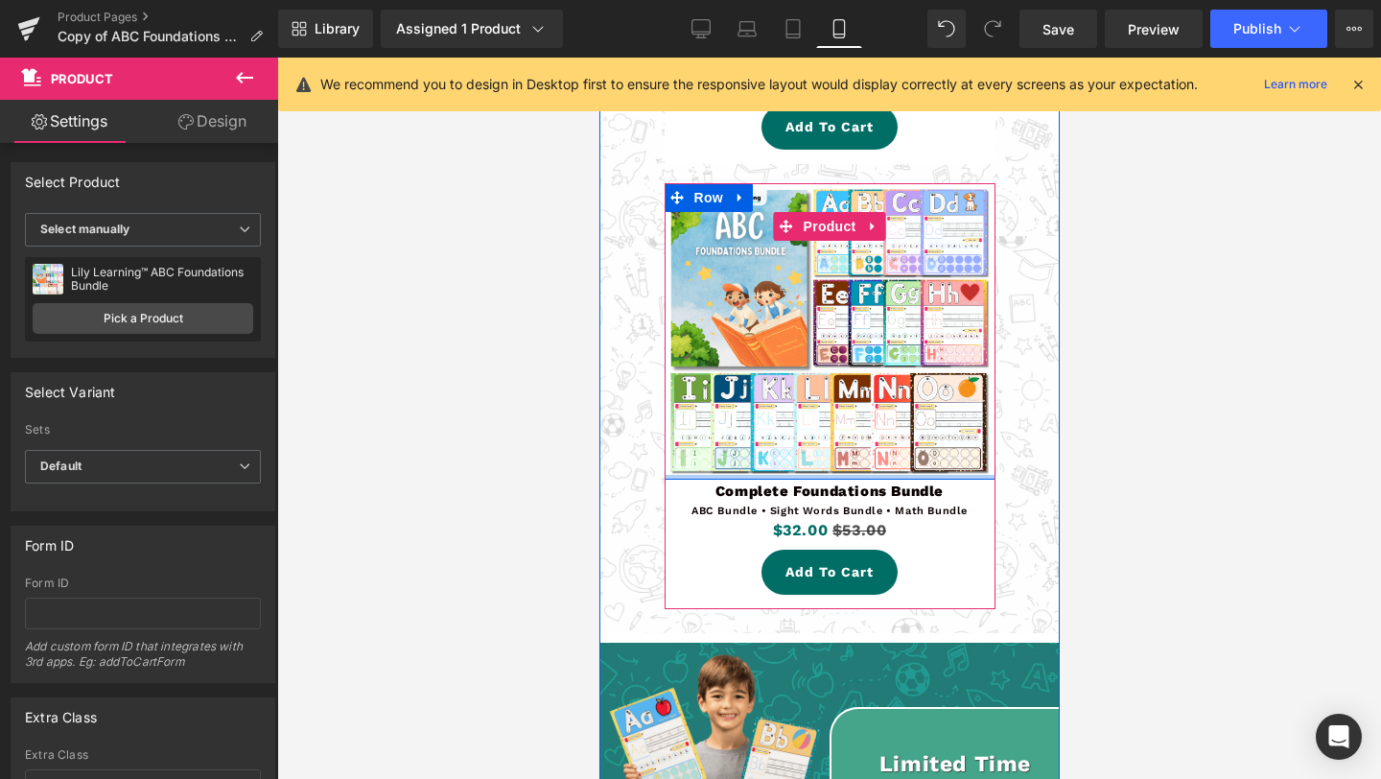
scroll to position [5569, 0]
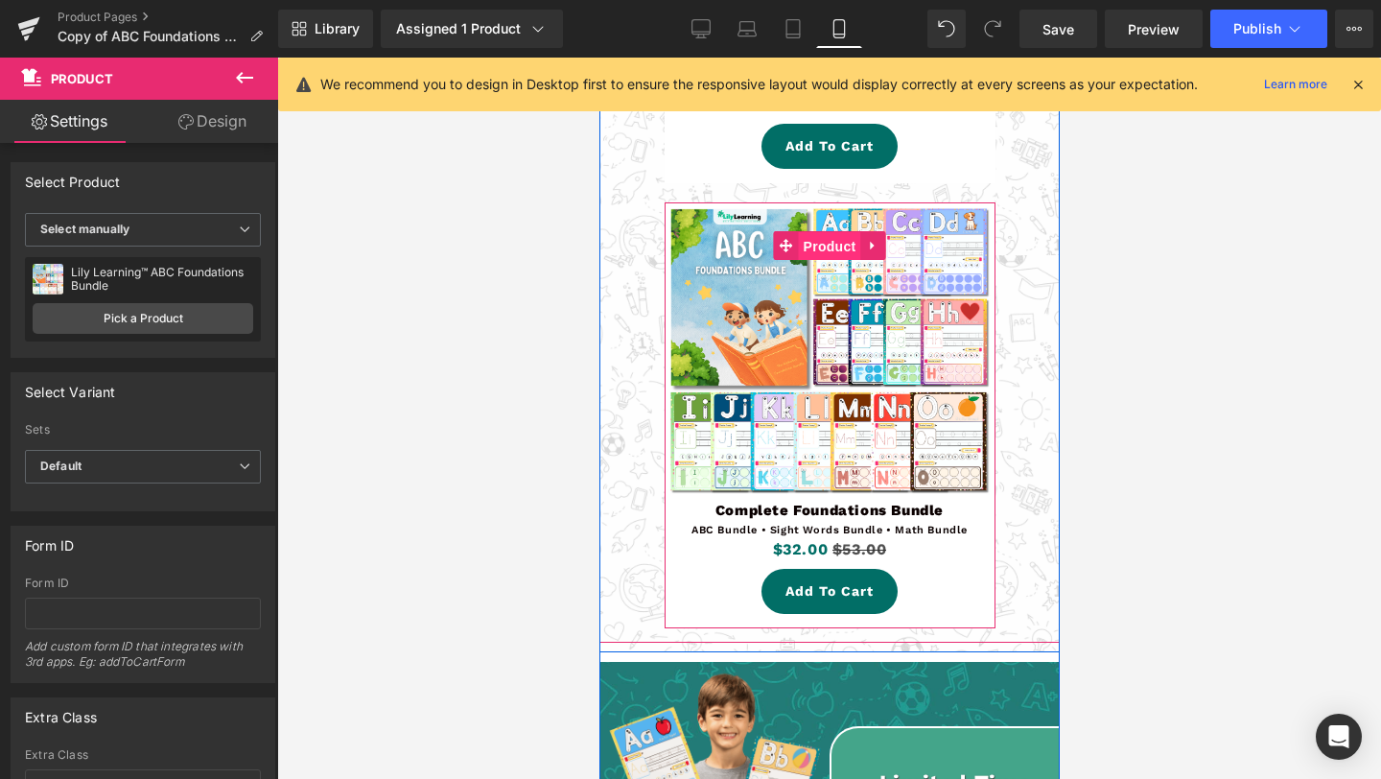
click at [833, 259] on span "Product" at bounding box center [829, 246] width 62 height 29
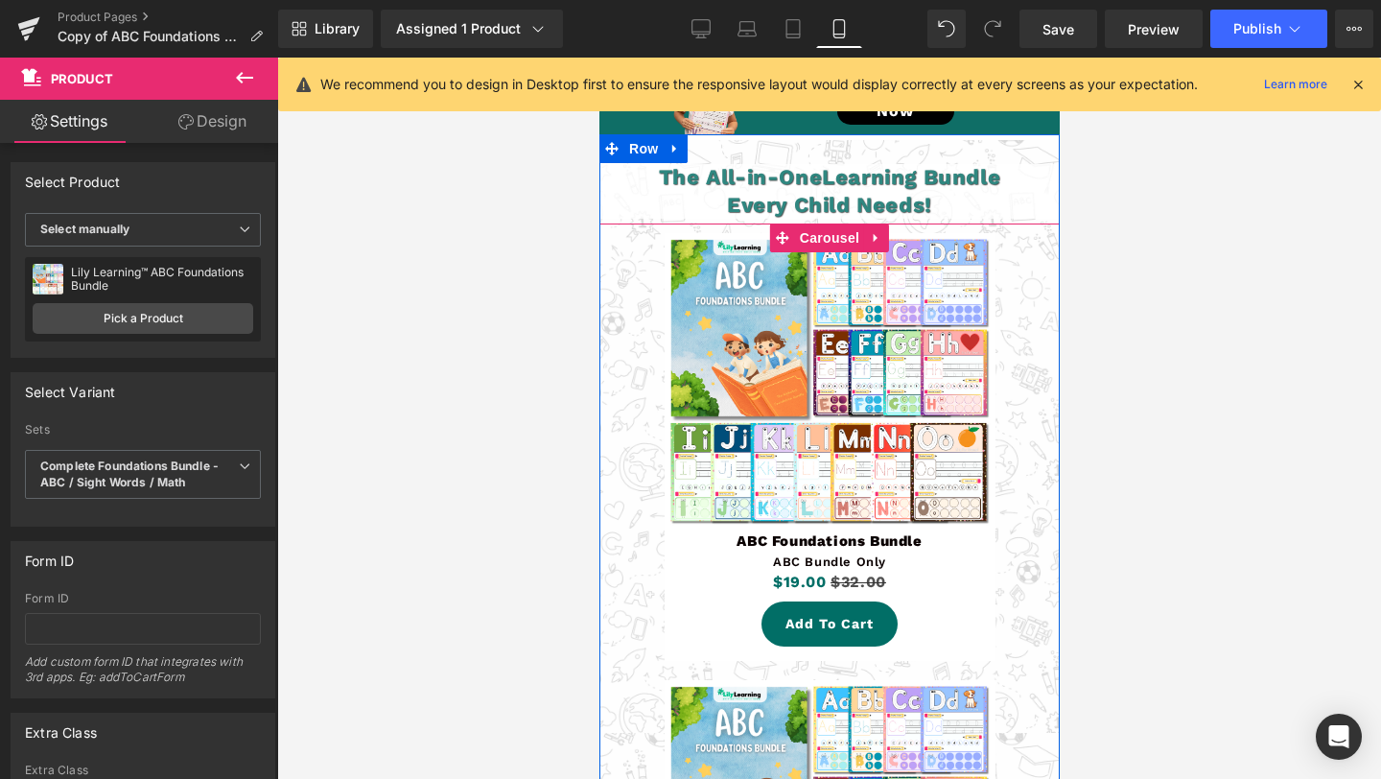
scroll to position [5058, 0]
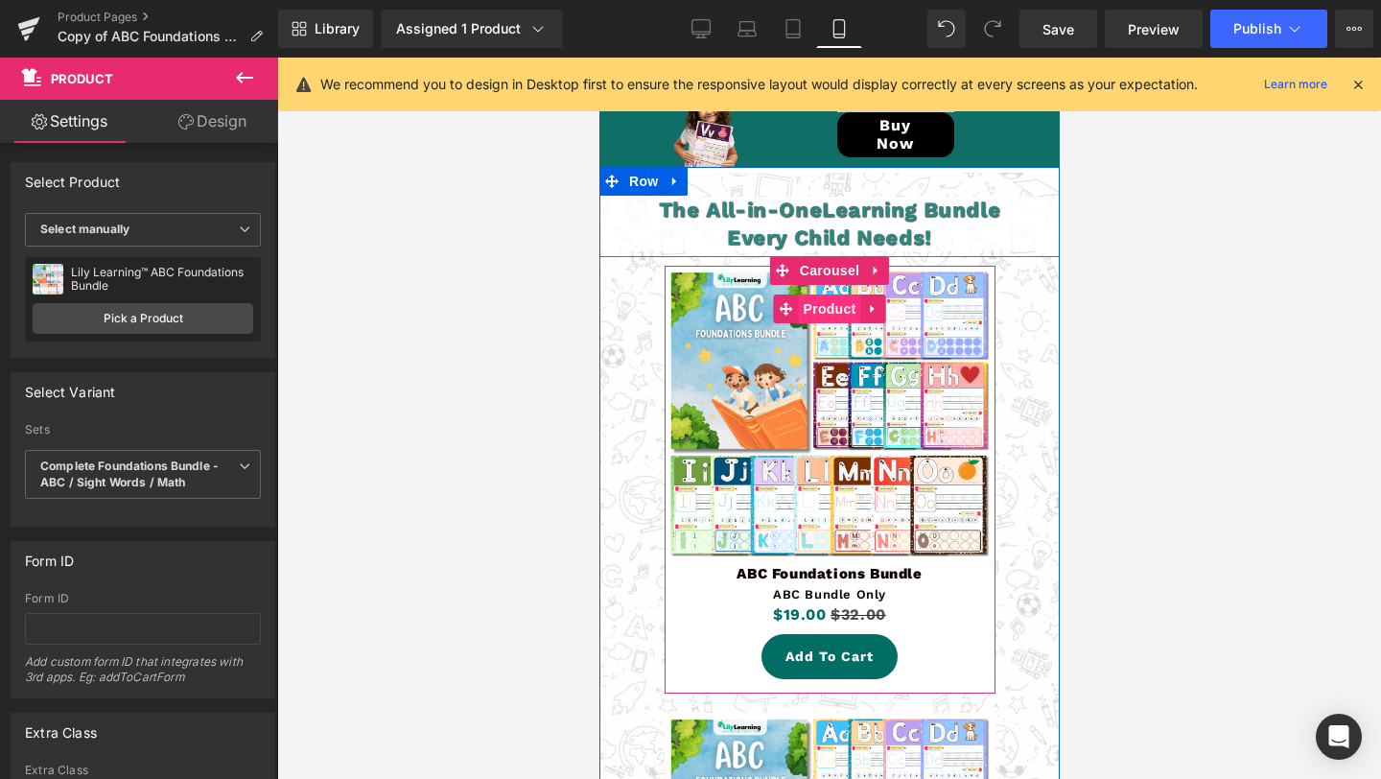
click at [829, 318] on span "Product" at bounding box center [829, 308] width 62 height 29
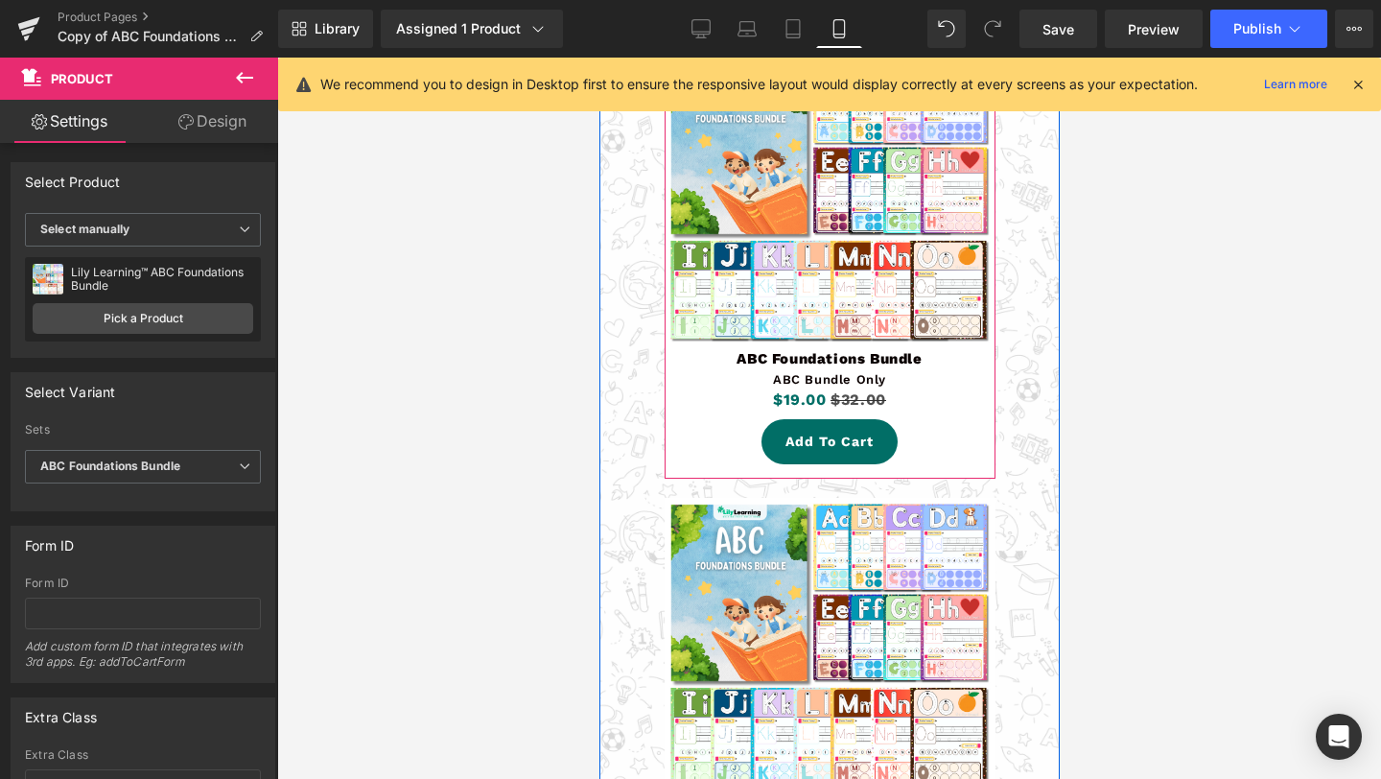
scroll to position [5393, 0]
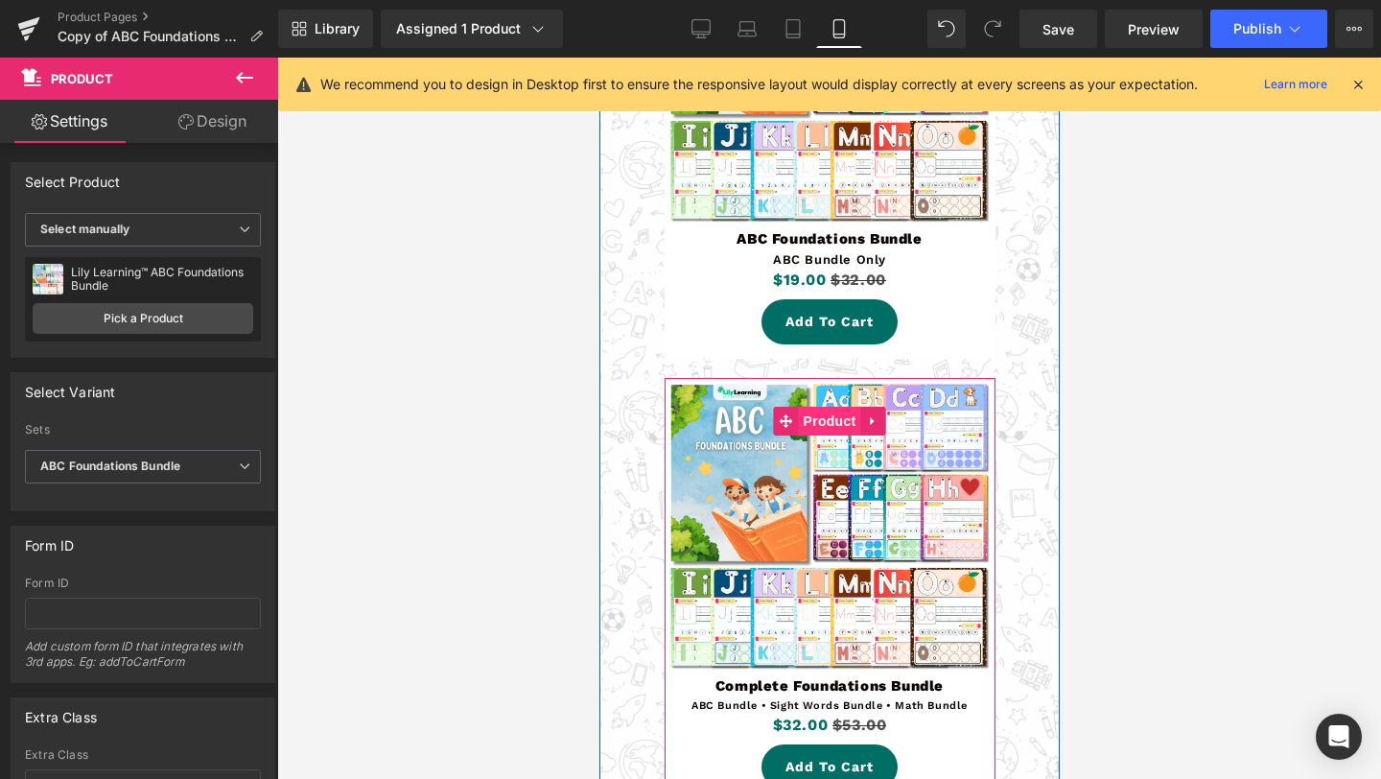
click at [831, 434] on span "Product" at bounding box center [829, 421] width 62 height 29
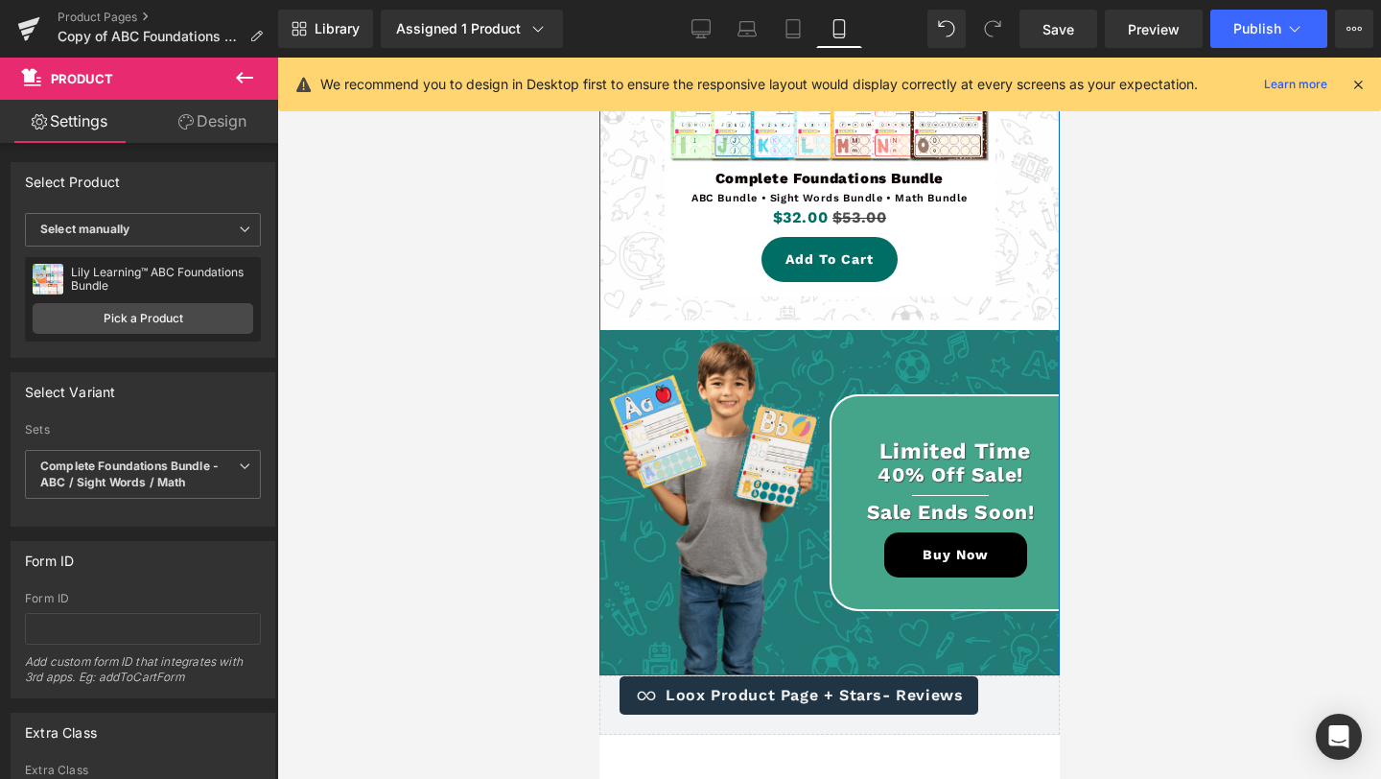
scroll to position [5903, 0]
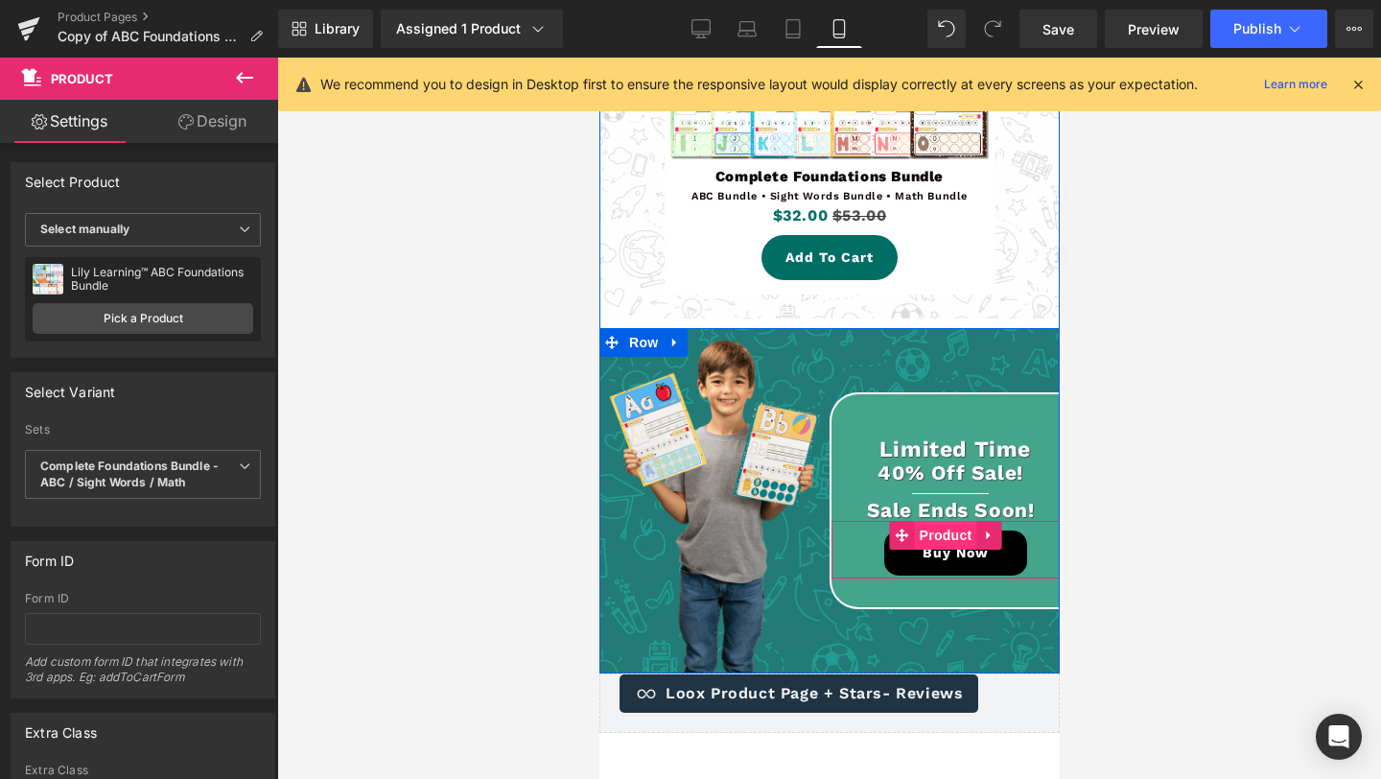
click at [943, 544] on span "Product" at bounding box center [945, 535] width 62 height 29
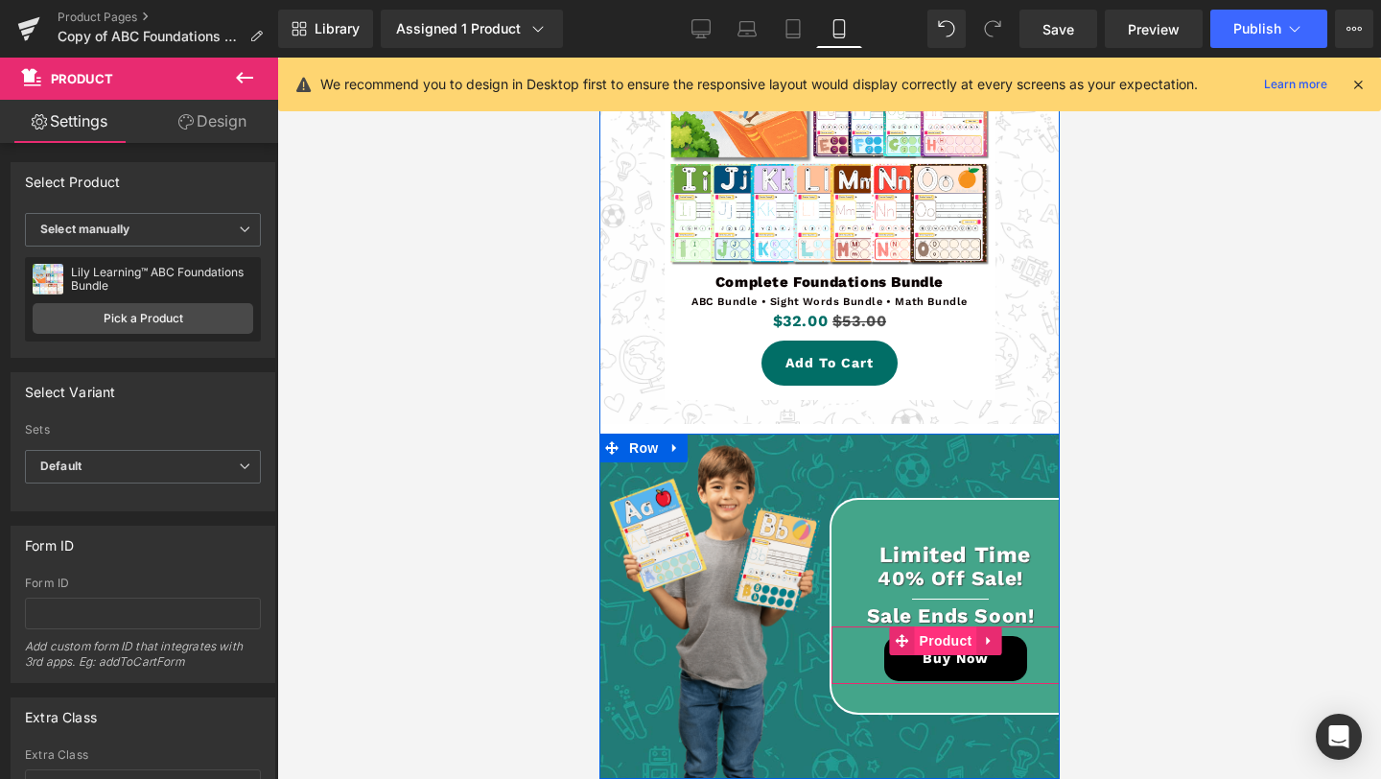
scroll to position [5774, 0]
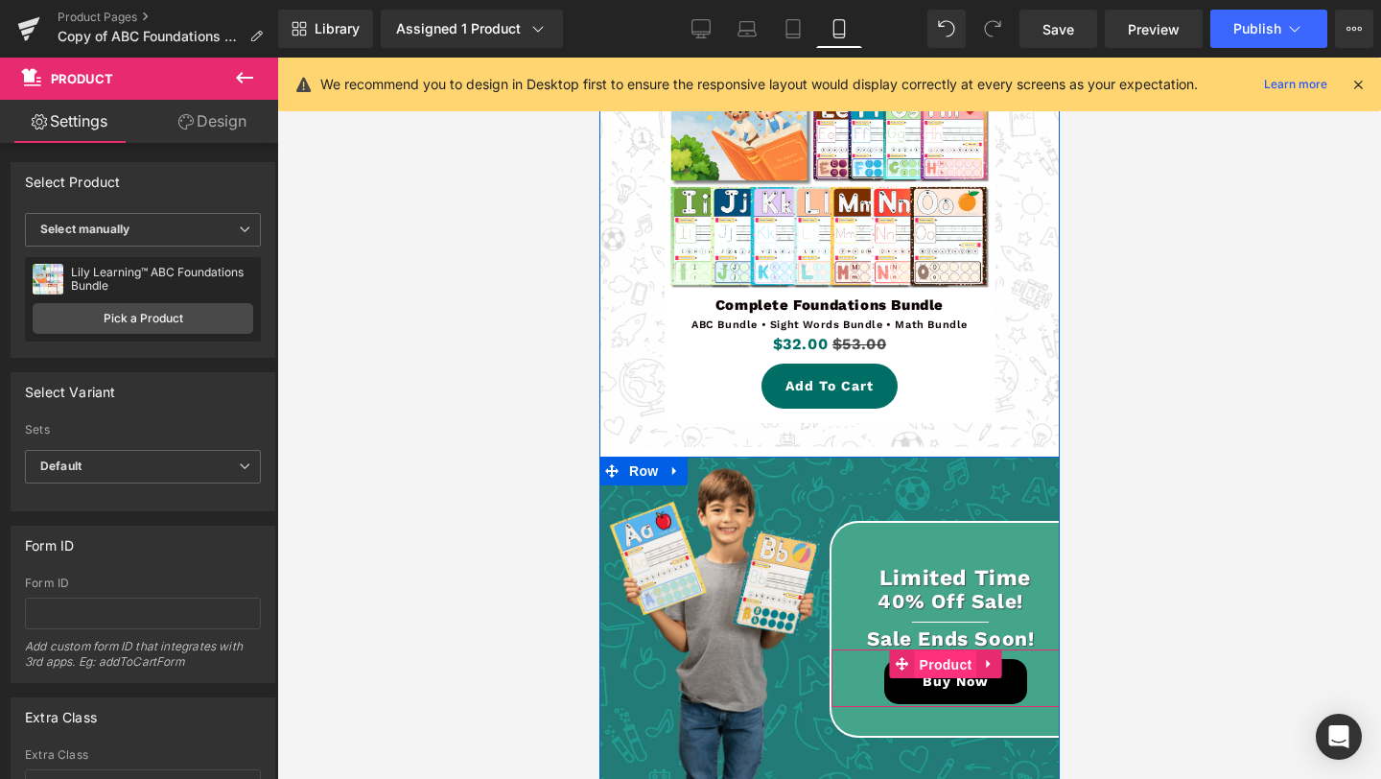
click at [940, 674] on span "Product" at bounding box center [945, 664] width 62 height 29
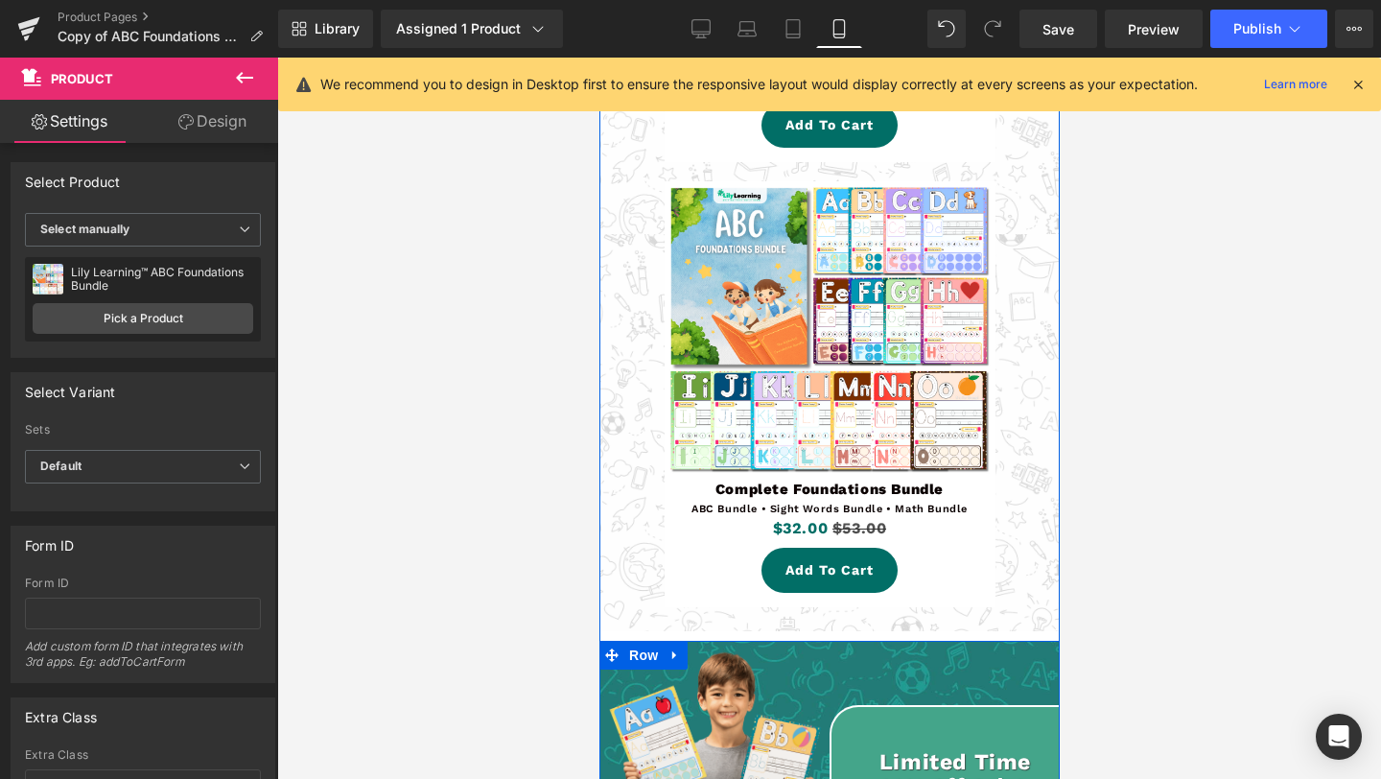
scroll to position [5574, 0]
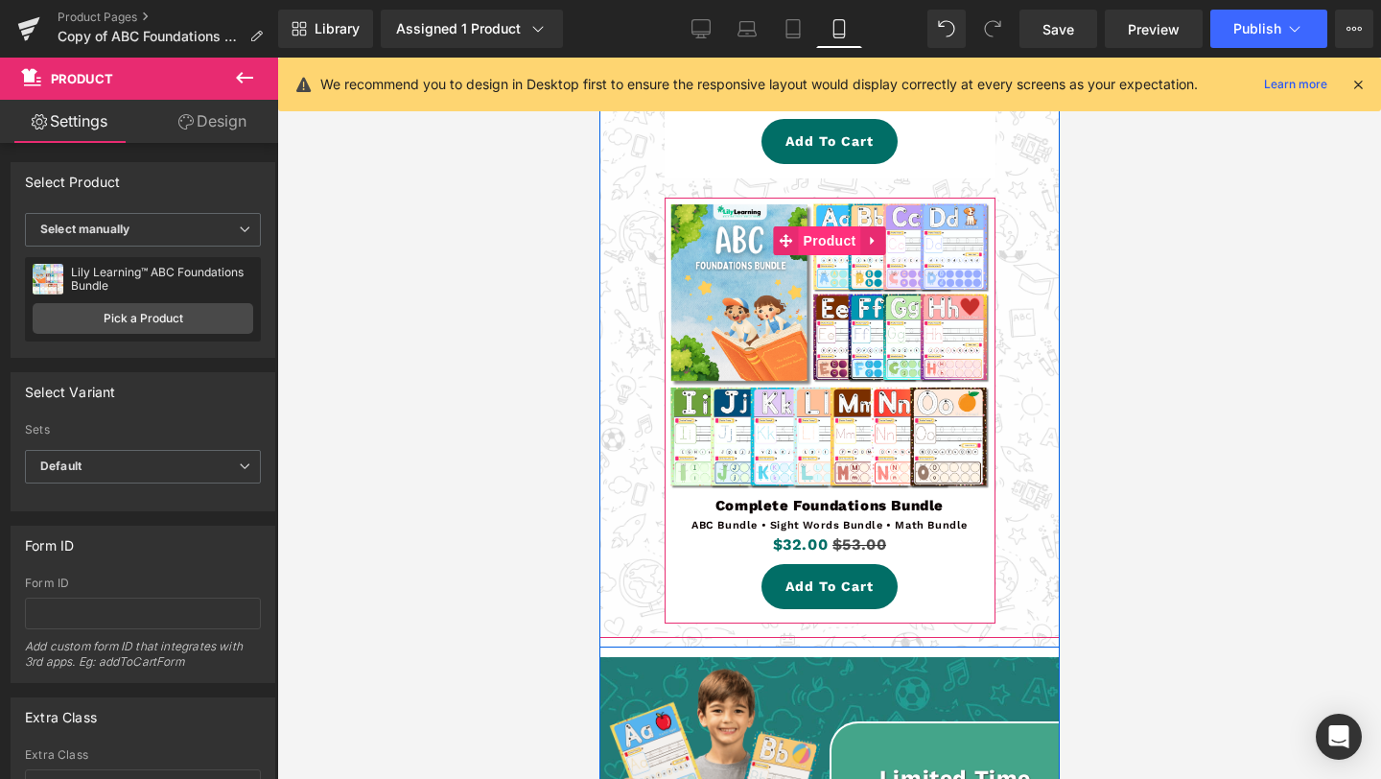
click at [828, 242] on span "Product" at bounding box center [829, 240] width 62 height 29
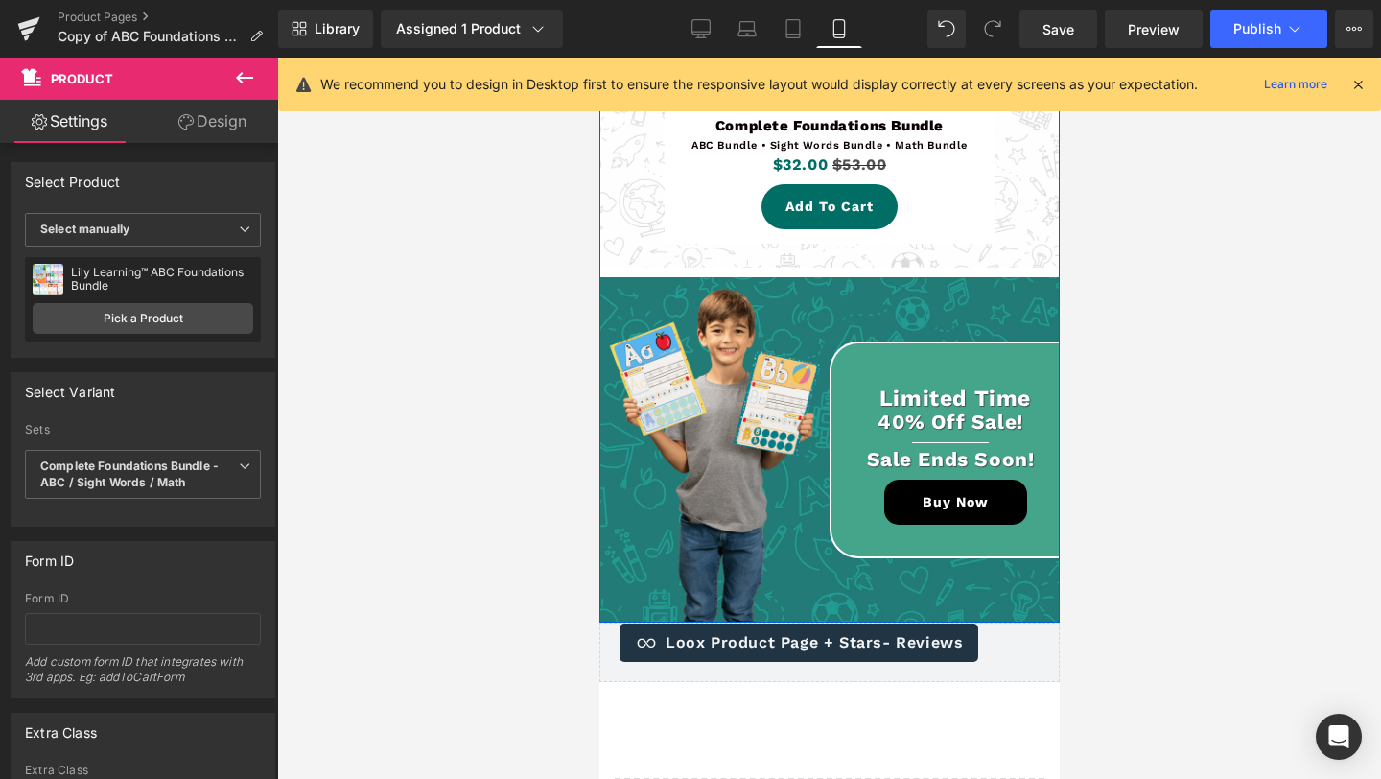
scroll to position [6051, 0]
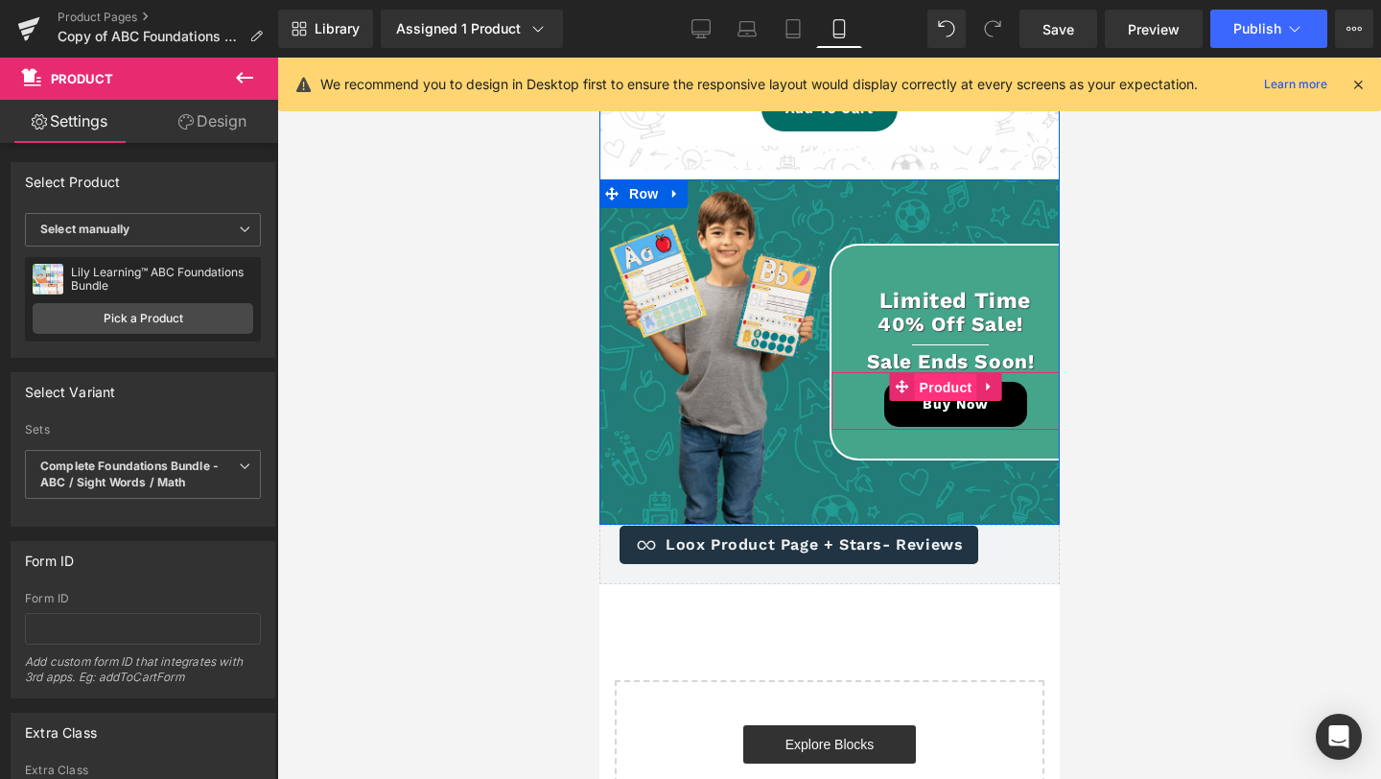
click at [947, 392] on span "Product" at bounding box center [945, 387] width 62 height 29
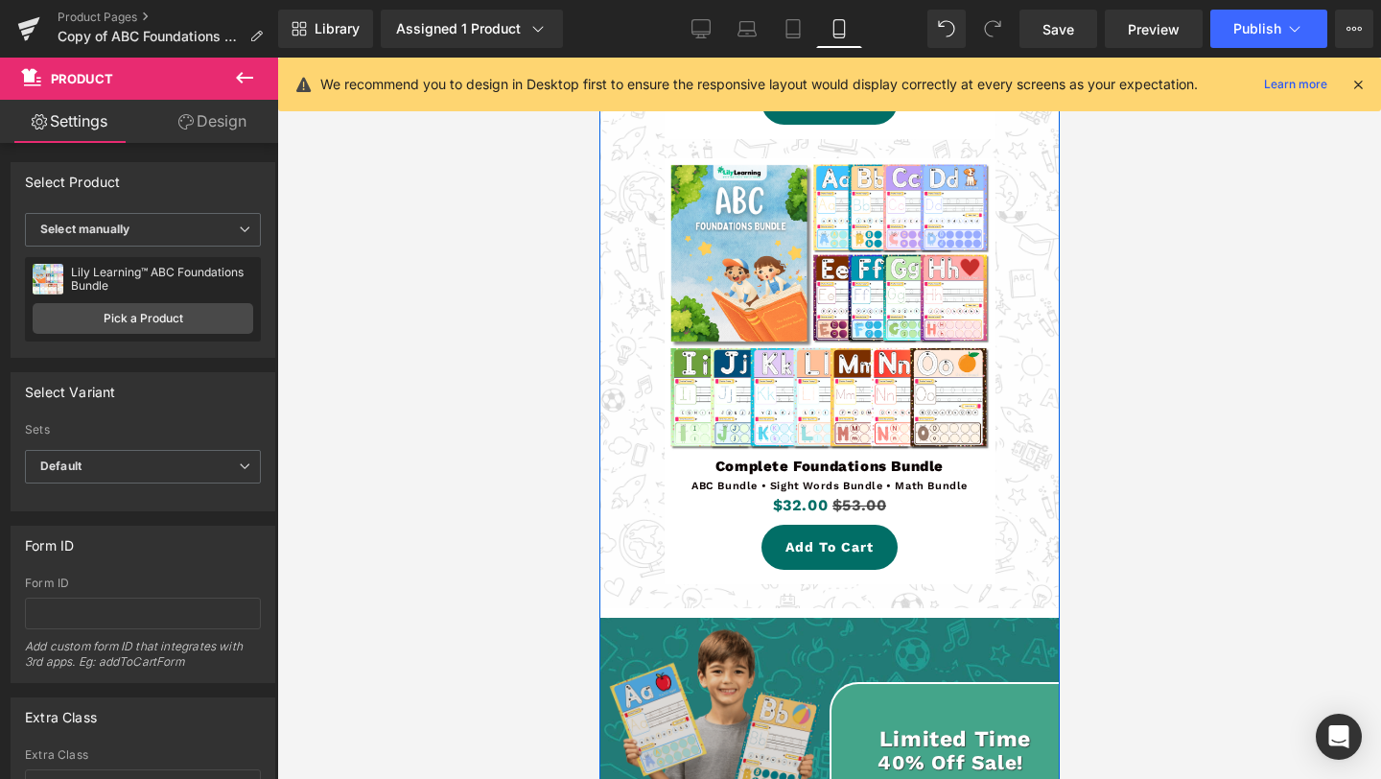
scroll to position [5601, 0]
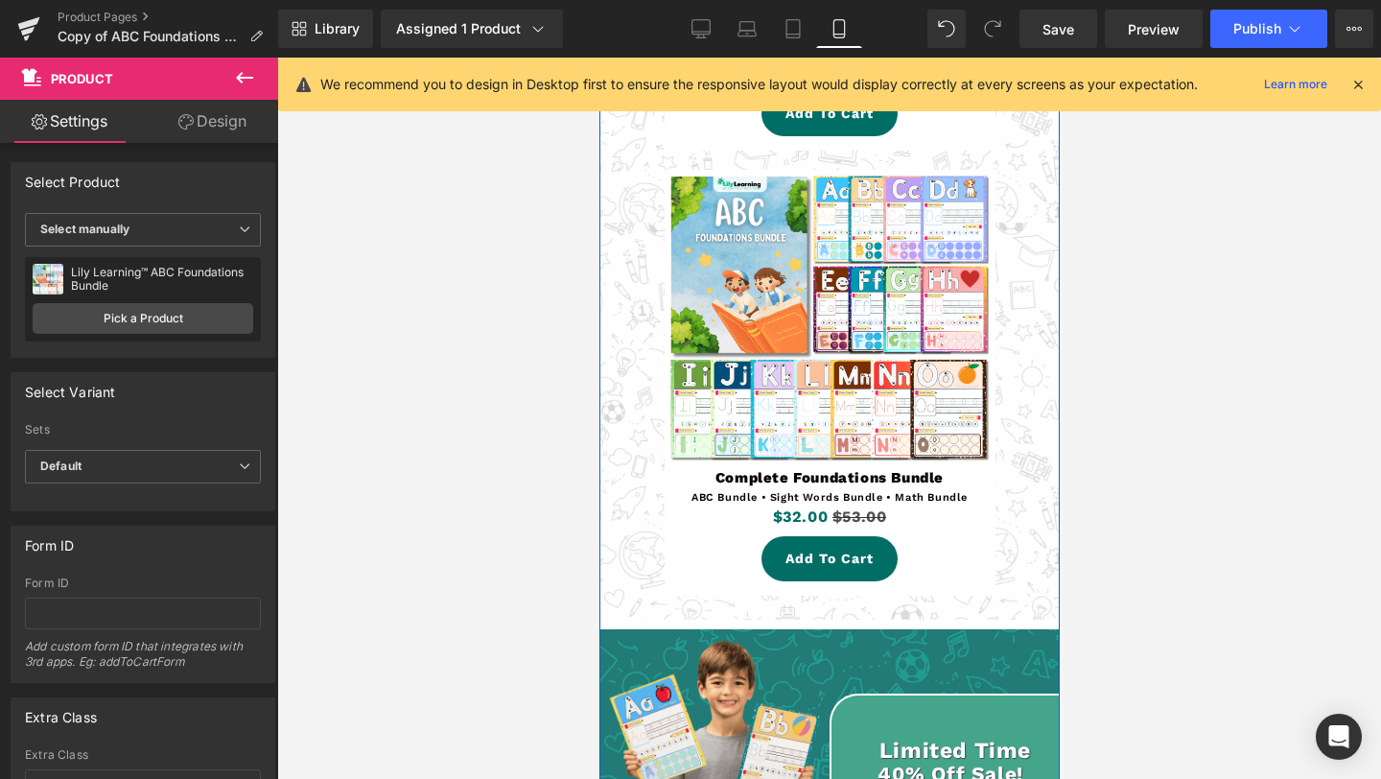
click at [814, 273] on img at bounding box center [829, 318] width 331 height 296
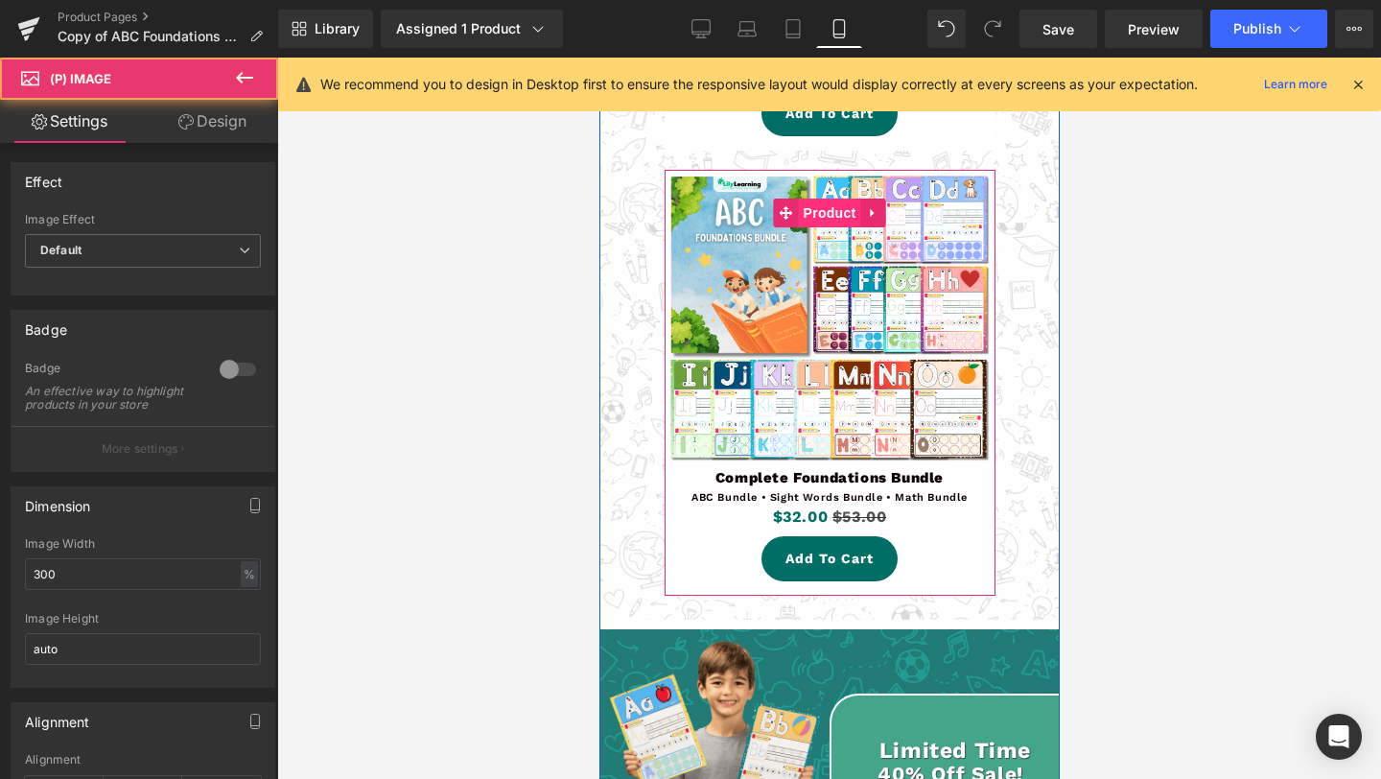
click at [827, 222] on span "Product" at bounding box center [829, 213] width 62 height 29
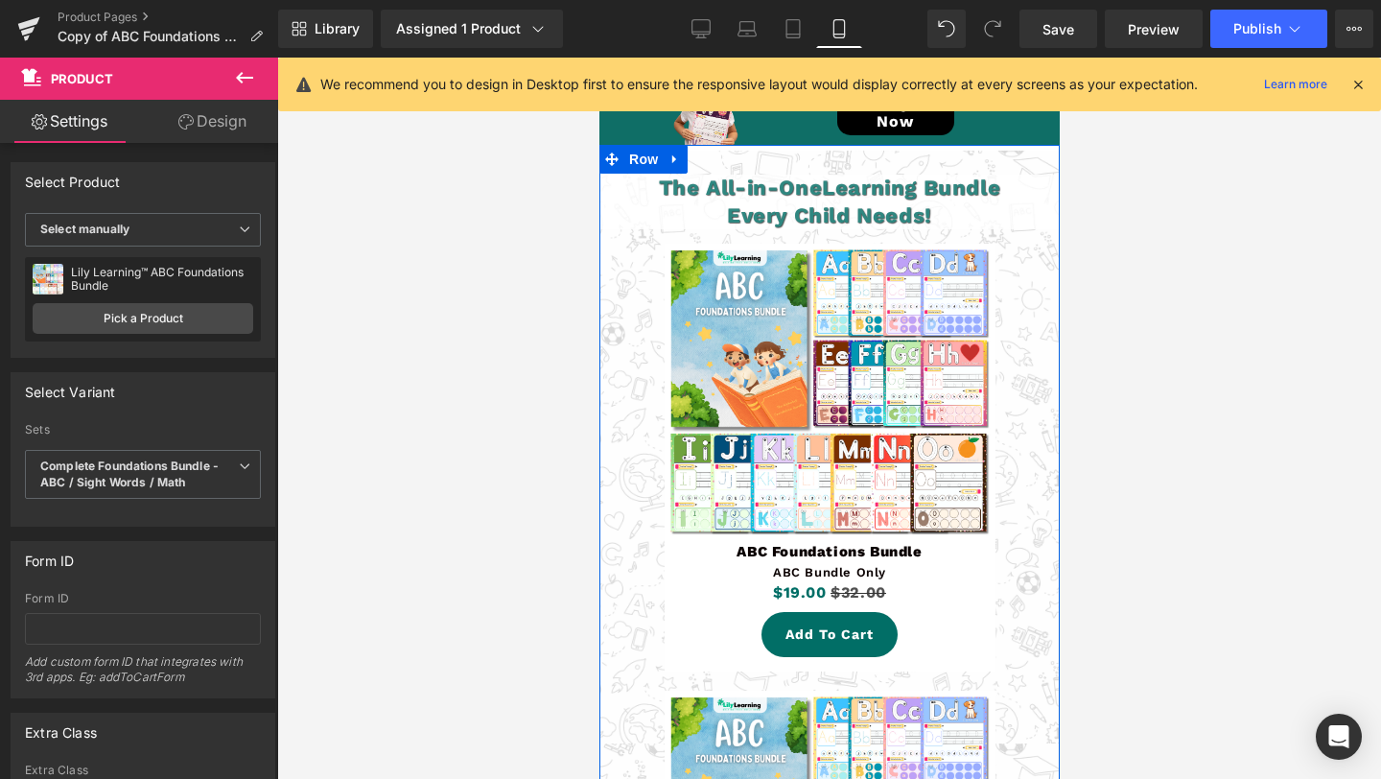
scroll to position [5027, 0]
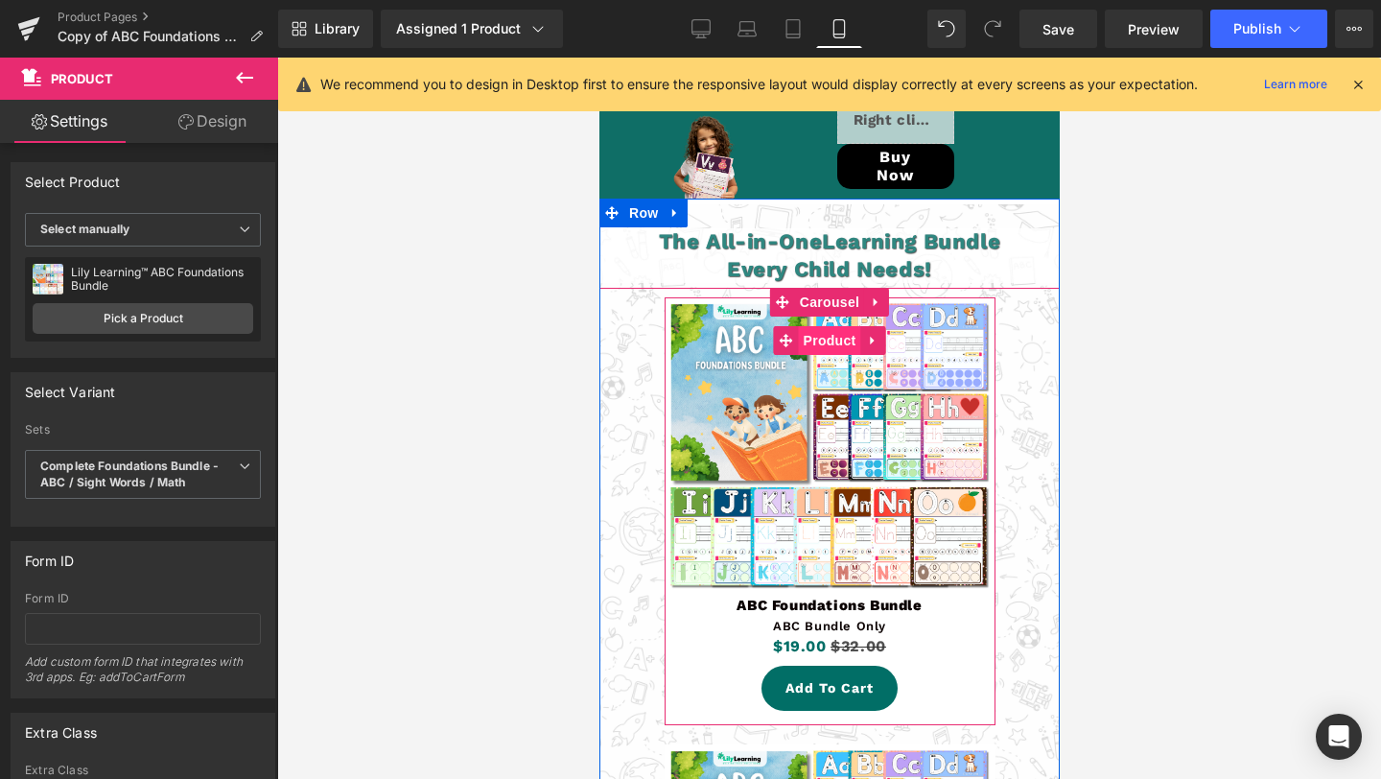
click at [831, 344] on span "Product" at bounding box center [829, 340] width 62 height 29
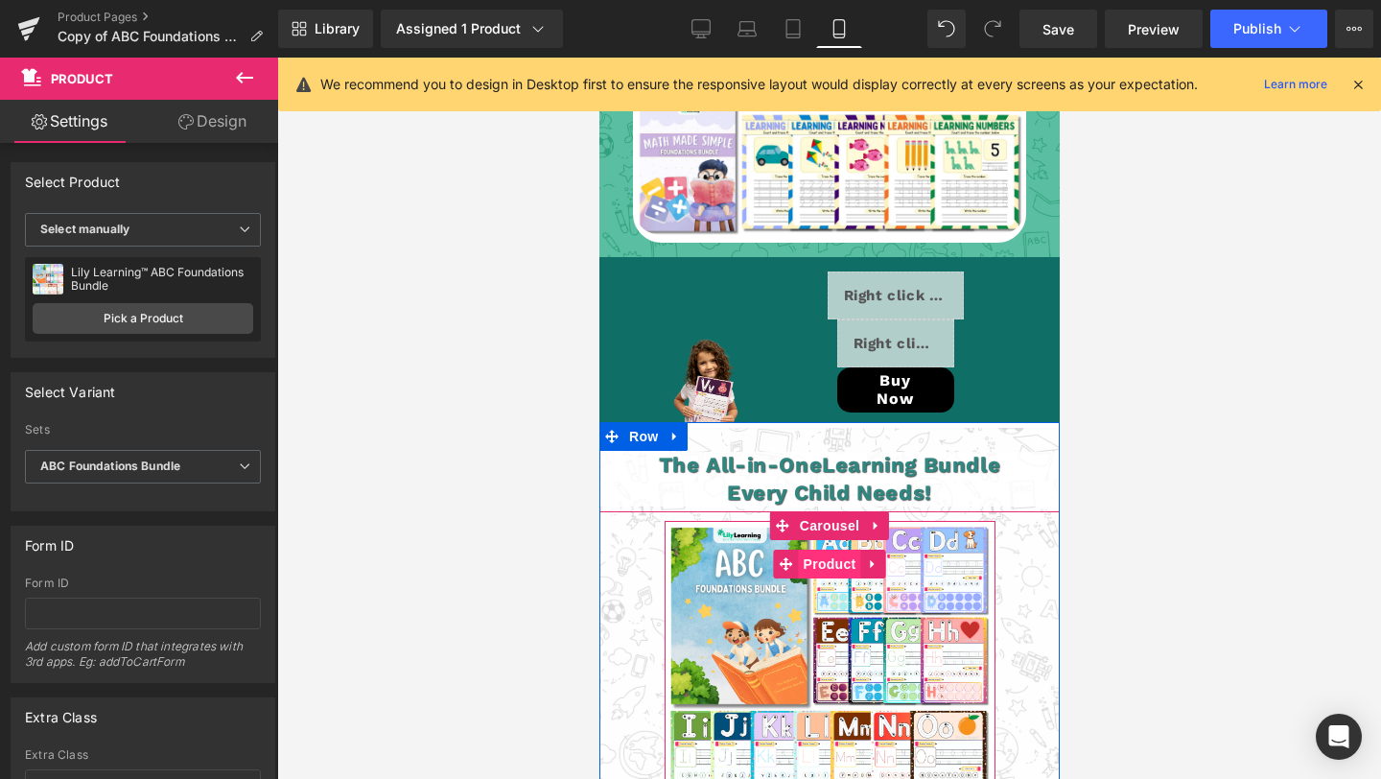
scroll to position [4760, 0]
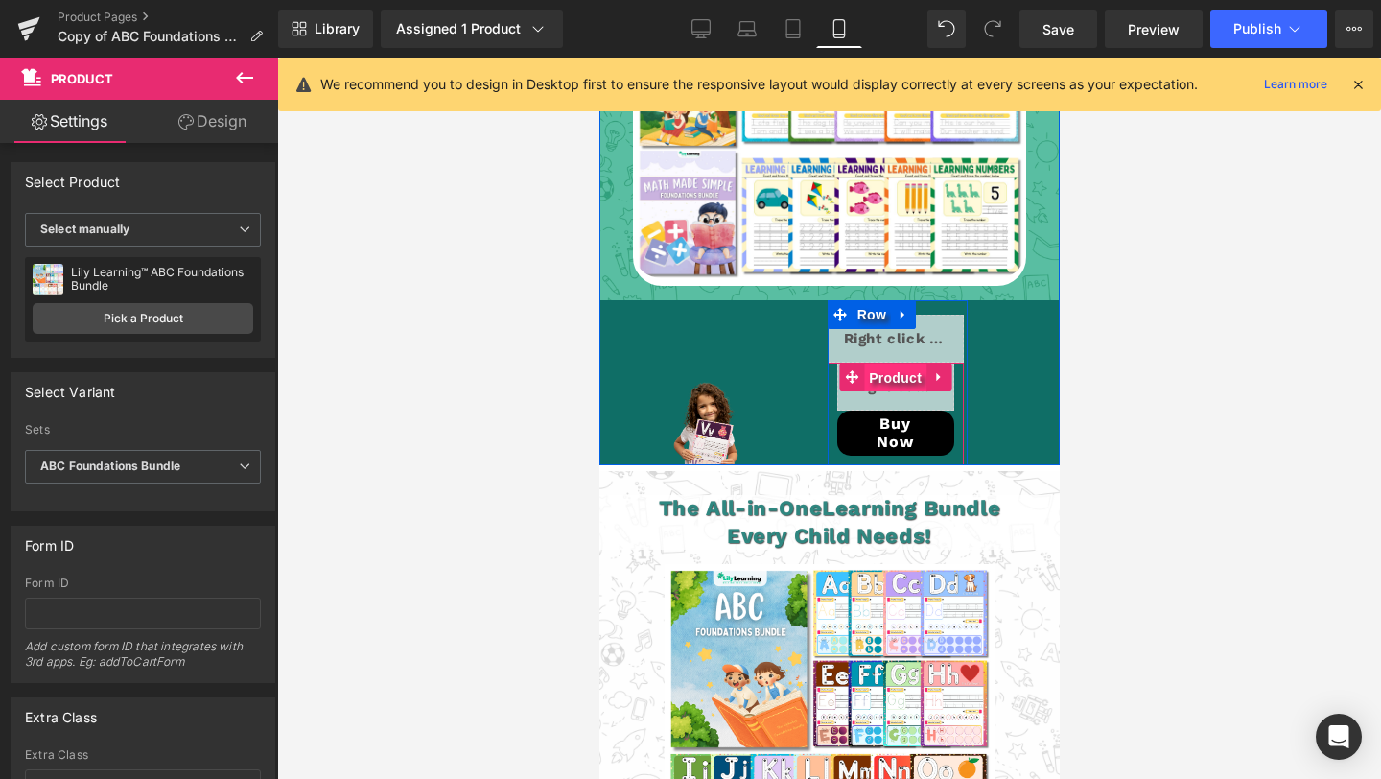
click at [895, 390] on span "Product" at bounding box center [894, 378] width 62 height 29
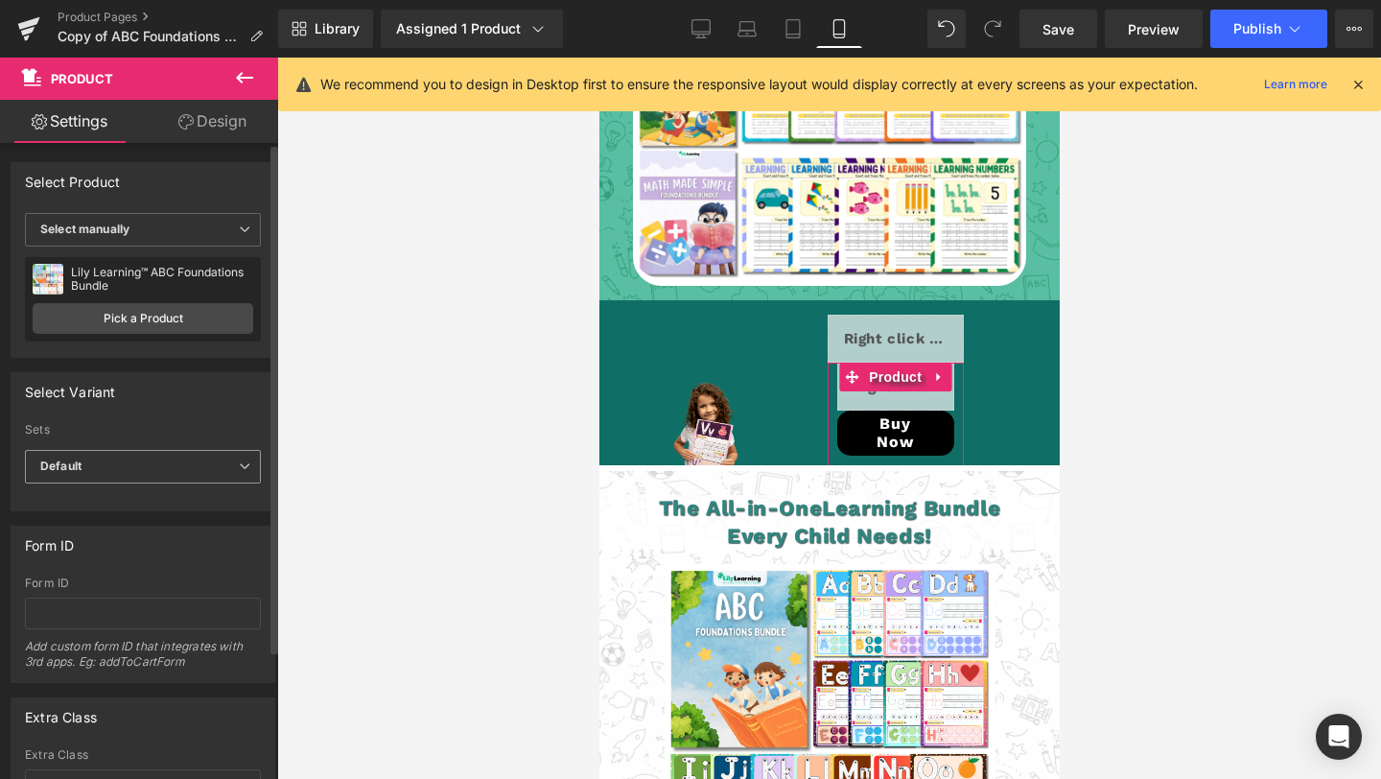
click at [218, 472] on span "Default" at bounding box center [143, 467] width 236 height 34
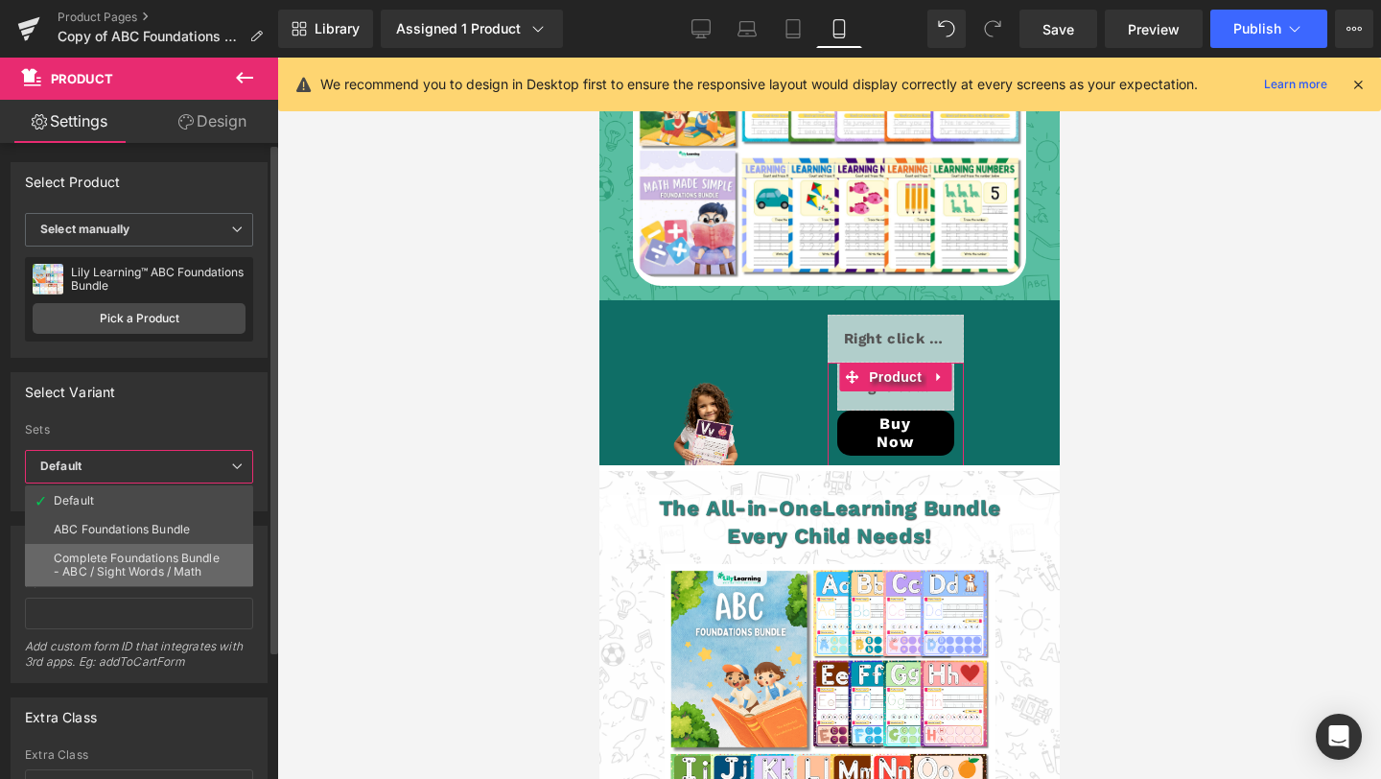
click at [200, 563] on div "Complete Foundations Bundle - ABC / Sight Words / Math" at bounding box center [139, 565] width 171 height 27
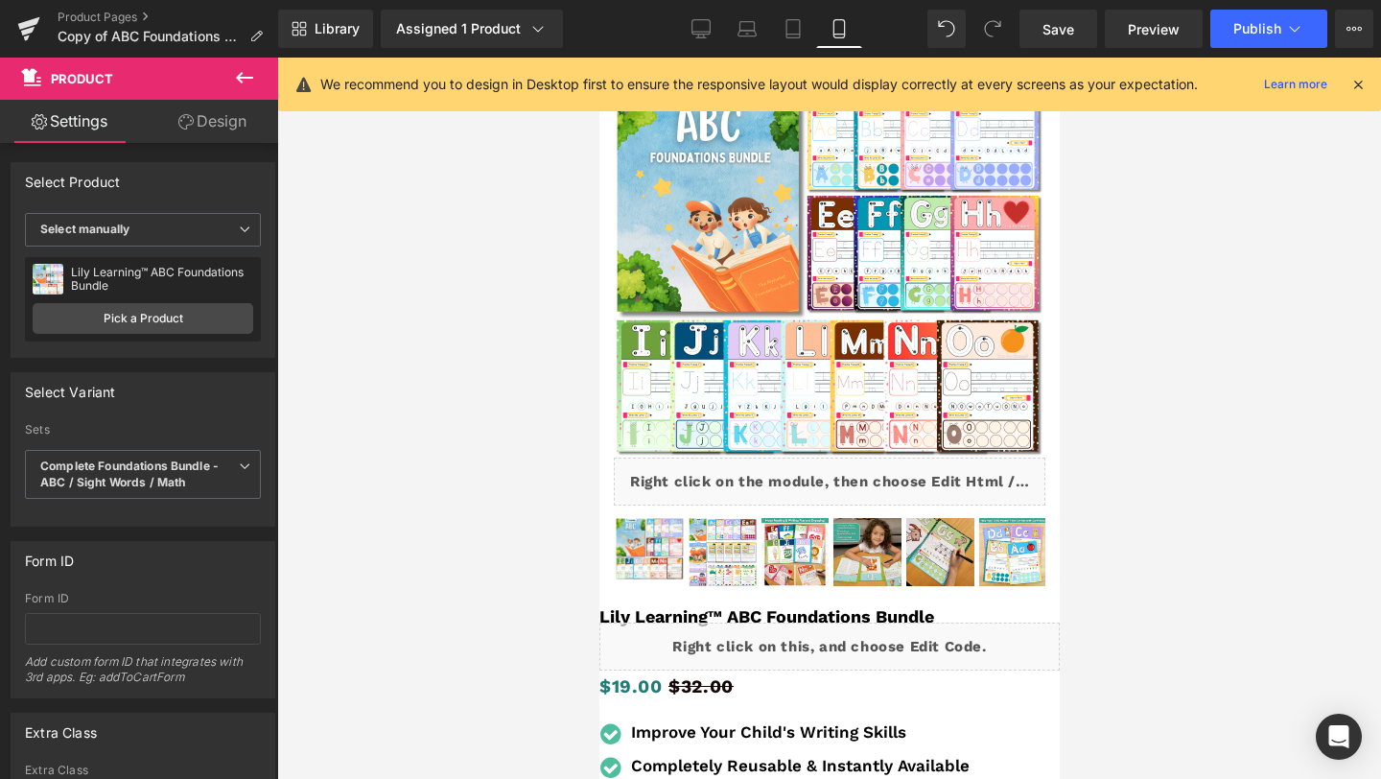
scroll to position [0, 0]
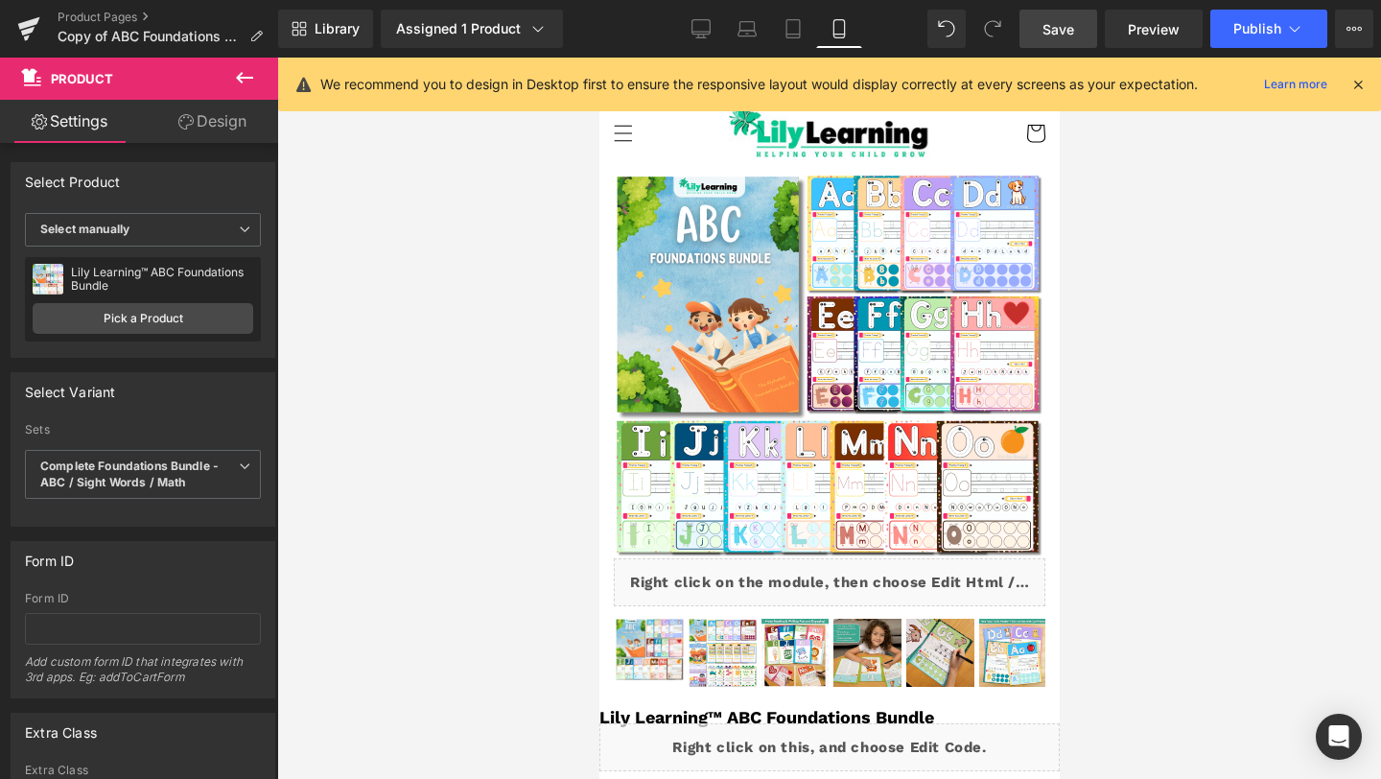
click at [1062, 32] on span "Save" at bounding box center [1059, 29] width 32 height 20
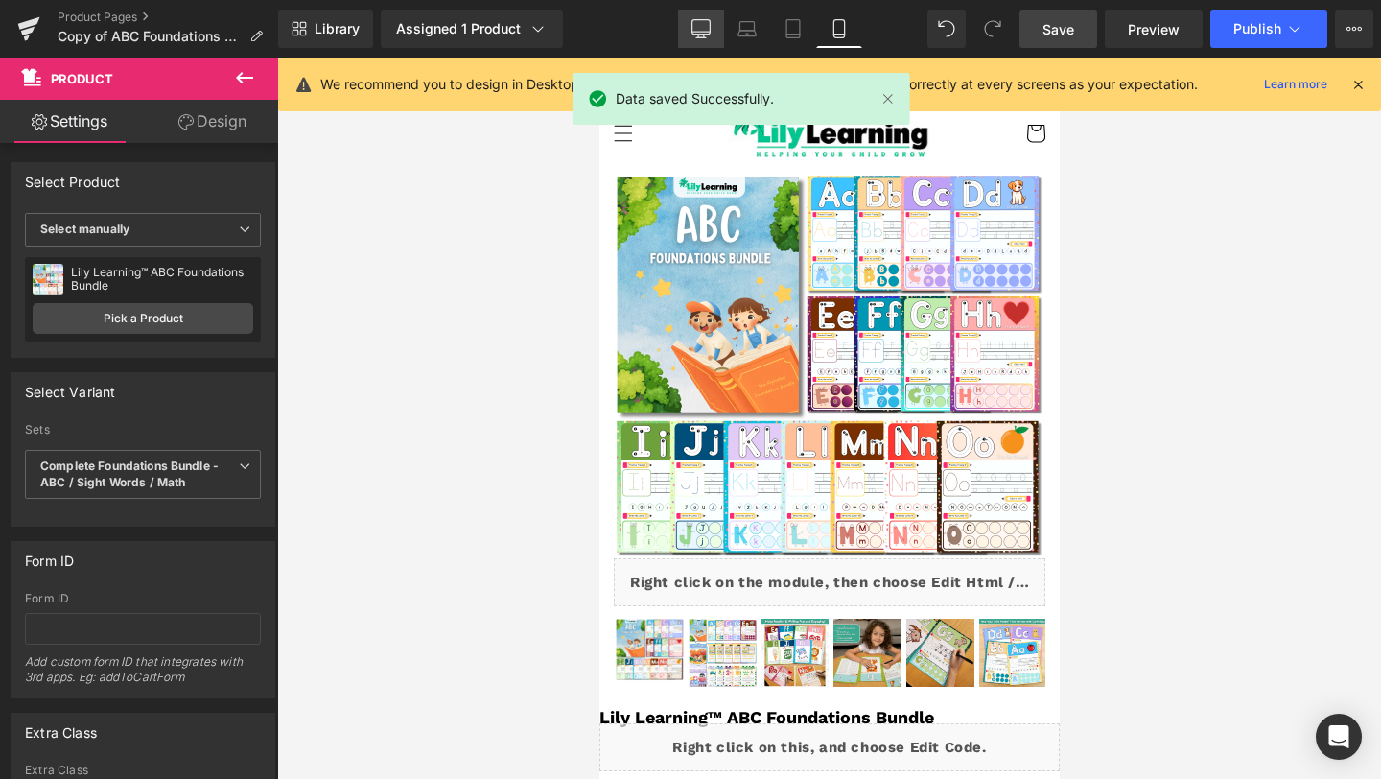
click at [685, 32] on link "Desktop" at bounding box center [701, 29] width 46 height 38
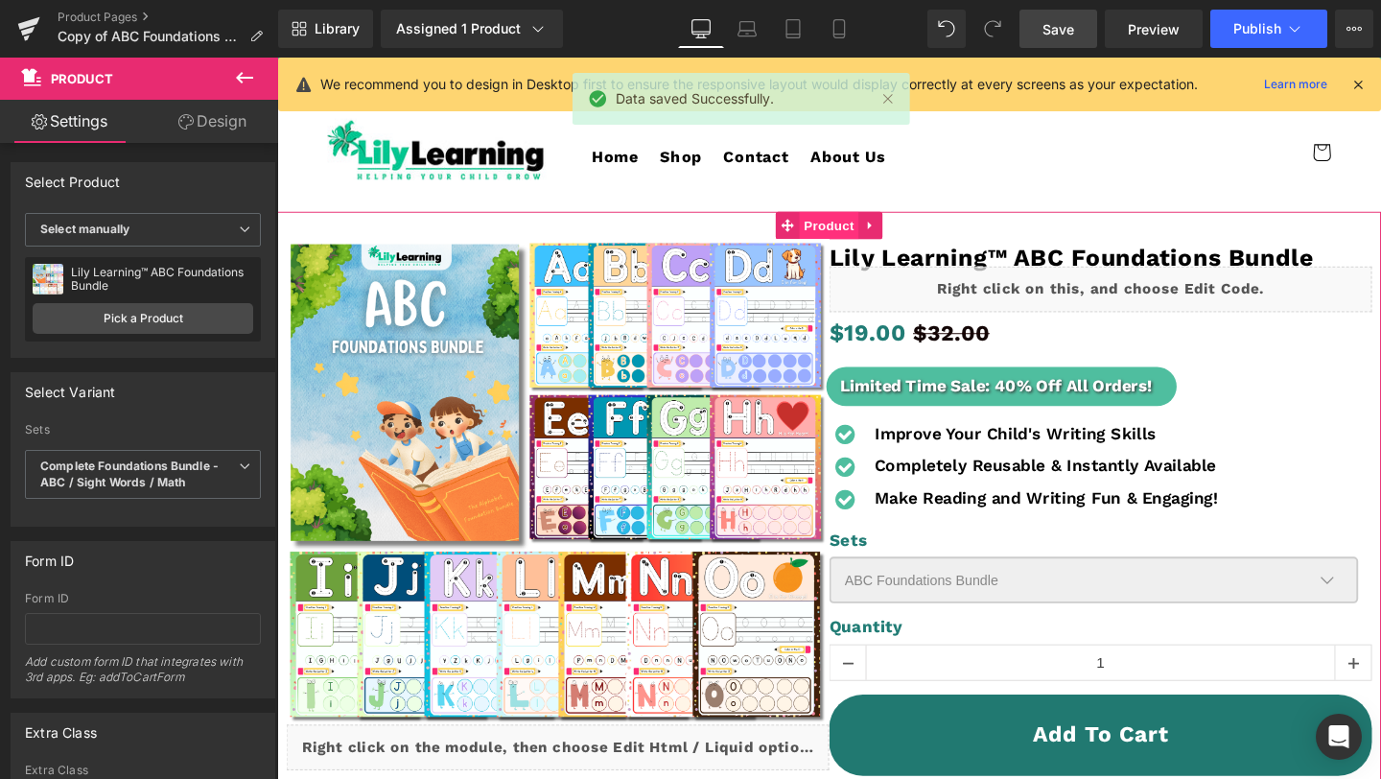
click at [868, 227] on span "Product" at bounding box center [858, 234] width 62 height 29
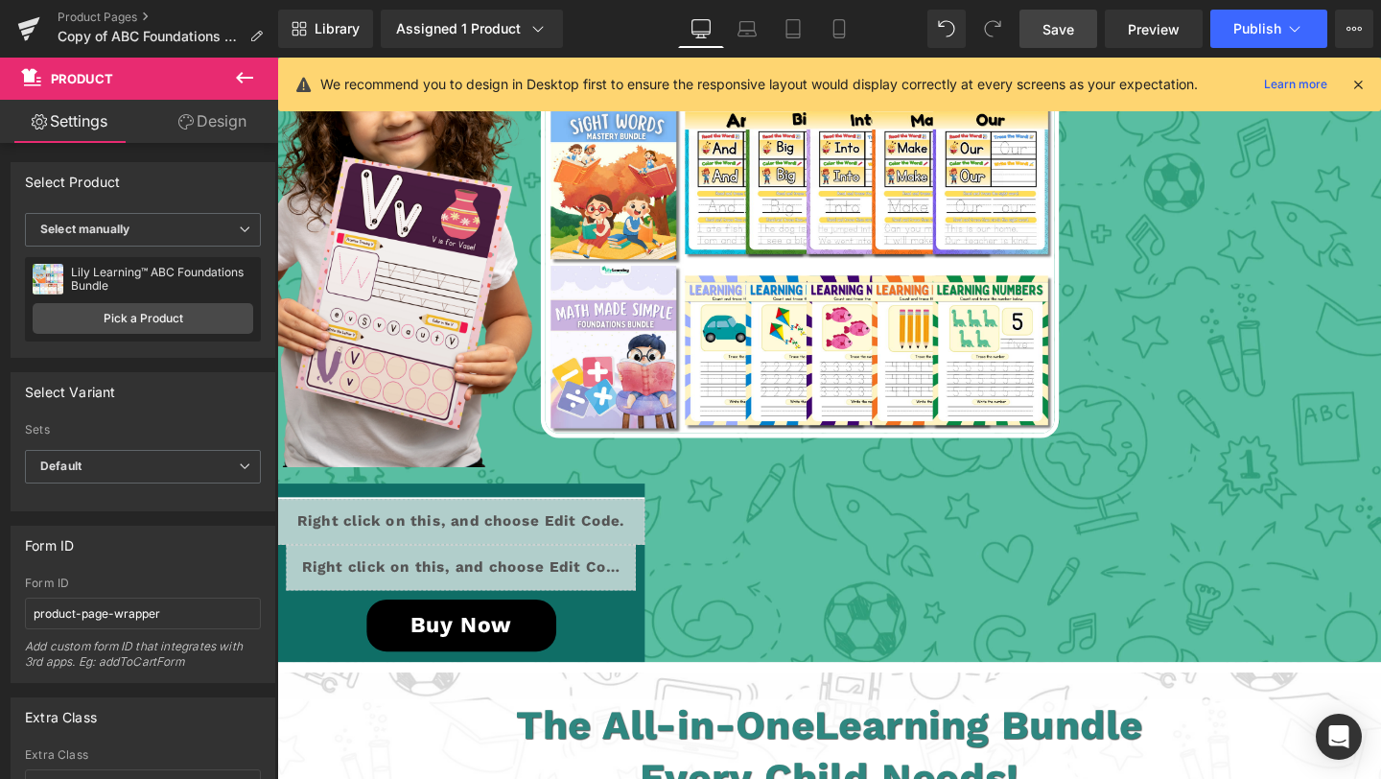
scroll to position [3633, 0]
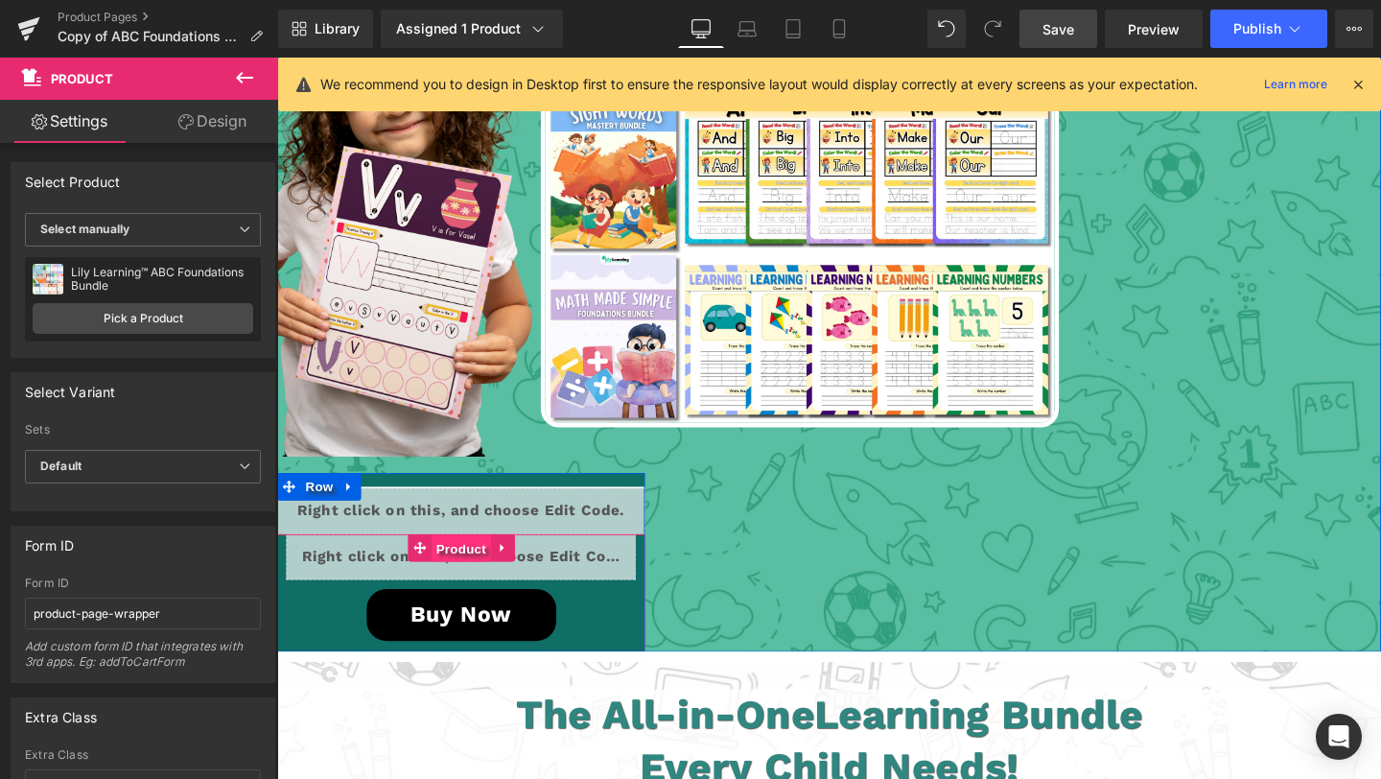
click at [473, 559] on span "Product" at bounding box center [470, 573] width 62 height 29
click at [170, 475] on span "Default" at bounding box center [143, 467] width 236 height 34
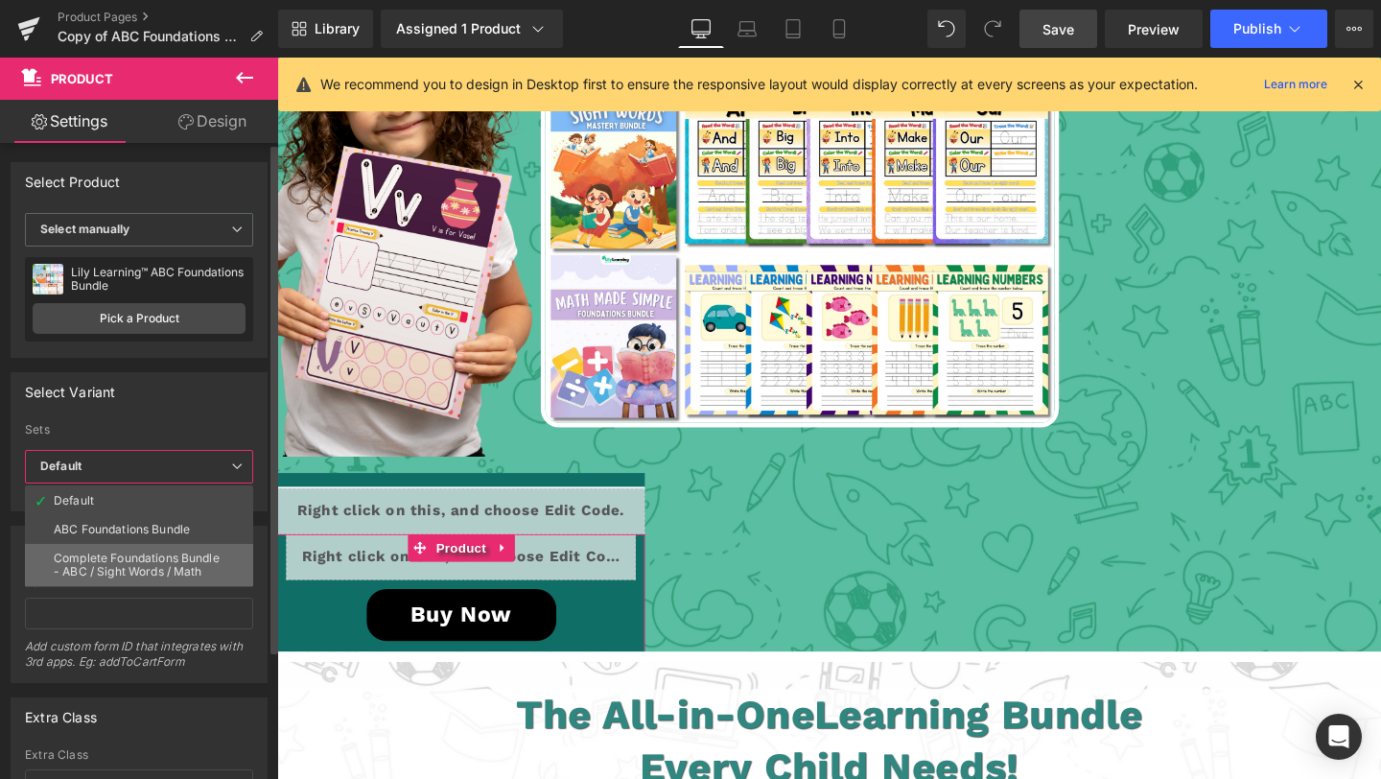
click at [165, 561] on div "Complete Foundations Bundle - ABC / Sight Words / Math" at bounding box center [139, 565] width 171 height 27
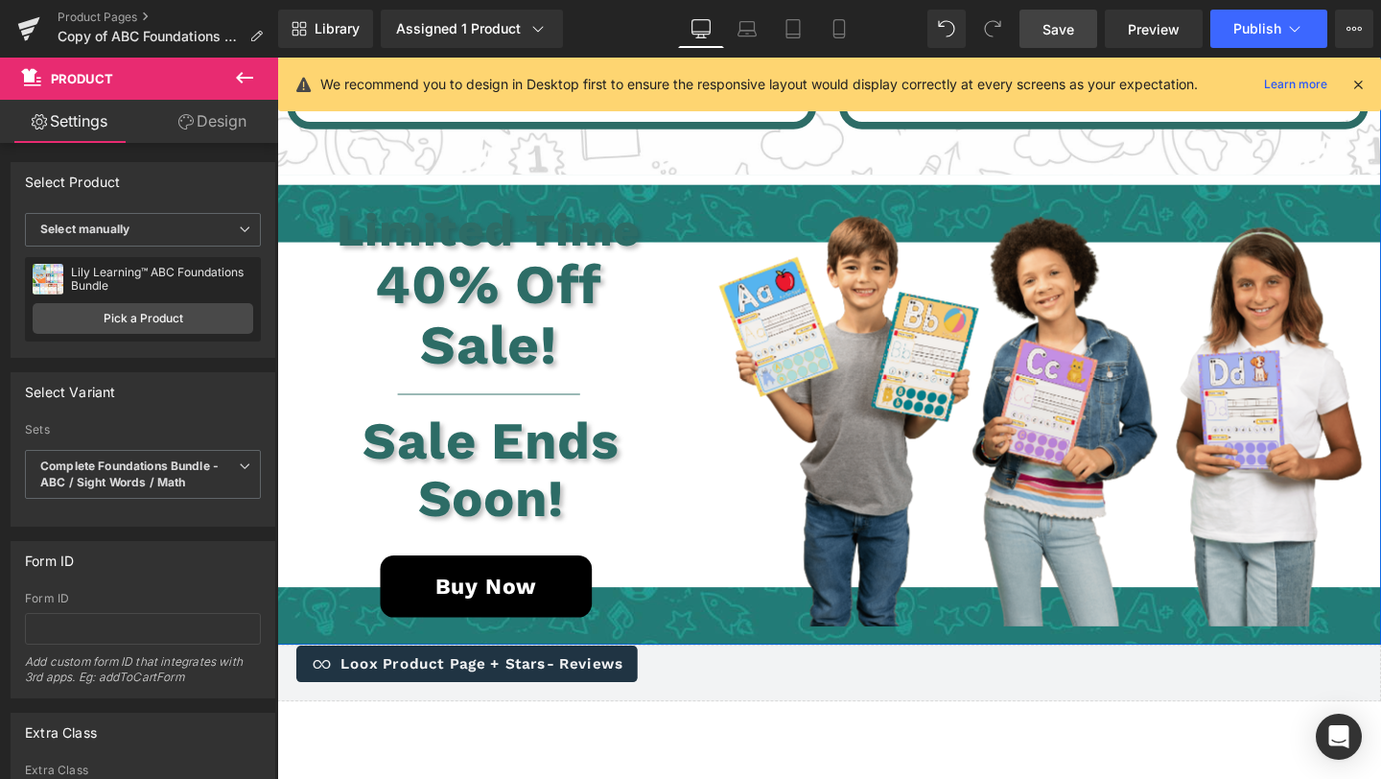
scroll to position [5016, 0]
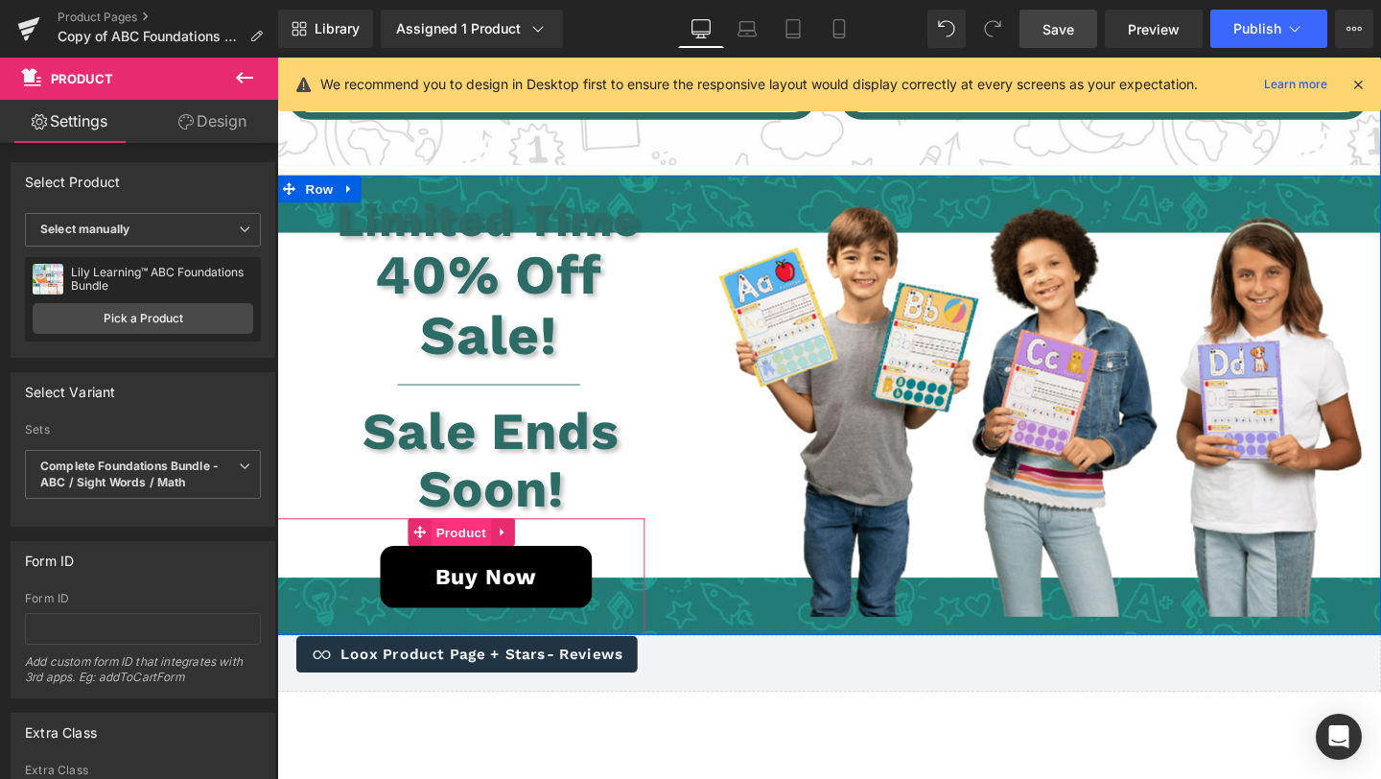
click at [479, 543] on span "Product" at bounding box center [470, 557] width 62 height 29
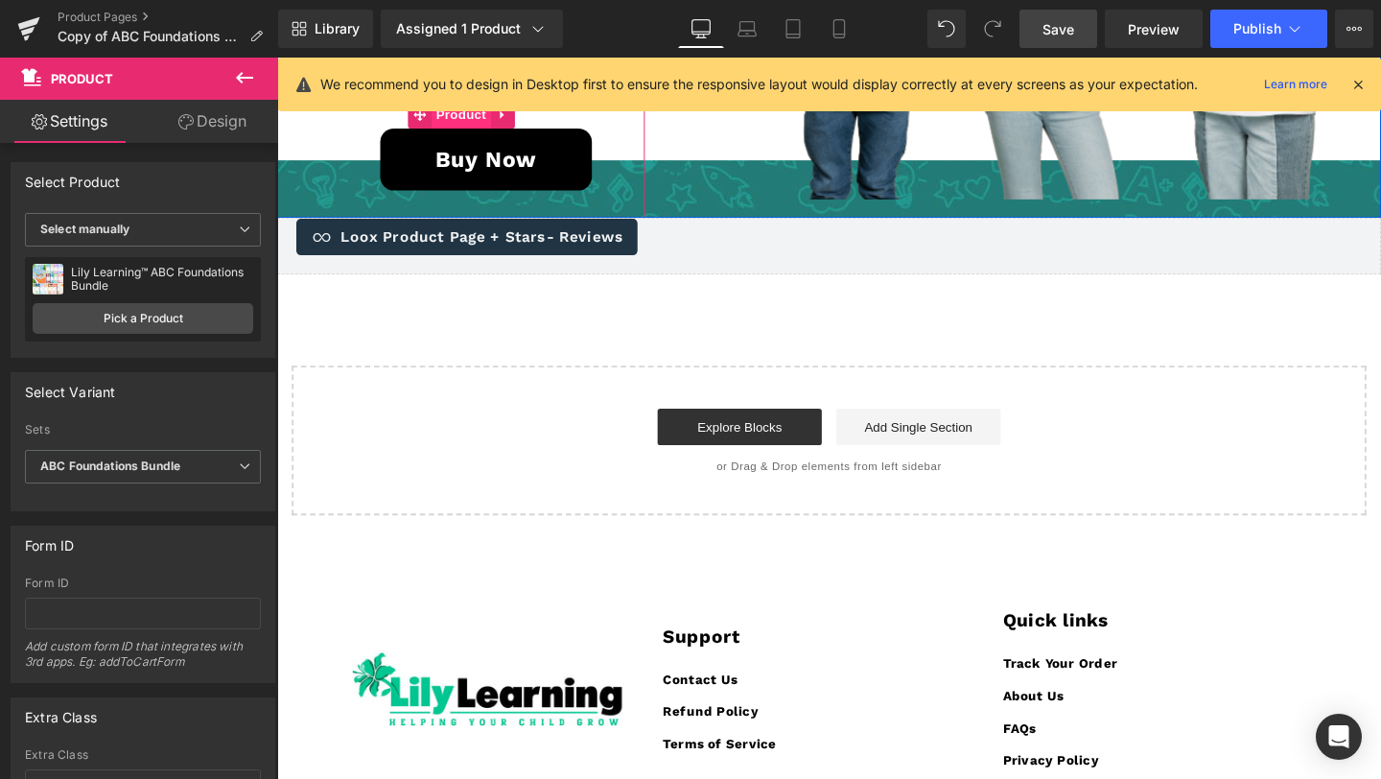
scroll to position [5534, 0]
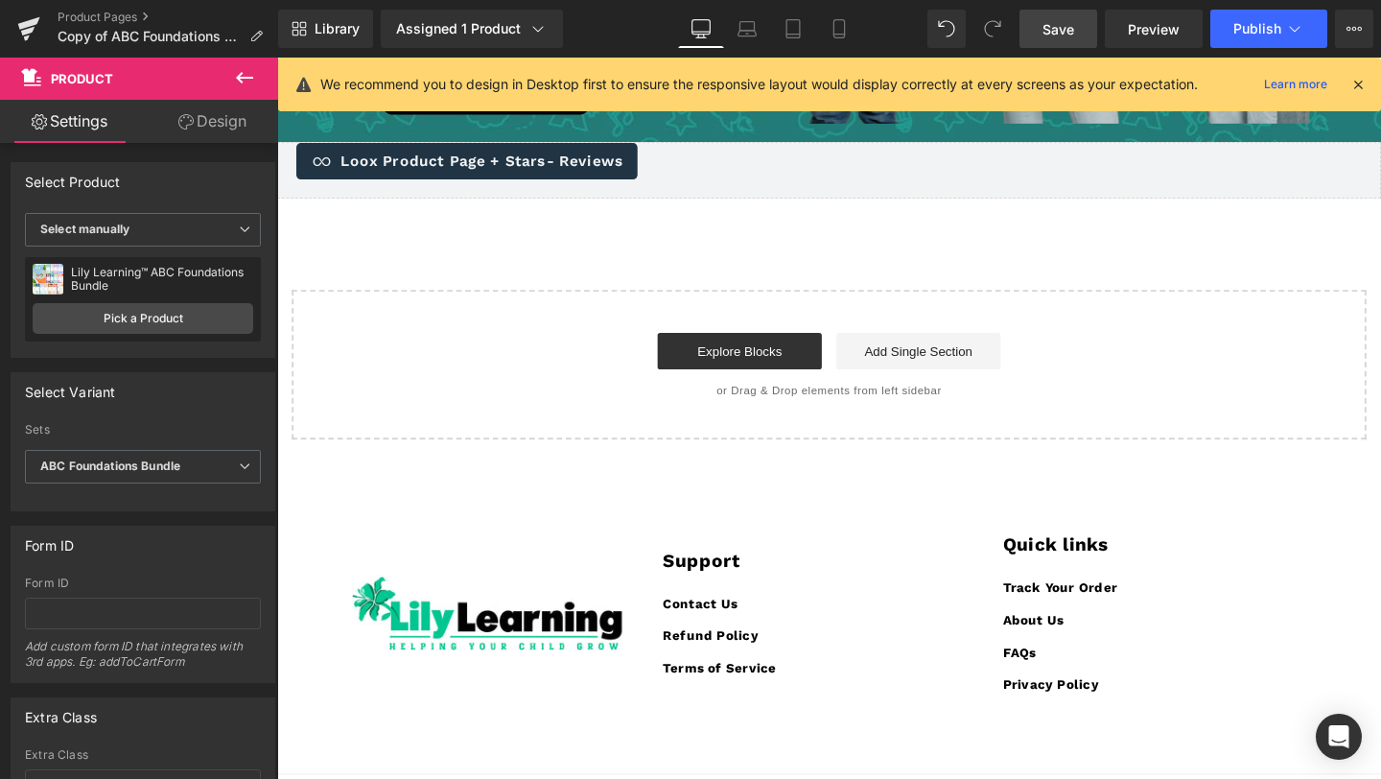
click at [1062, 26] on span "Save" at bounding box center [1059, 29] width 32 height 20
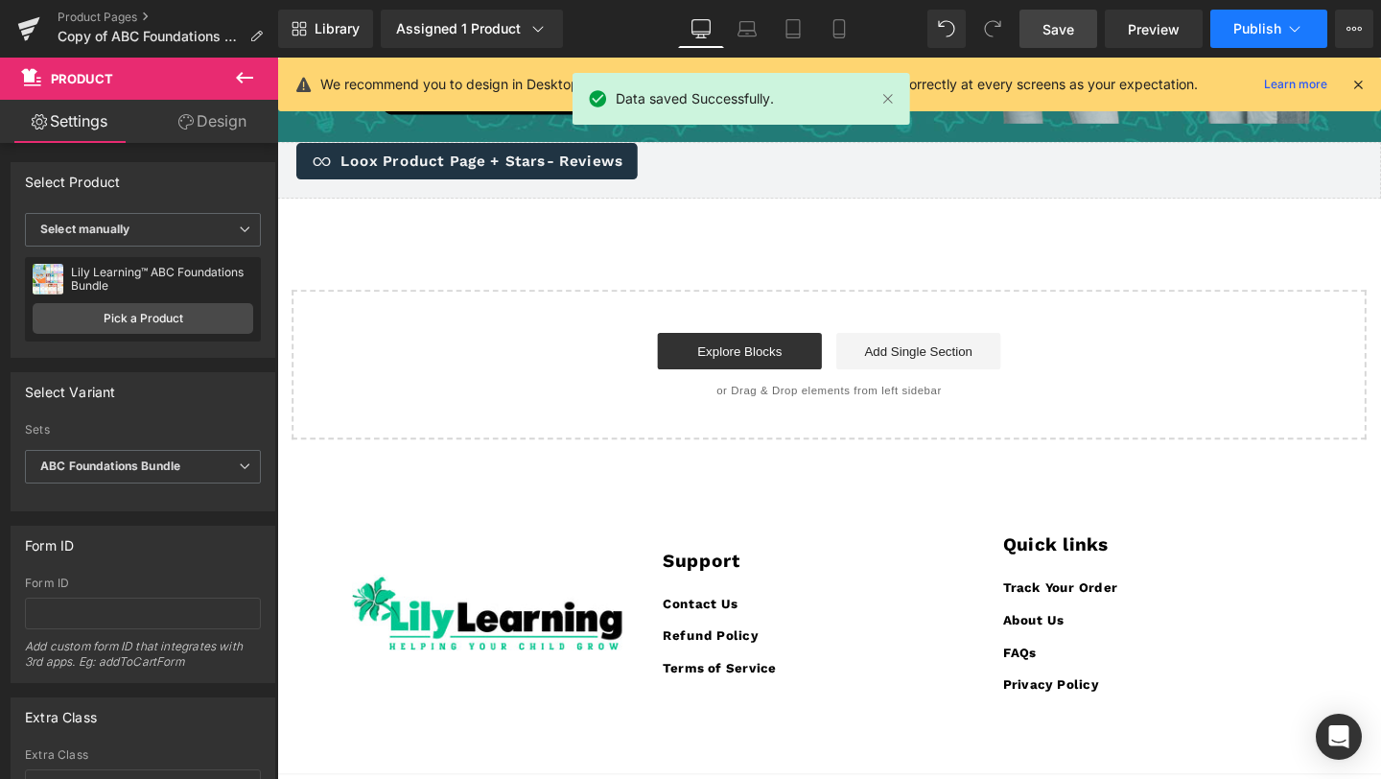
click at [1236, 21] on span "Publish" at bounding box center [1257, 28] width 48 height 15
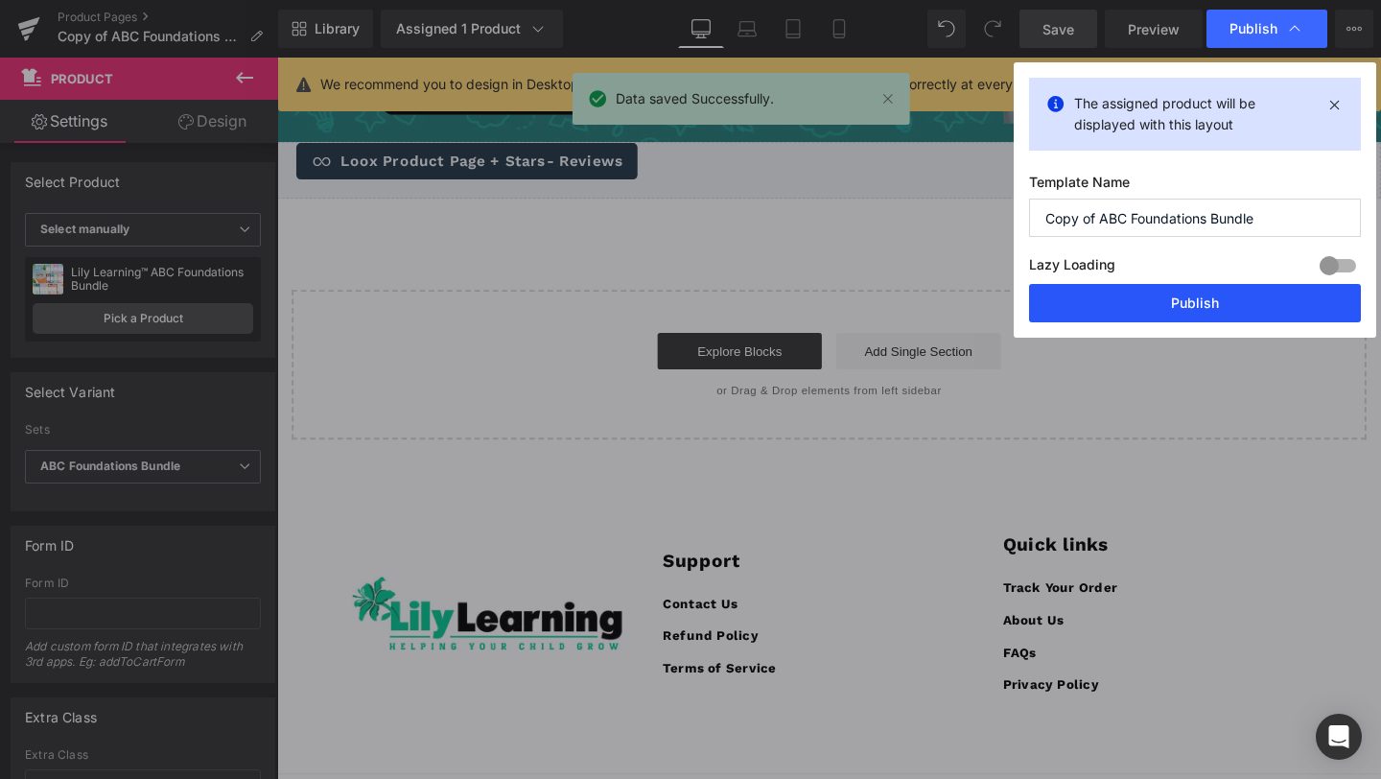
click at [1164, 295] on button "Publish" at bounding box center [1195, 303] width 332 height 38
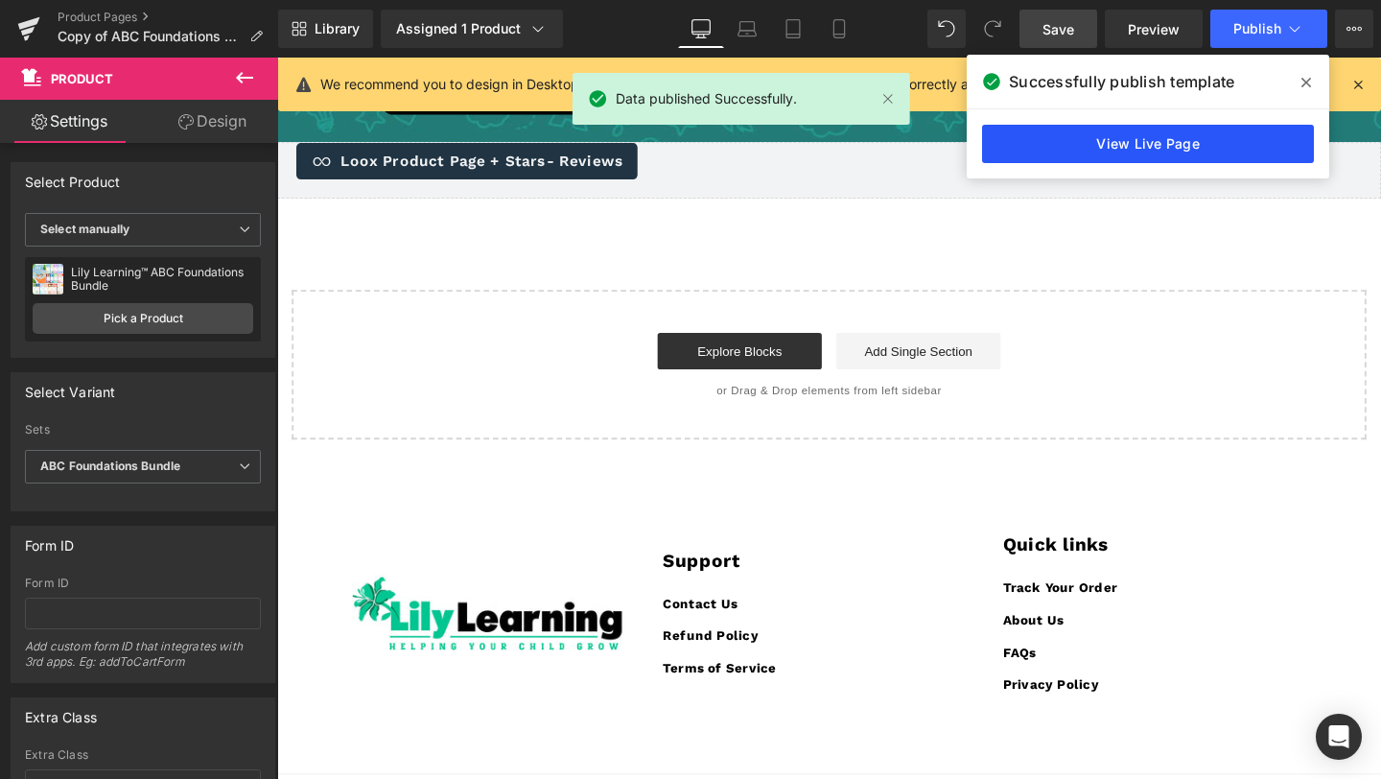
click at [1157, 144] on link "View Live Page" at bounding box center [1148, 144] width 332 height 38
